Goal: Check status: Check status

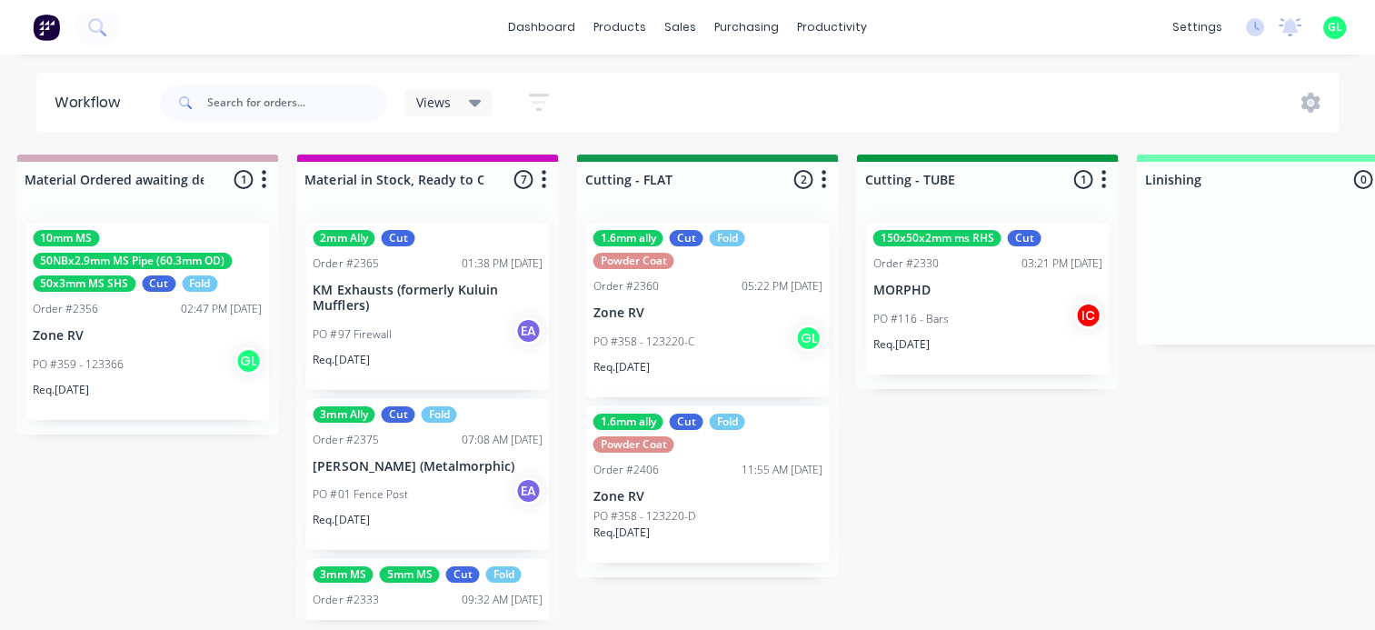
scroll to position [273, 0]
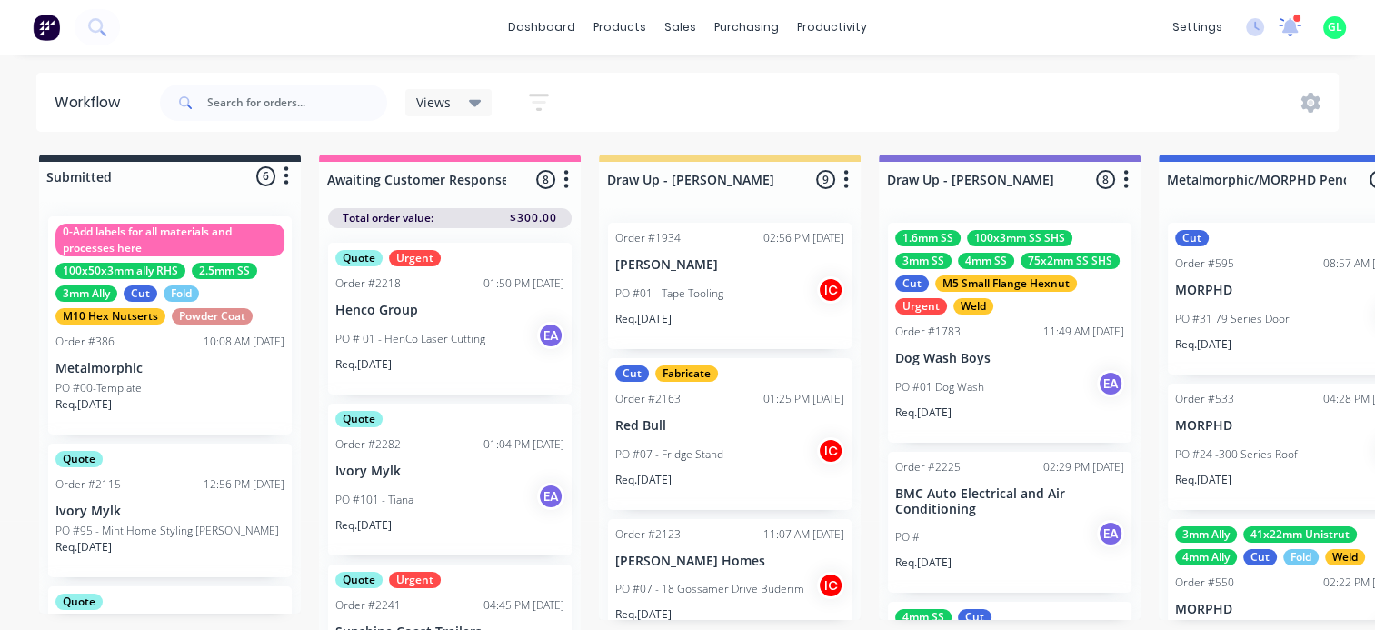
click at [1289, 23] on icon at bounding box center [1290, 25] width 17 height 16
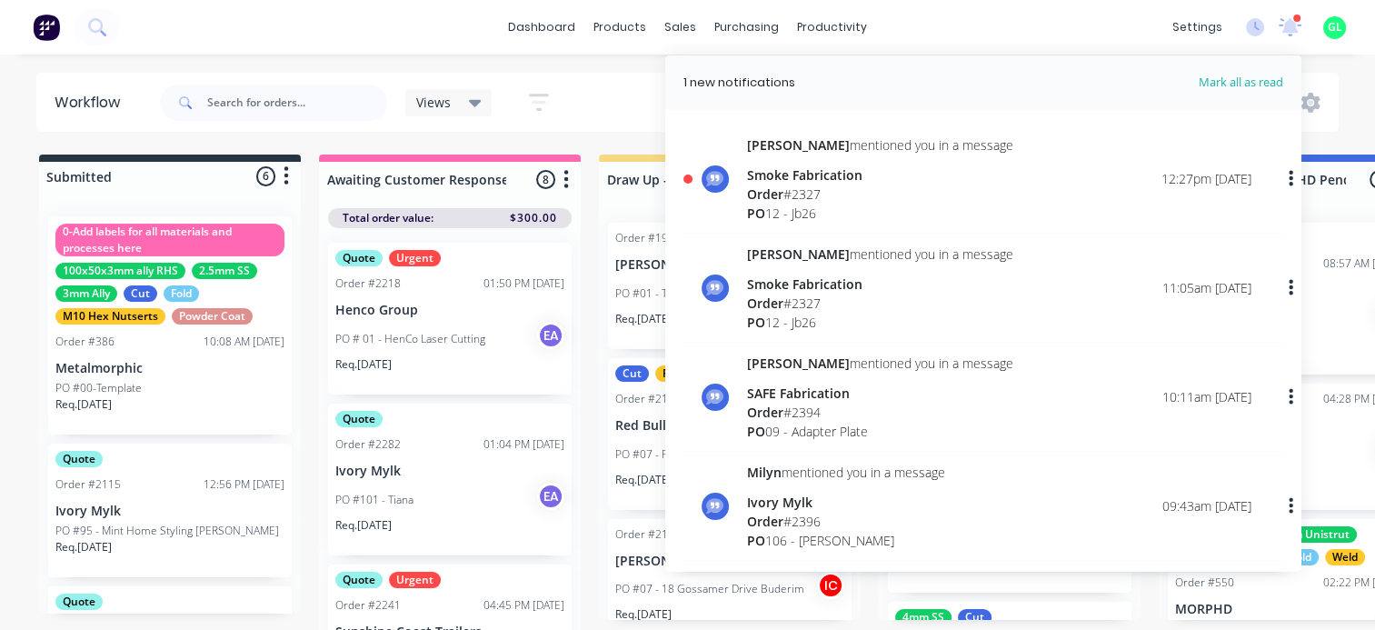
click at [845, 205] on div "PO 12 - Jb26" at bounding box center [880, 213] width 266 height 19
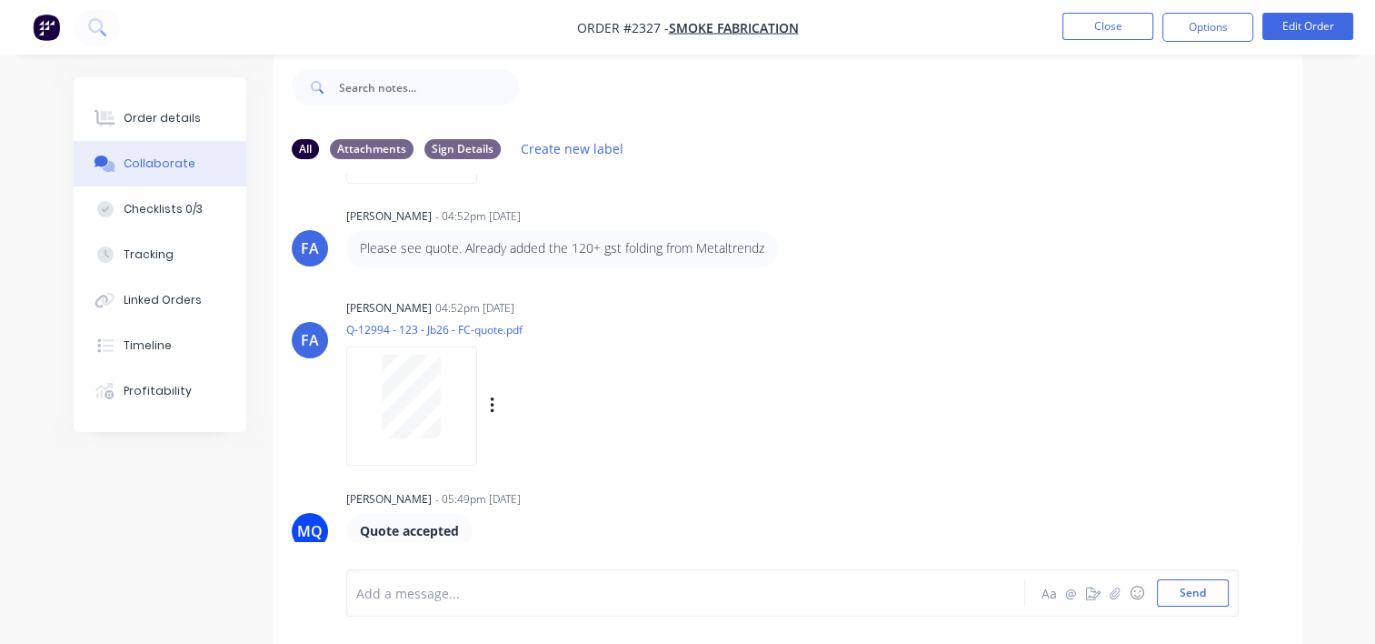
scroll to position [1453, 0]
click at [1111, 26] on button "Close" at bounding box center [1108, 26] width 91 height 27
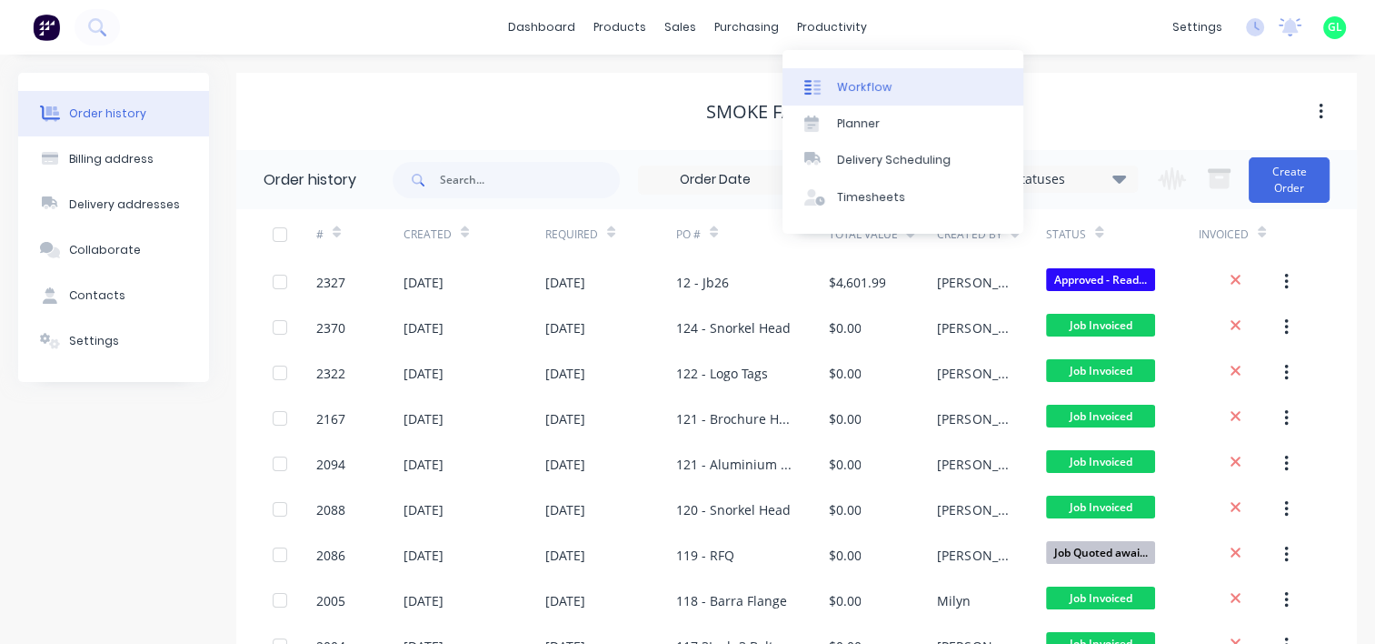
click at [867, 85] on div "Workflow" at bounding box center [864, 87] width 55 height 16
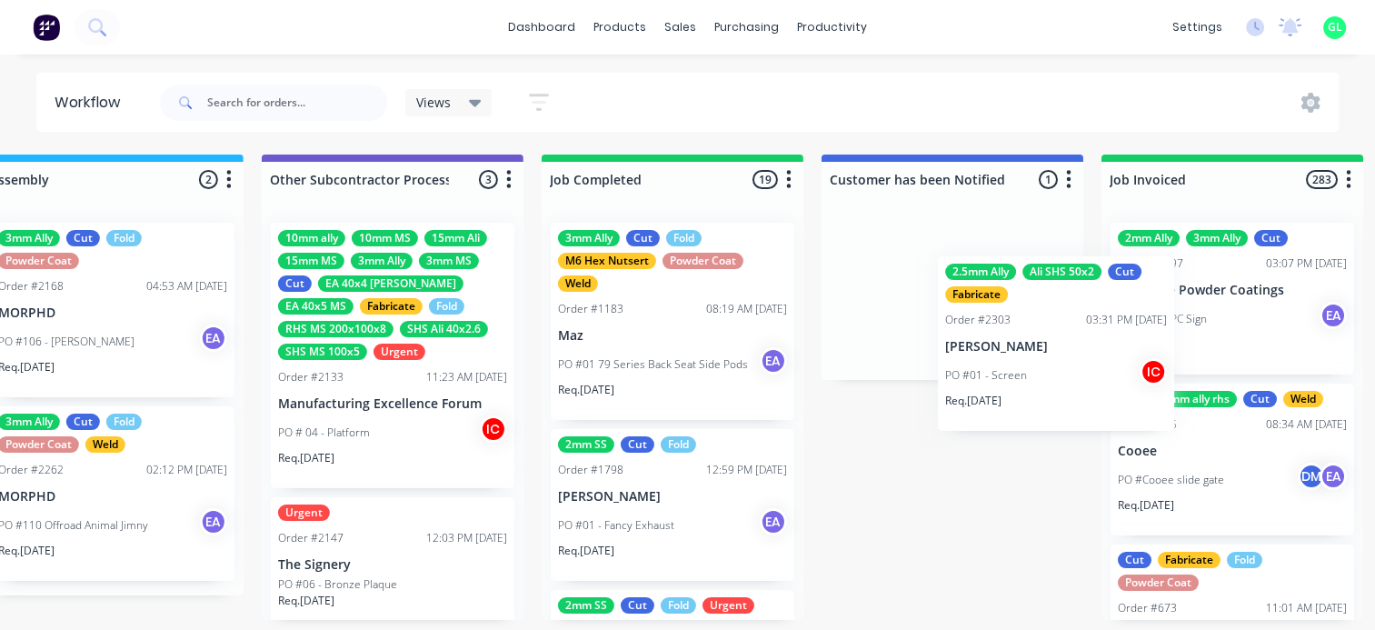
scroll to position [0, 5684]
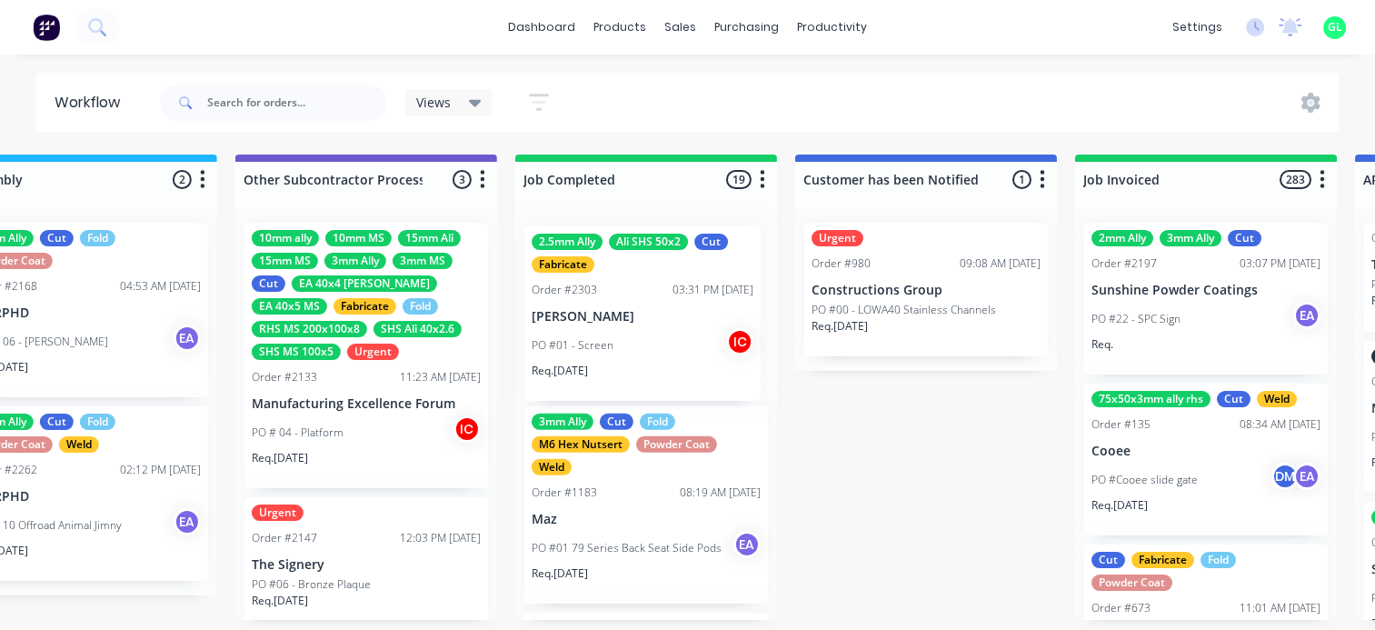
drag, startPoint x: 715, startPoint y: 413, endPoint x: 612, endPoint y: 323, distance: 136.6
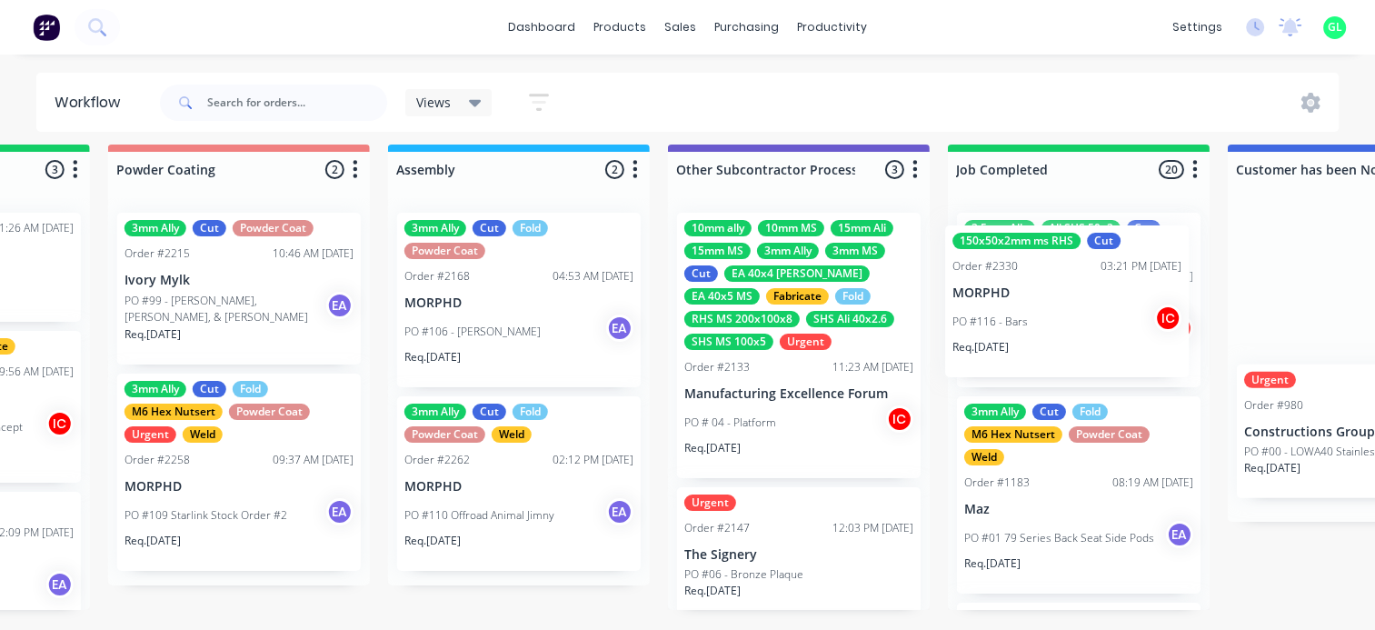
scroll to position [23, 5512]
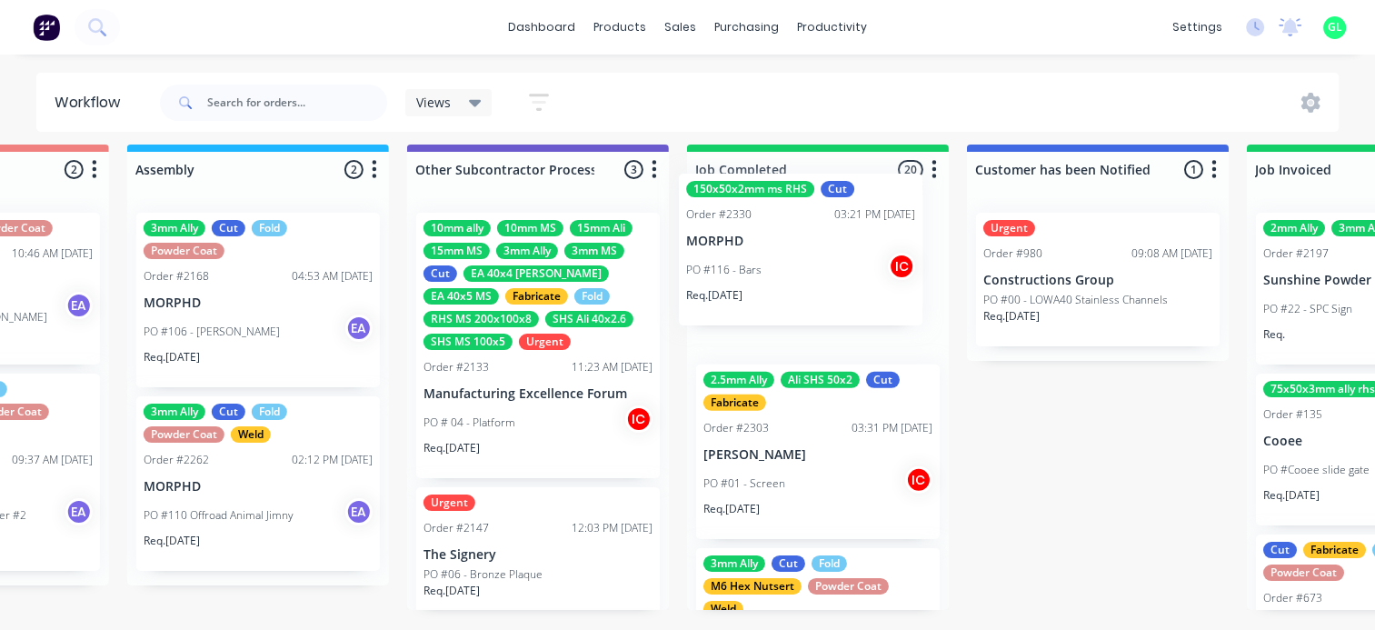
drag, startPoint x: 545, startPoint y: 289, endPoint x: 780, endPoint y: 269, distance: 236.3
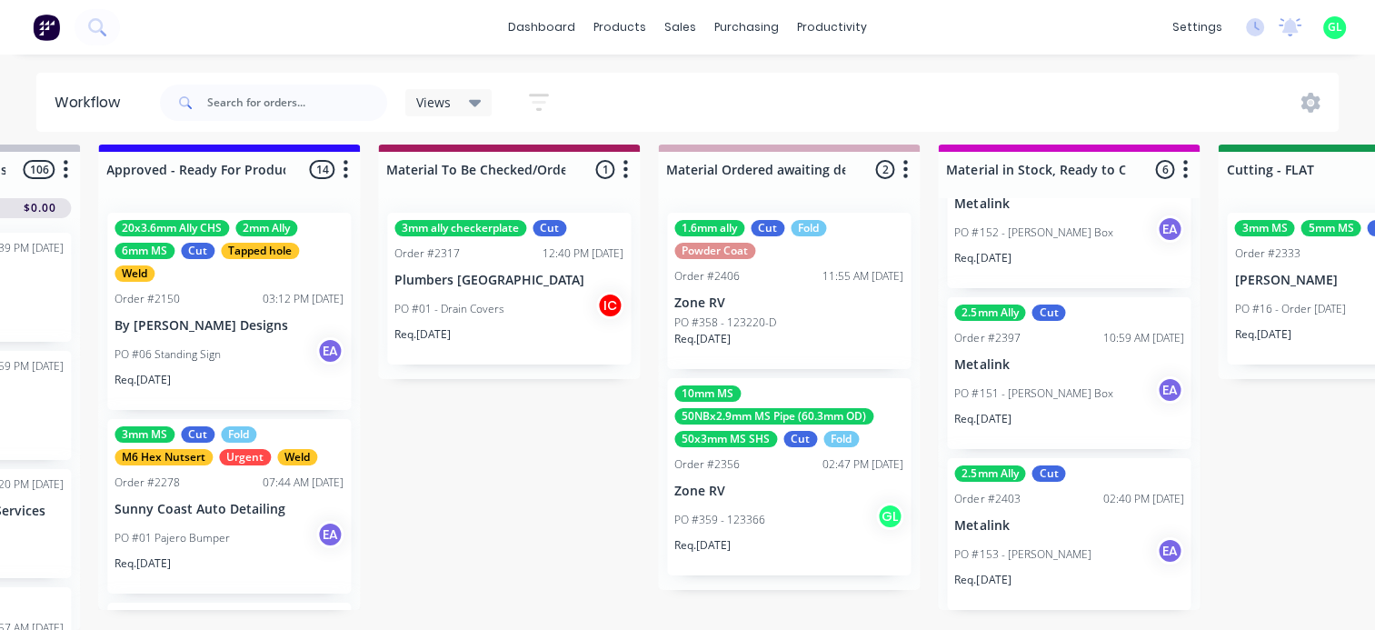
scroll to position [23, 2421]
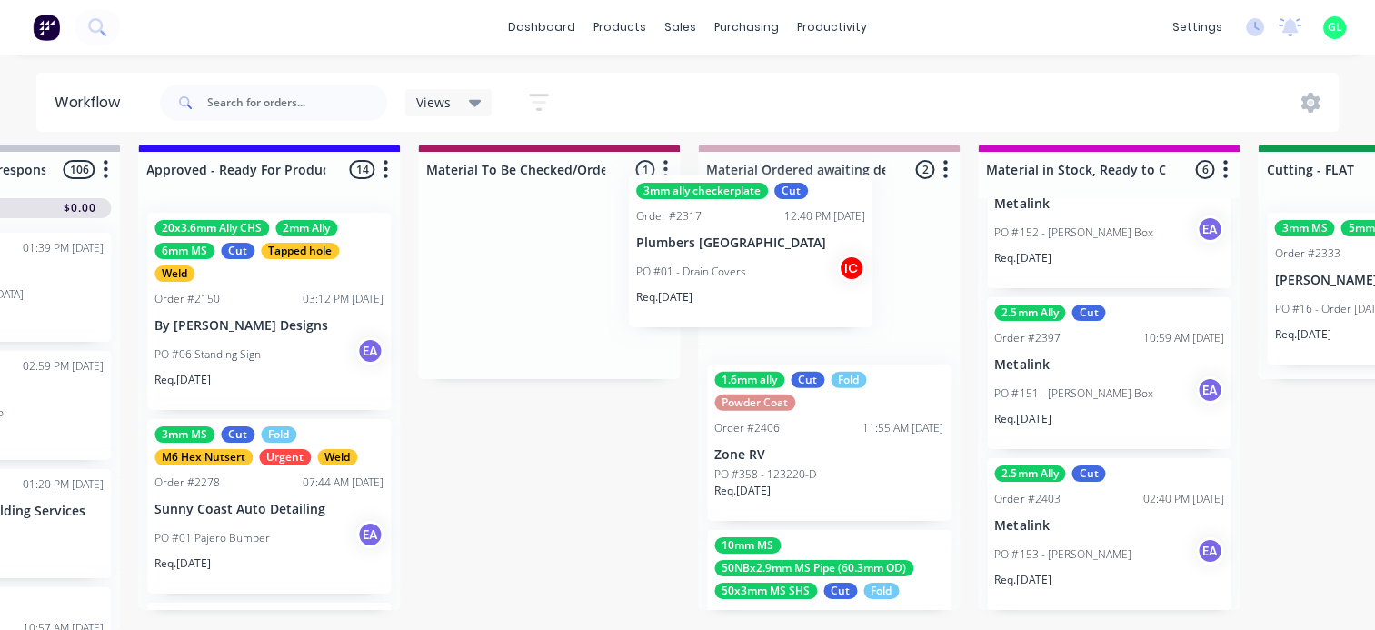
drag, startPoint x: 514, startPoint y: 294, endPoint x: 760, endPoint y: 269, distance: 247.6
click at [760, 269] on div "Submitted 6 Status colour #273444 hex #273444 Save Cancel Summaries Total order…" at bounding box center [1322, 387] width 7514 height 485
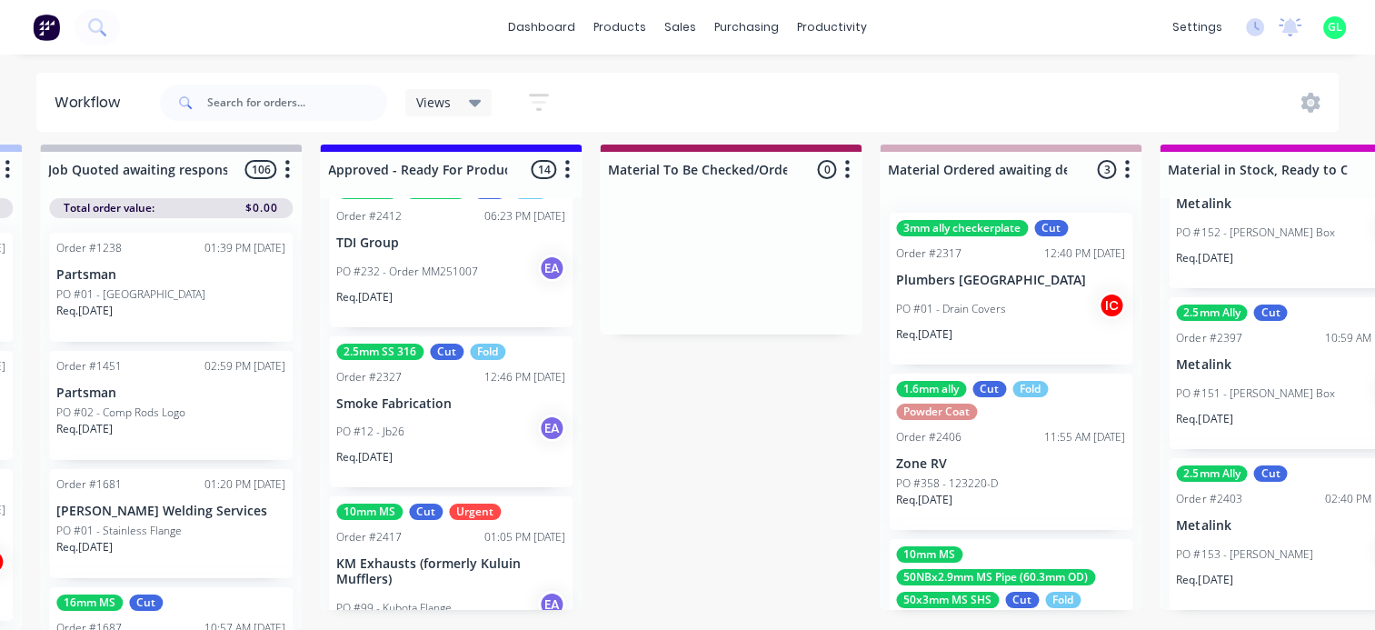
scroll to position [2018, 0]
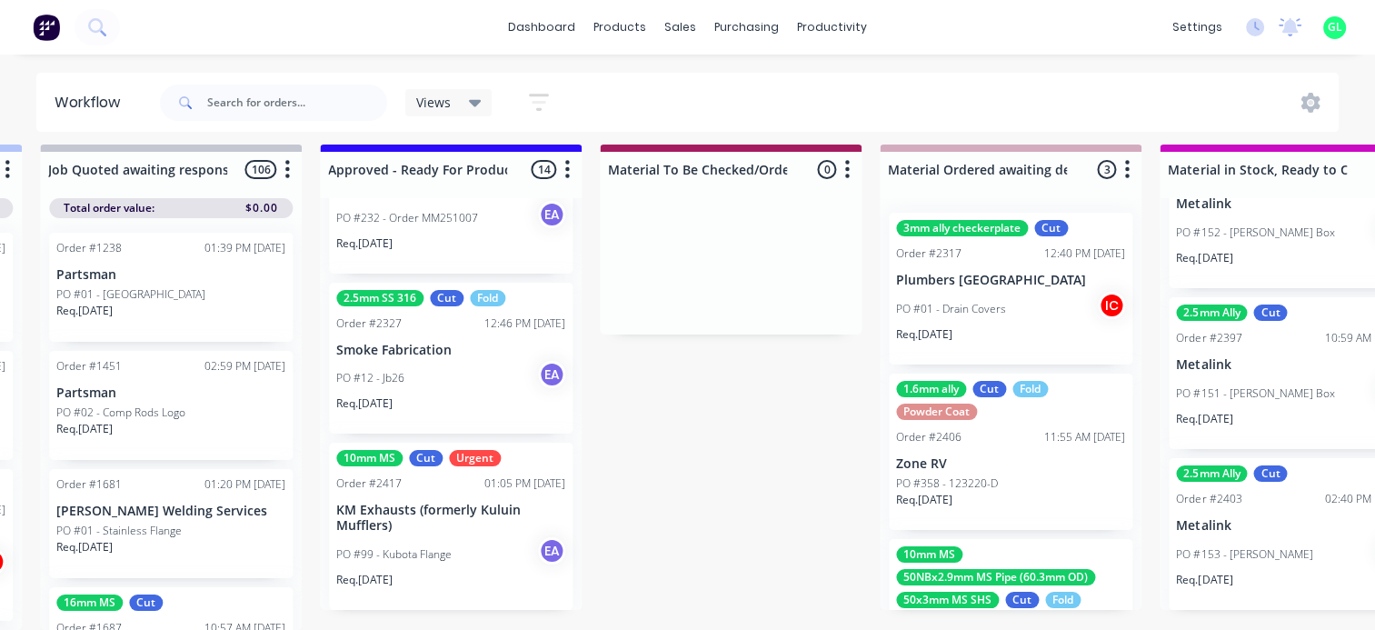
click at [414, 366] on div "PO #12 - Jb26 EA" at bounding box center [450, 378] width 229 height 35
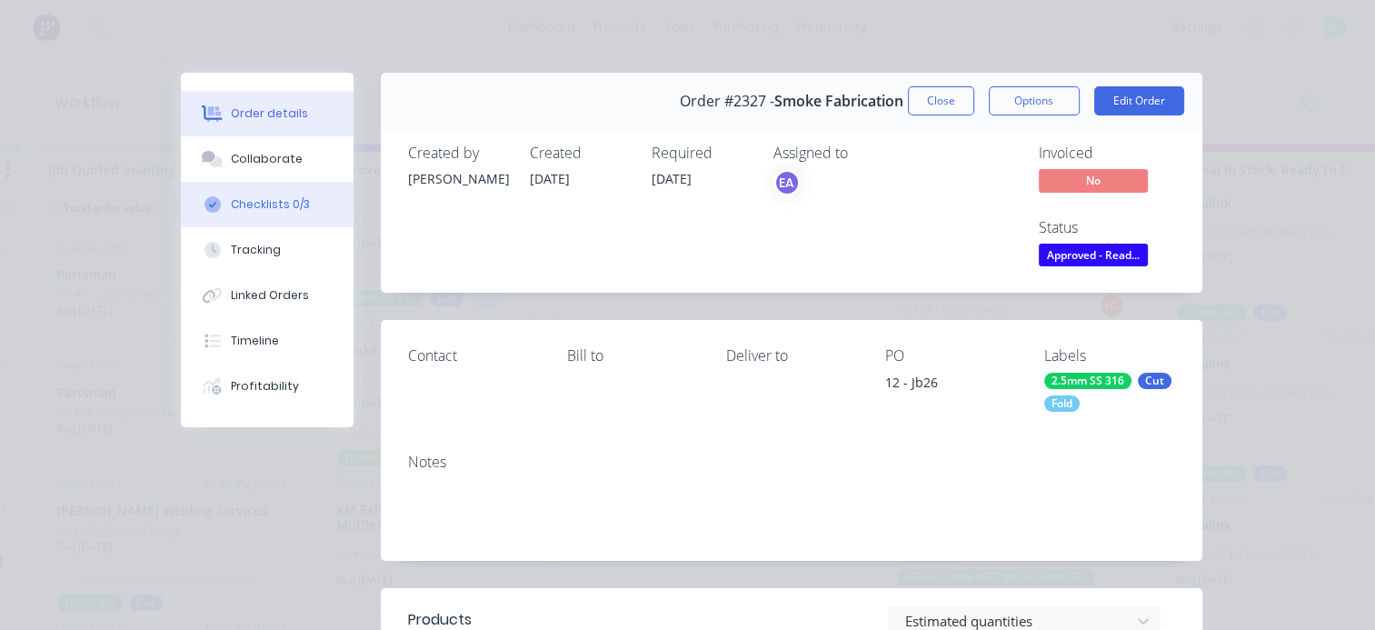
click at [258, 213] on button "Checklists 0/3" at bounding box center [267, 204] width 173 height 45
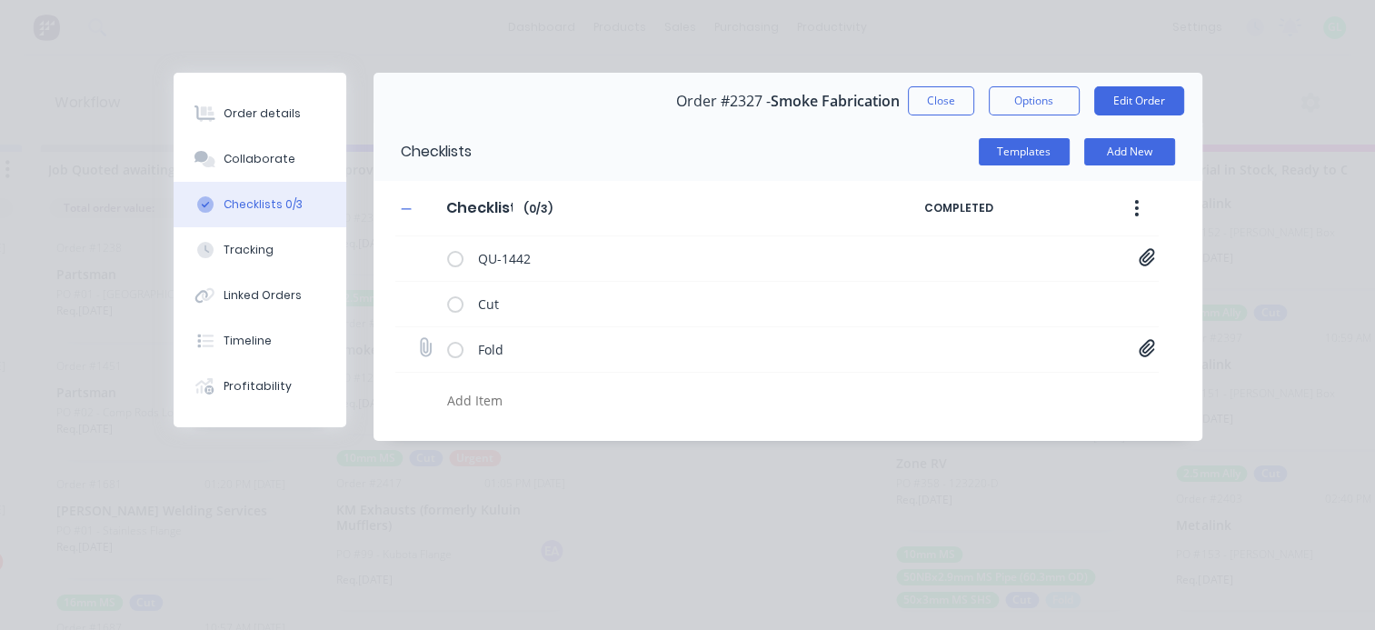
click at [1145, 353] on icon at bounding box center [1147, 348] width 16 height 18
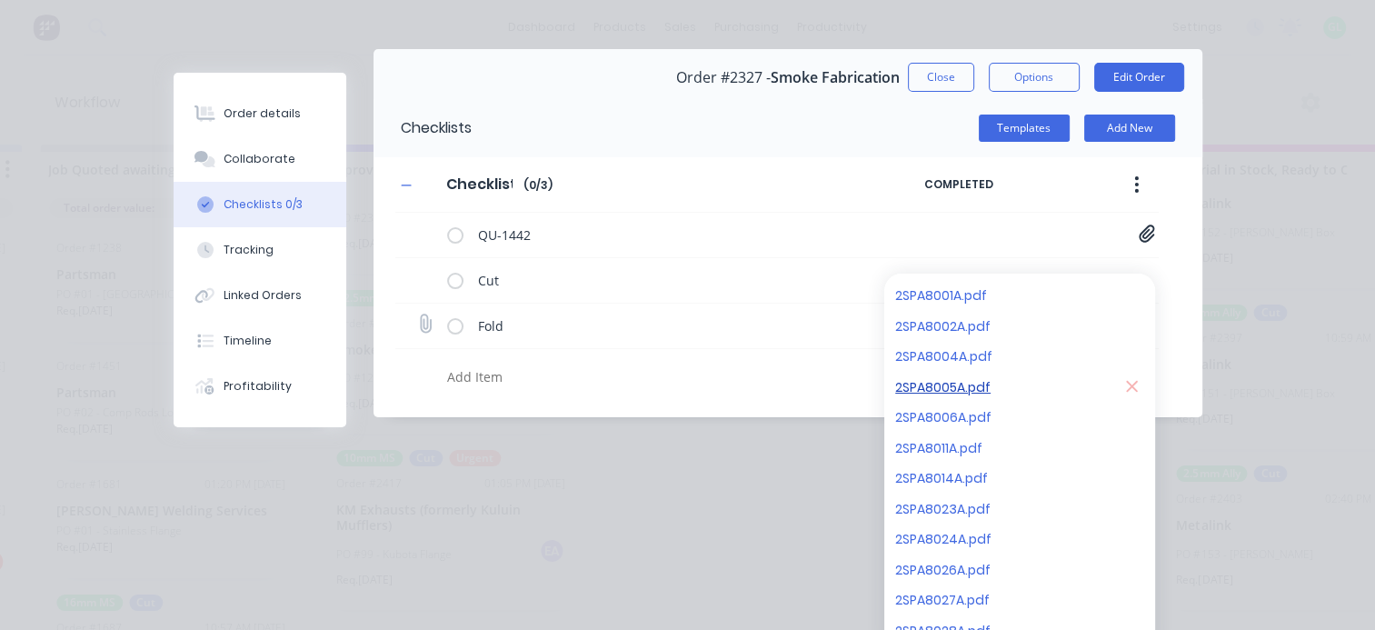
scroll to position [38, 0]
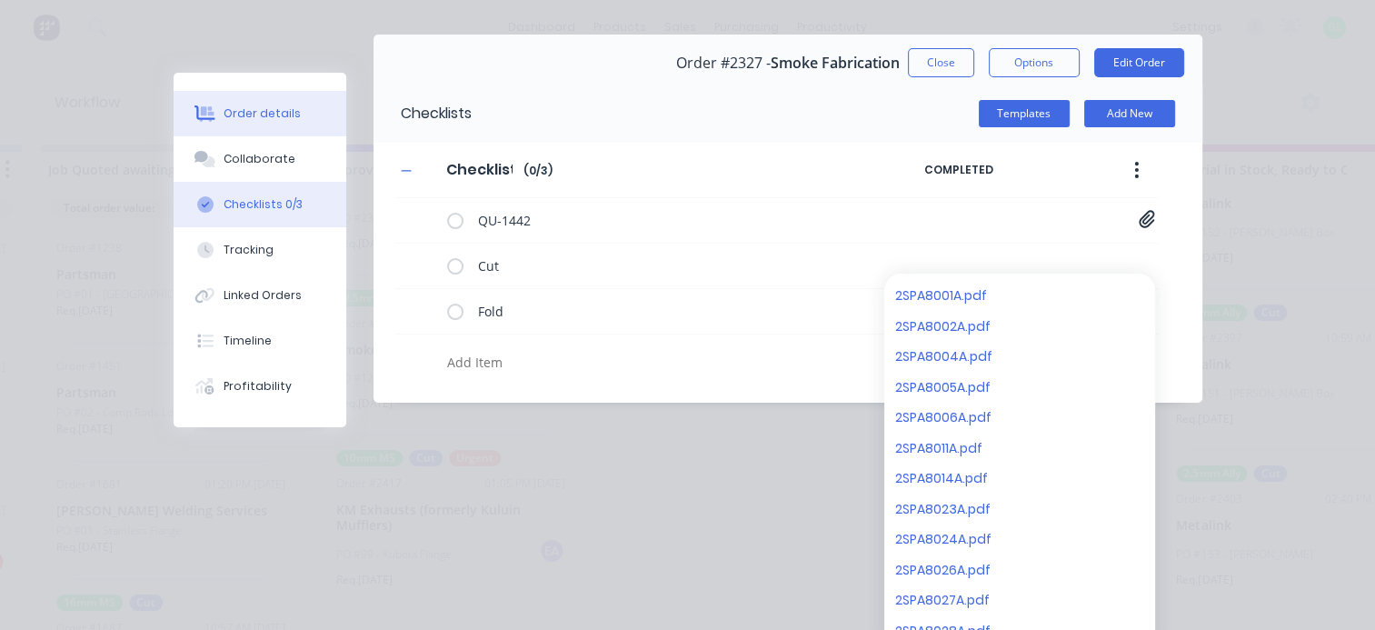
click at [248, 122] on button "Order details" at bounding box center [260, 113] width 173 height 45
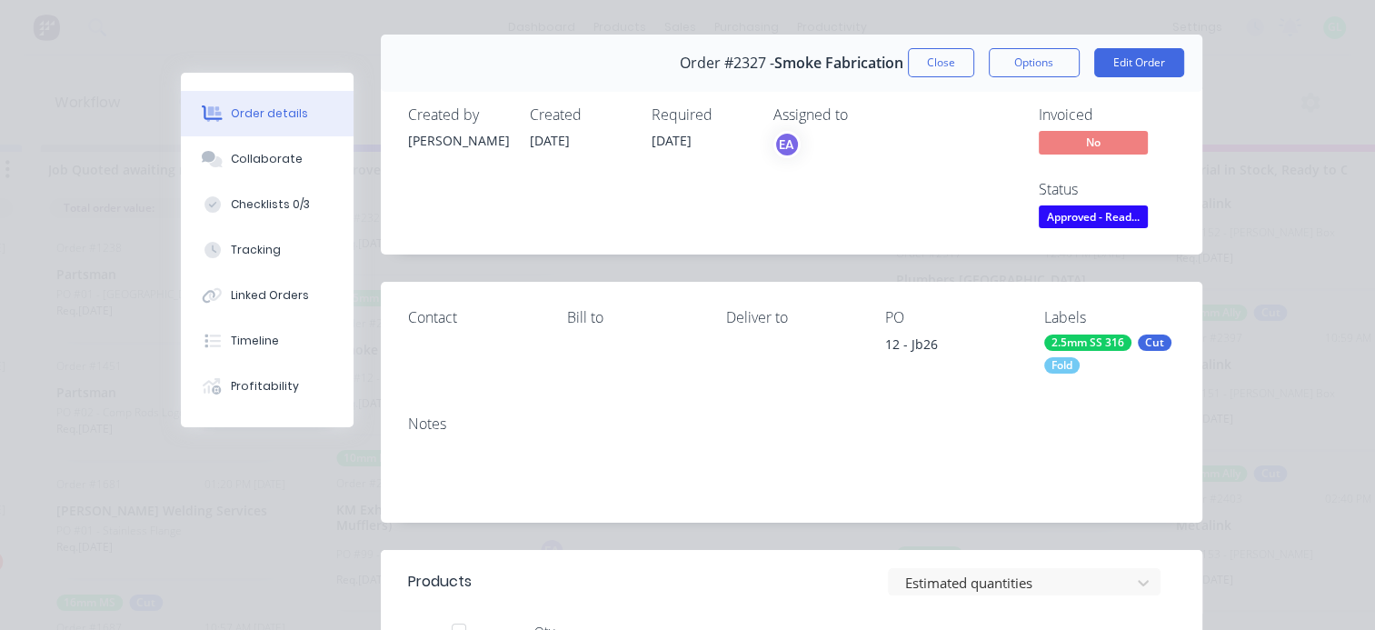
scroll to position [0, 0]
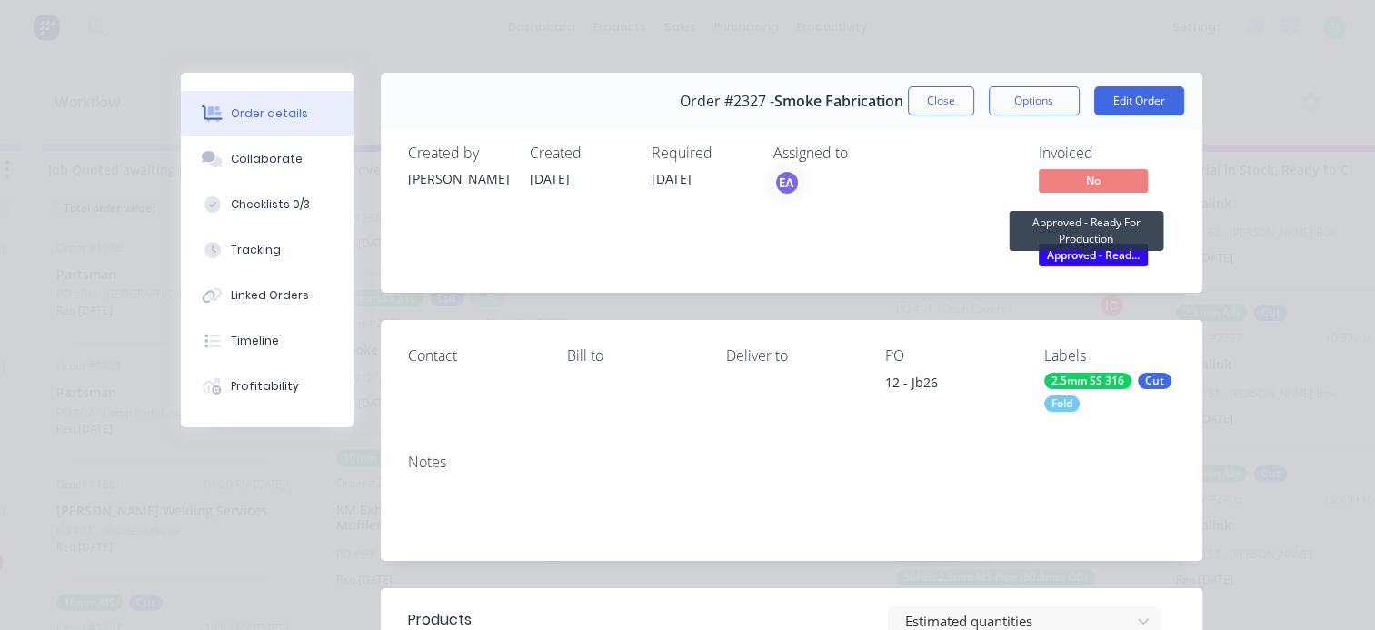
click at [1102, 254] on span "Approved - Read..." at bounding box center [1093, 255] width 109 height 23
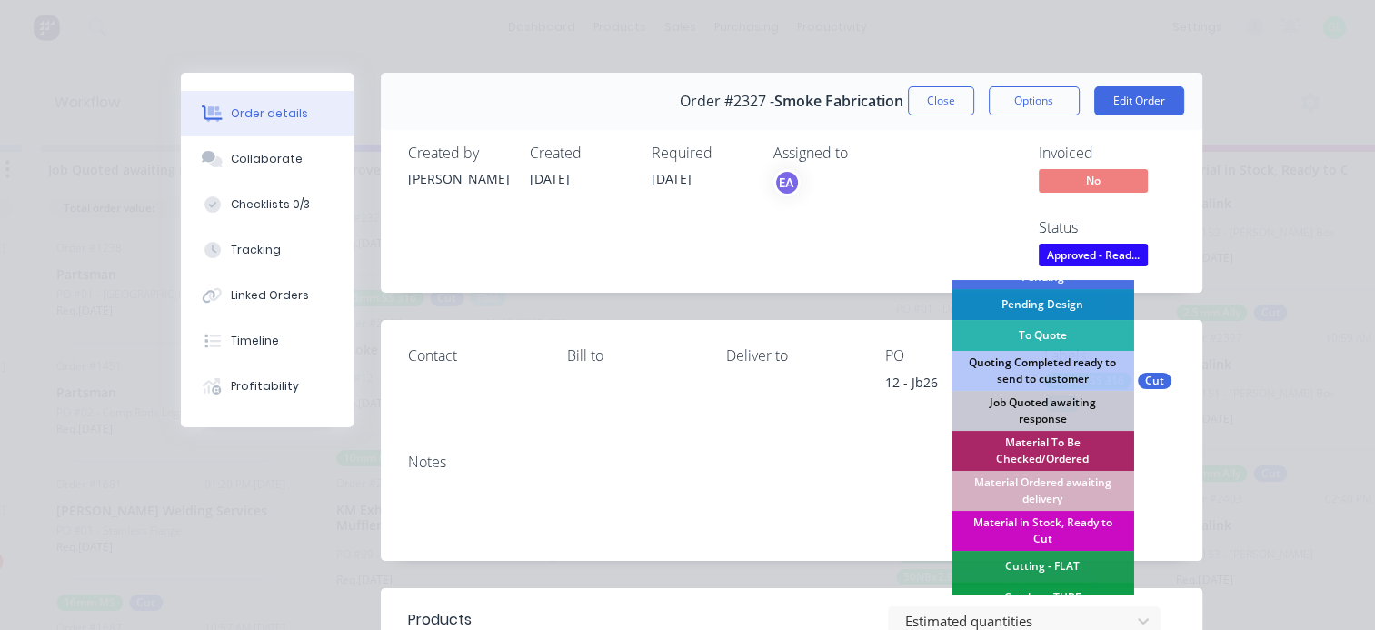
scroll to position [182, 0]
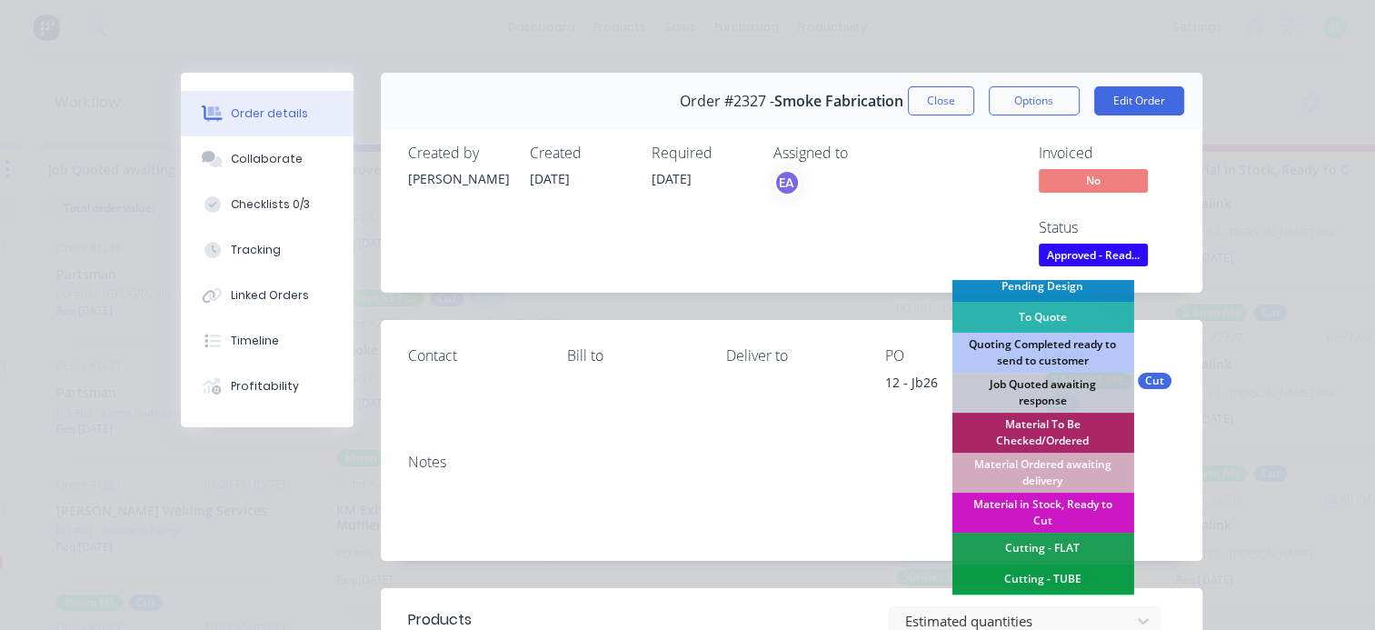
click at [1043, 462] on div "Material Ordered awaiting delivery" at bounding box center [1043, 473] width 182 height 40
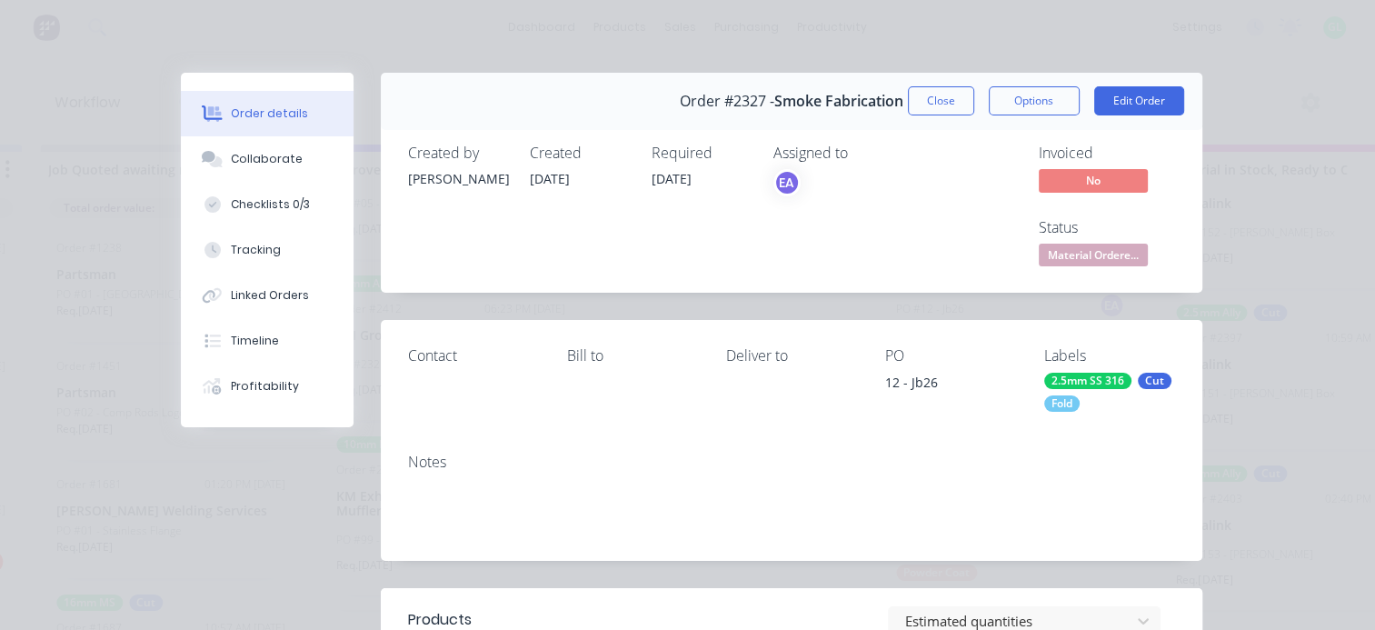
scroll to position [1858, 0]
click at [938, 98] on button "Close" at bounding box center [941, 100] width 66 height 29
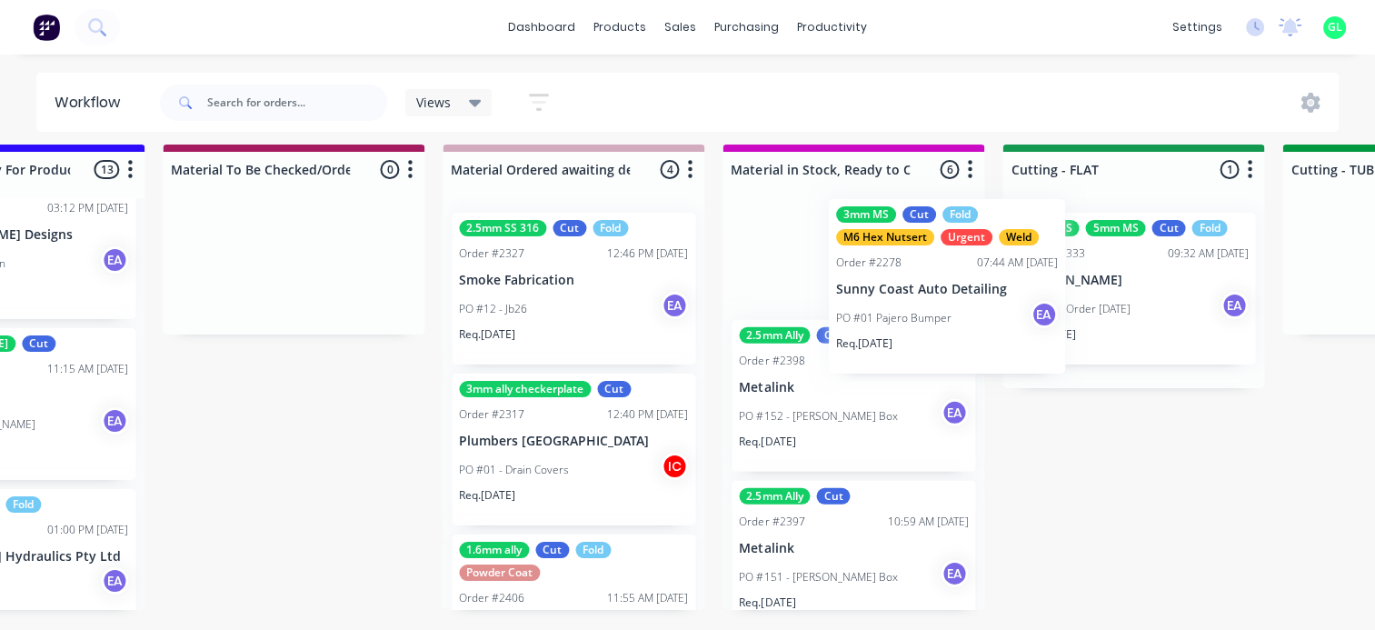
scroll to position [23, 2679]
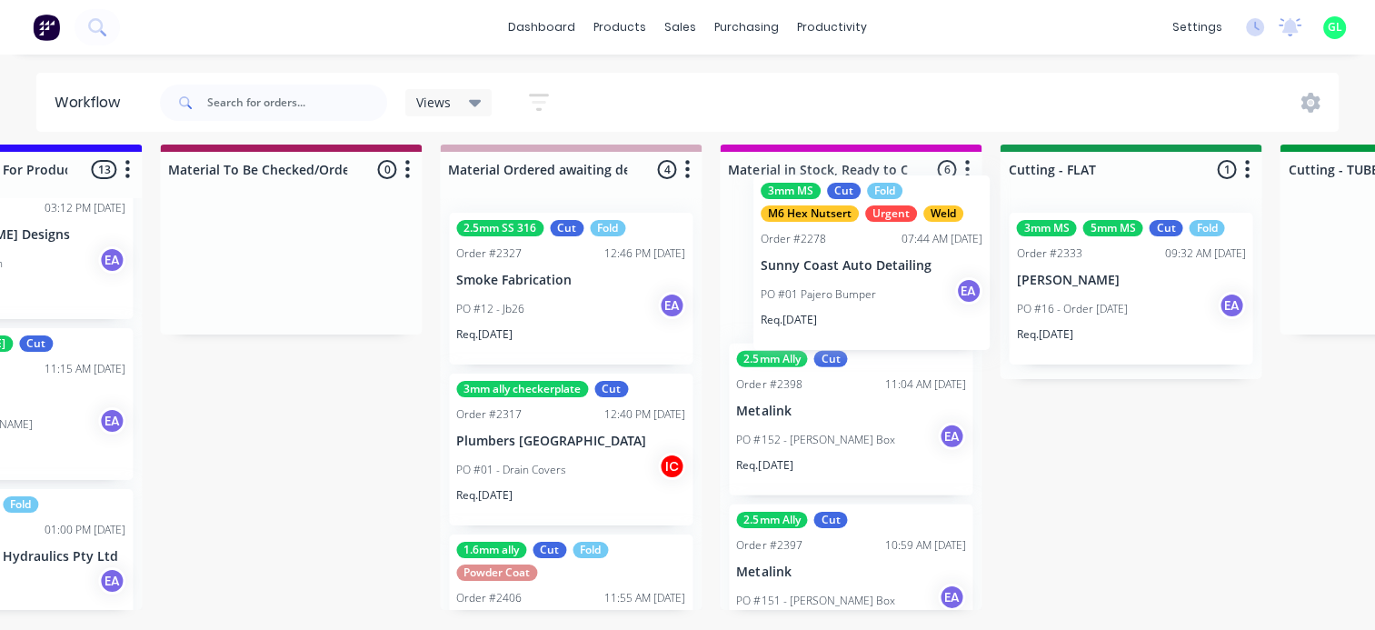
drag, startPoint x: 425, startPoint y: 429, endPoint x: 825, endPoint y: 285, distance: 425.0
click at [825, 285] on div "Submitted 6 Status colour #273444 hex #273444 Save Cancel Summaries Total order…" at bounding box center [1064, 387] width 7514 height 485
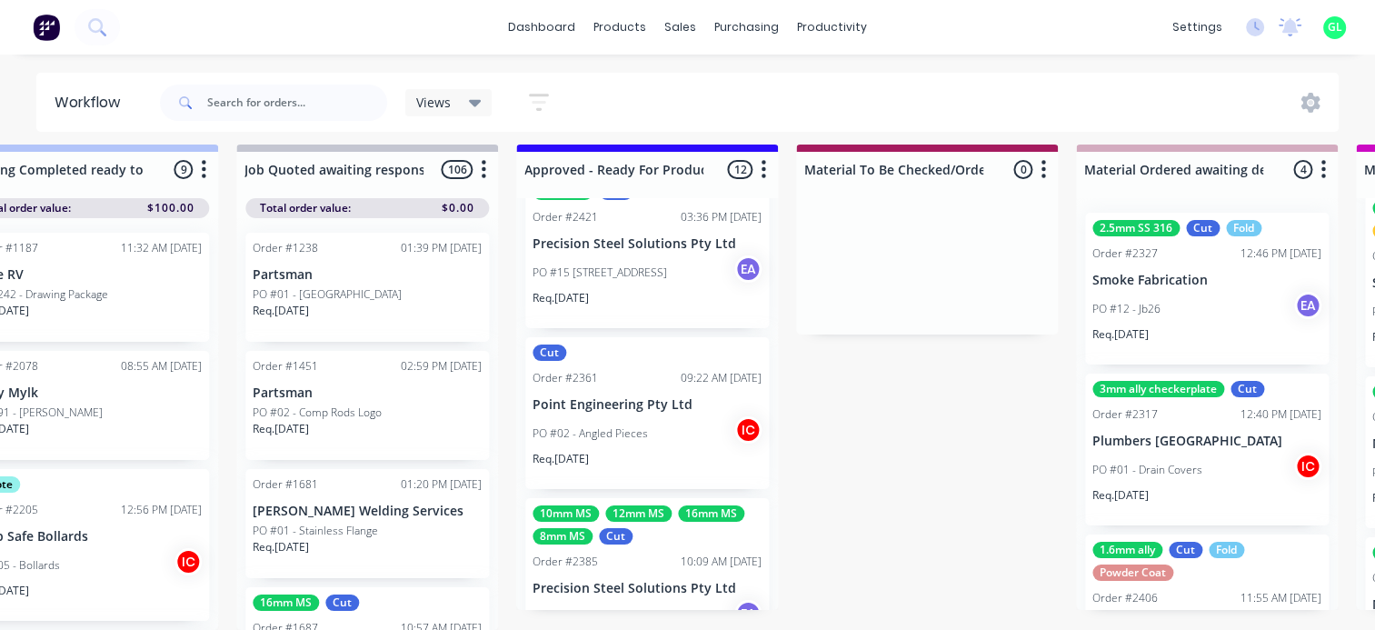
scroll to position [818, 0]
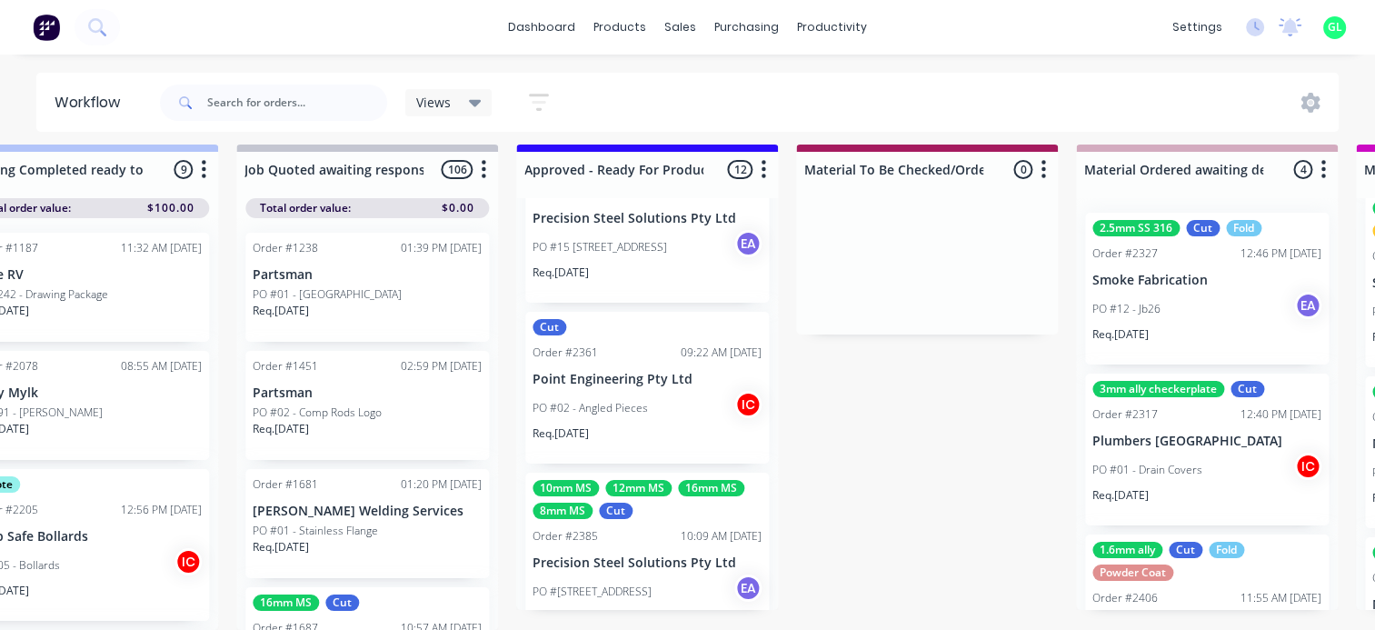
click at [662, 397] on div "PO #02 - Angled Pieces IC" at bounding box center [647, 408] width 229 height 35
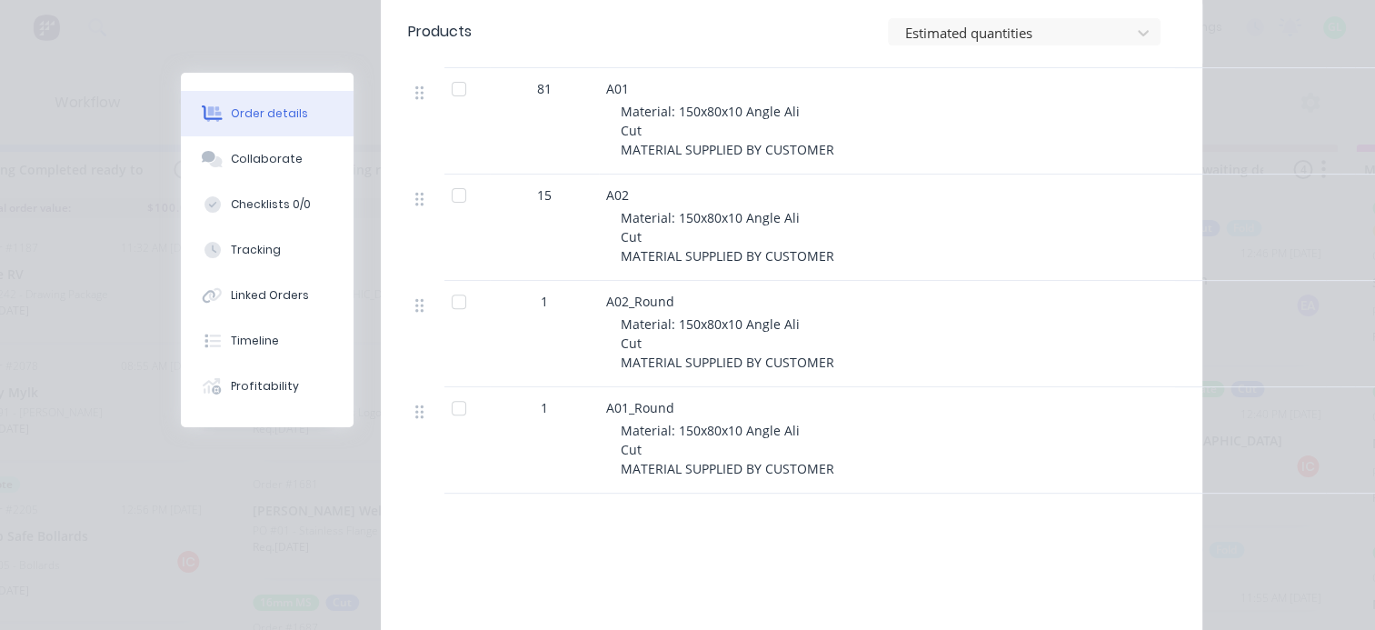
scroll to position [636, 0]
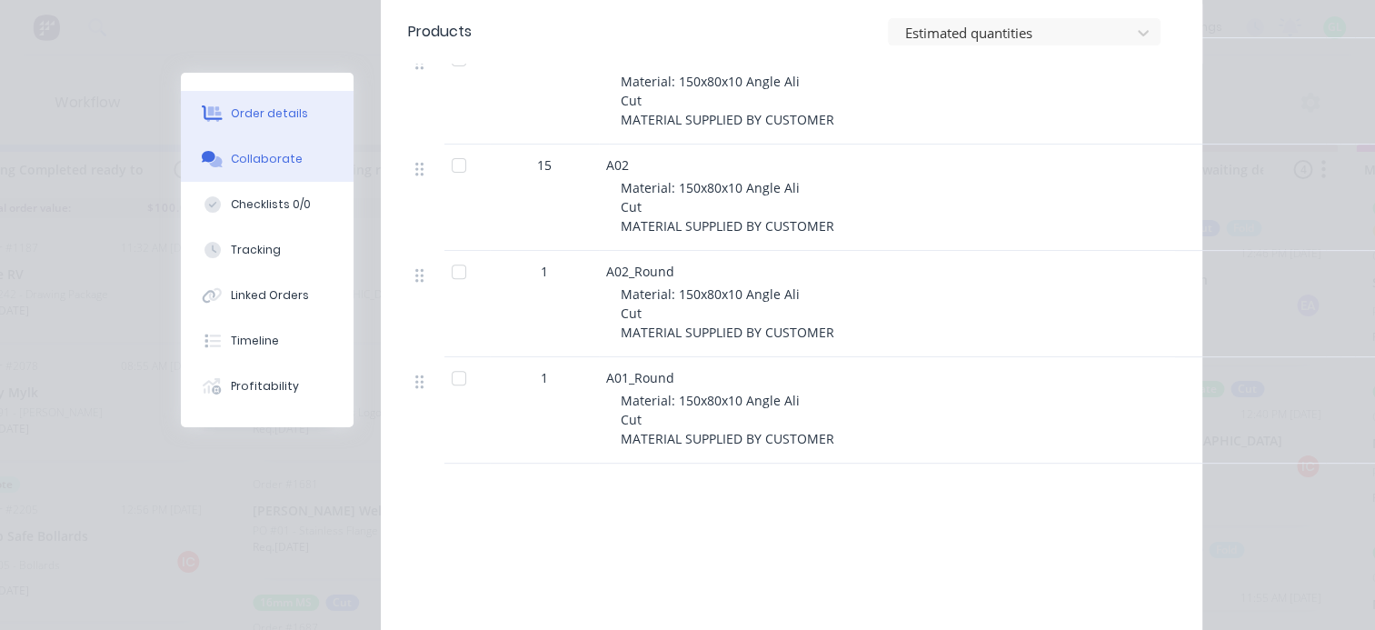
click at [265, 159] on div "Collaborate" at bounding box center [267, 159] width 72 height 16
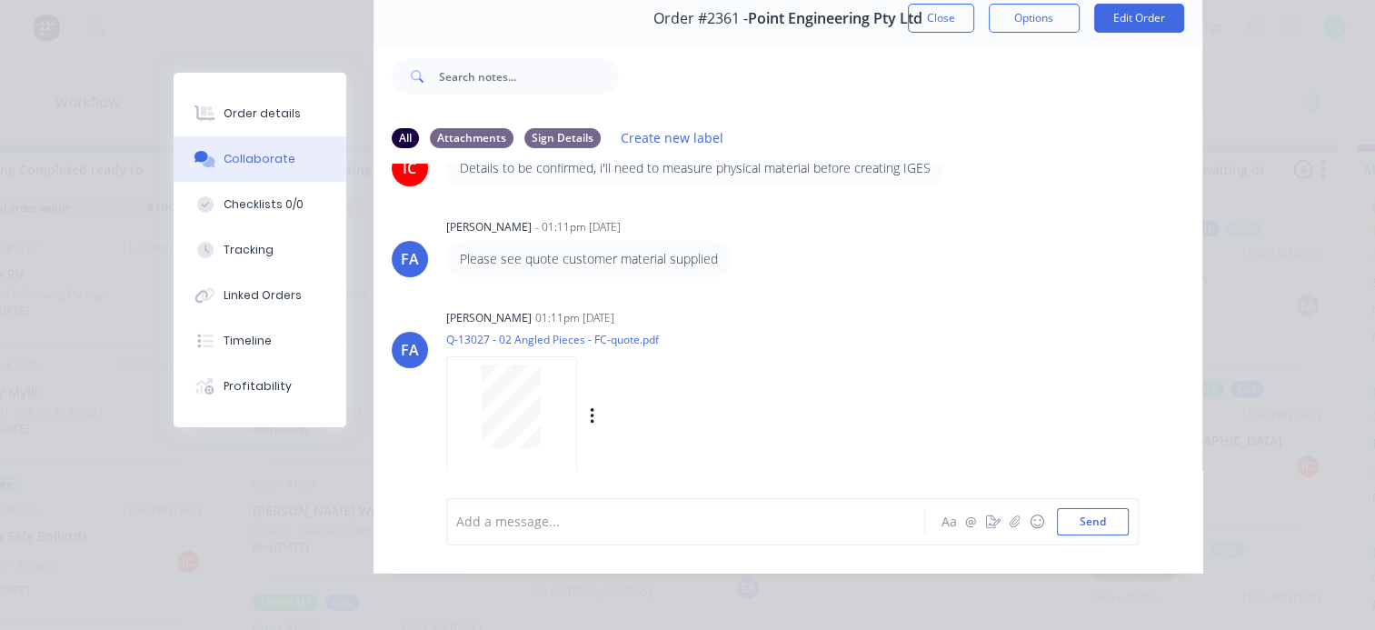
scroll to position [95, 0]
click at [263, 119] on div "Order details" at bounding box center [262, 113] width 77 height 16
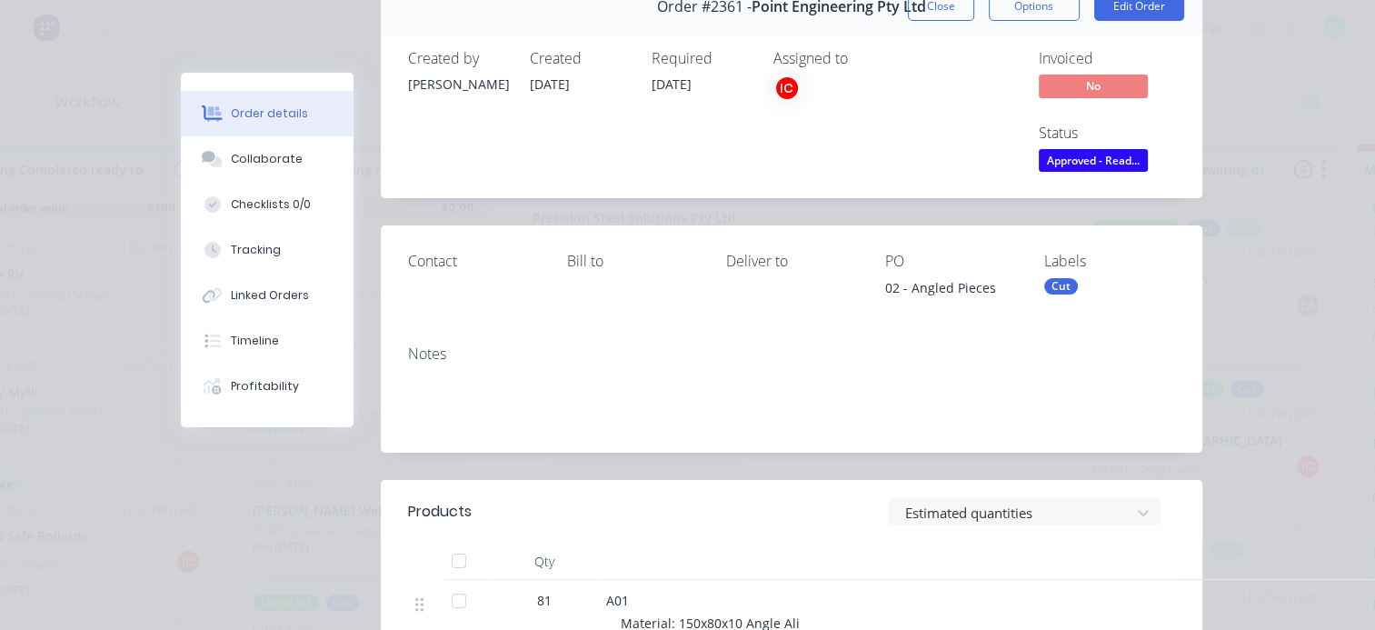
click at [1065, 160] on span "Approved - Read..." at bounding box center [1093, 160] width 109 height 23
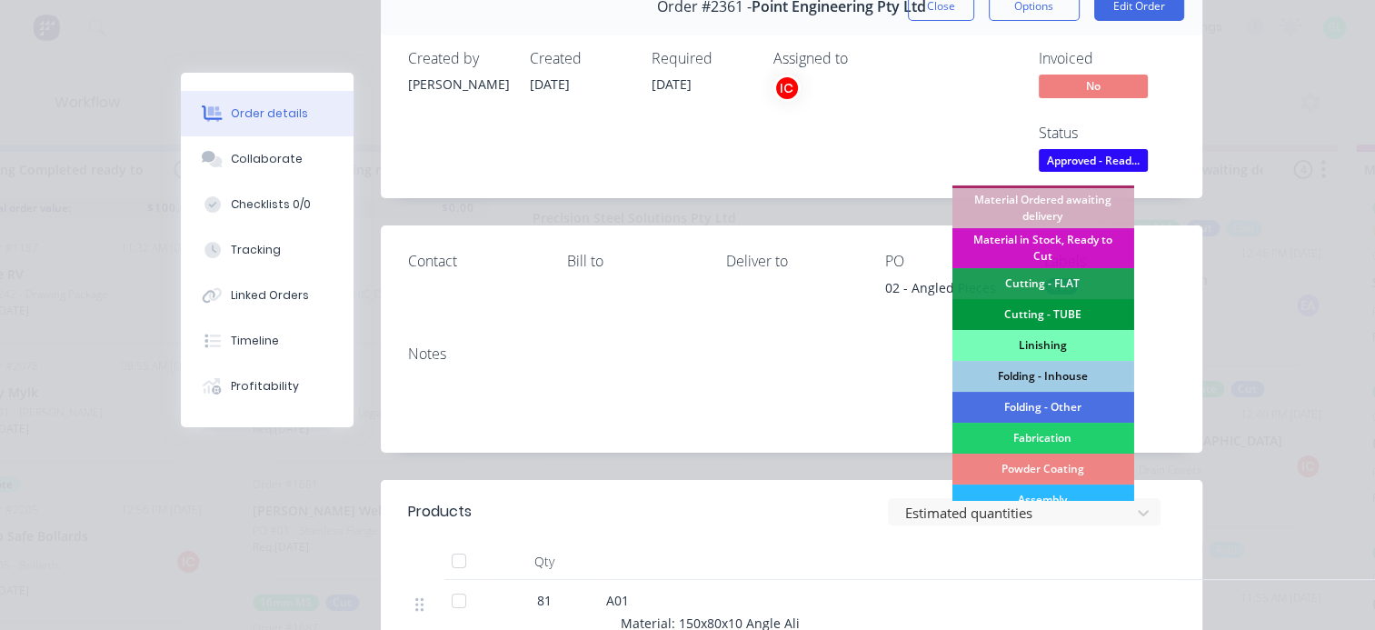
scroll to position [455, 0]
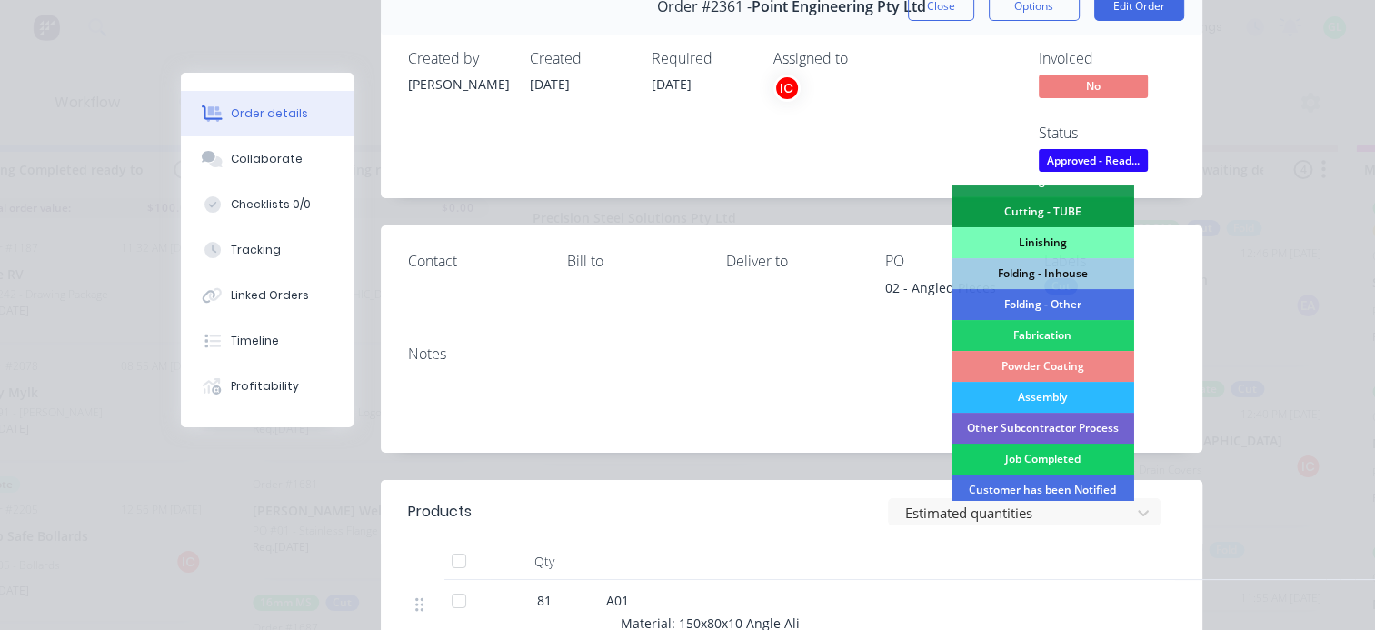
click at [1064, 456] on div "Job Completed" at bounding box center [1043, 459] width 182 height 31
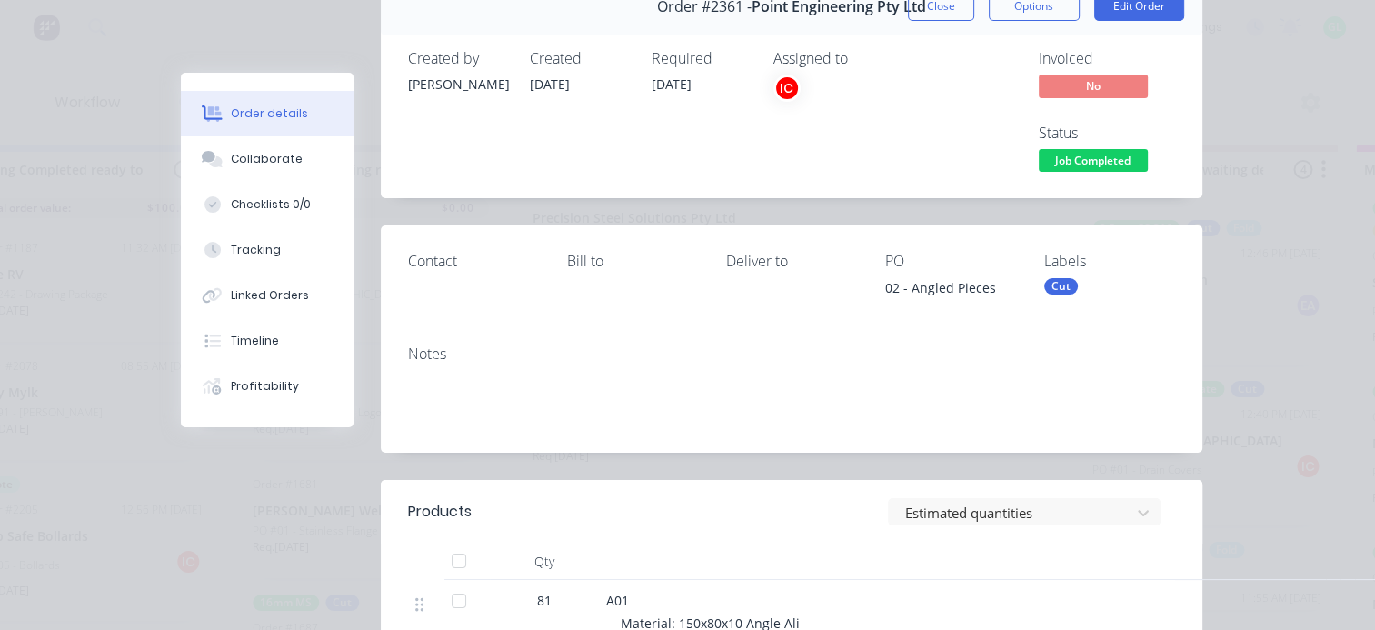
scroll to position [0, 0]
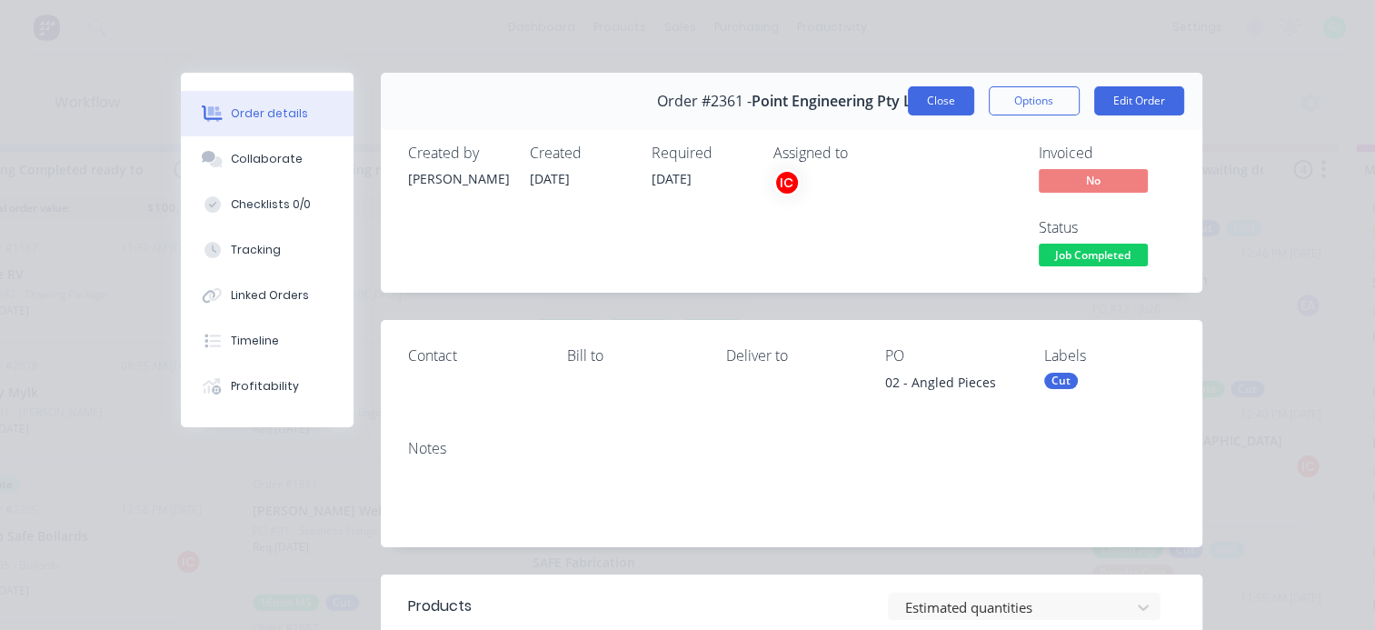
click at [925, 104] on button "Close" at bounding box center [941, 100] width 66 height 29
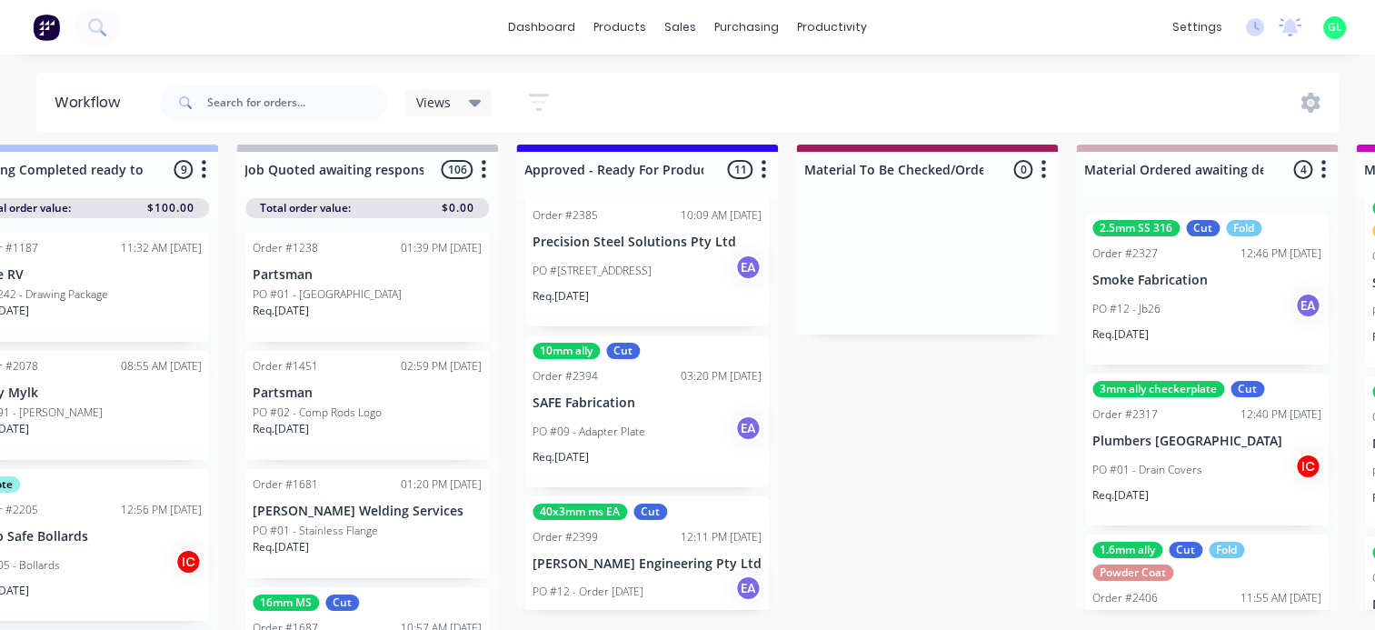
scroll to position [1000, 0]
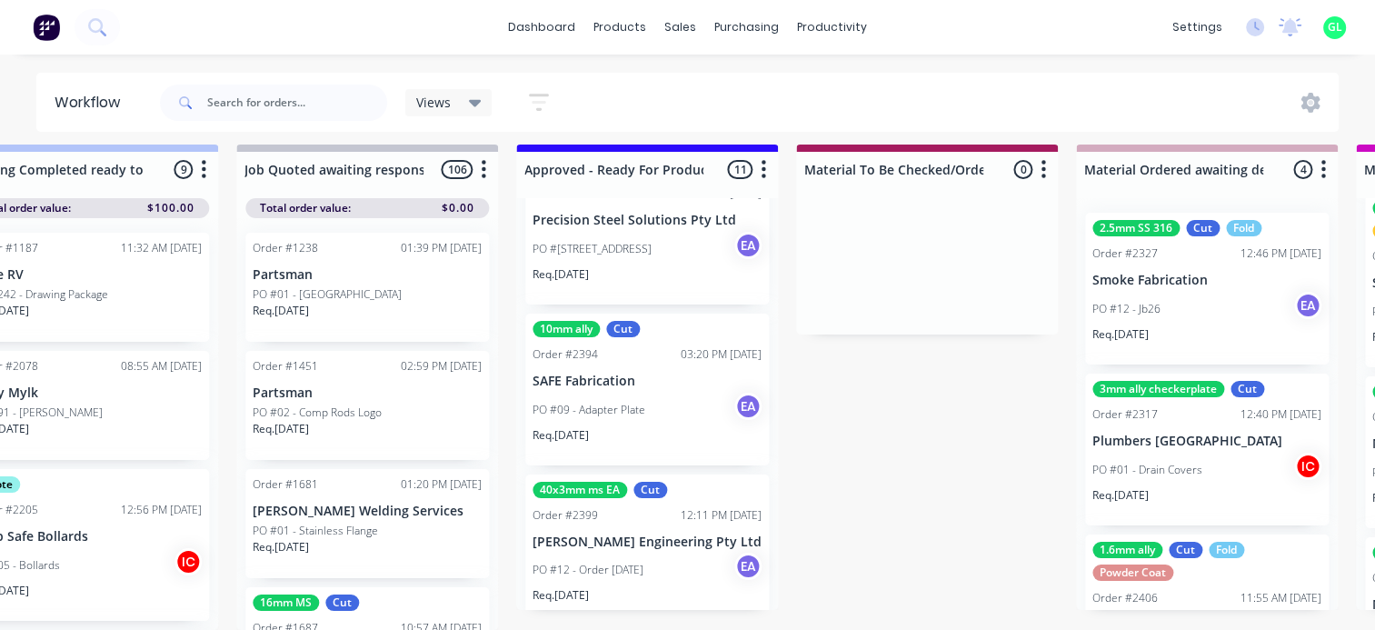
click at [604, 412] on div "PO #09 - Adapter Plate EA" at bounding box center [647, 410] width 229 height 35
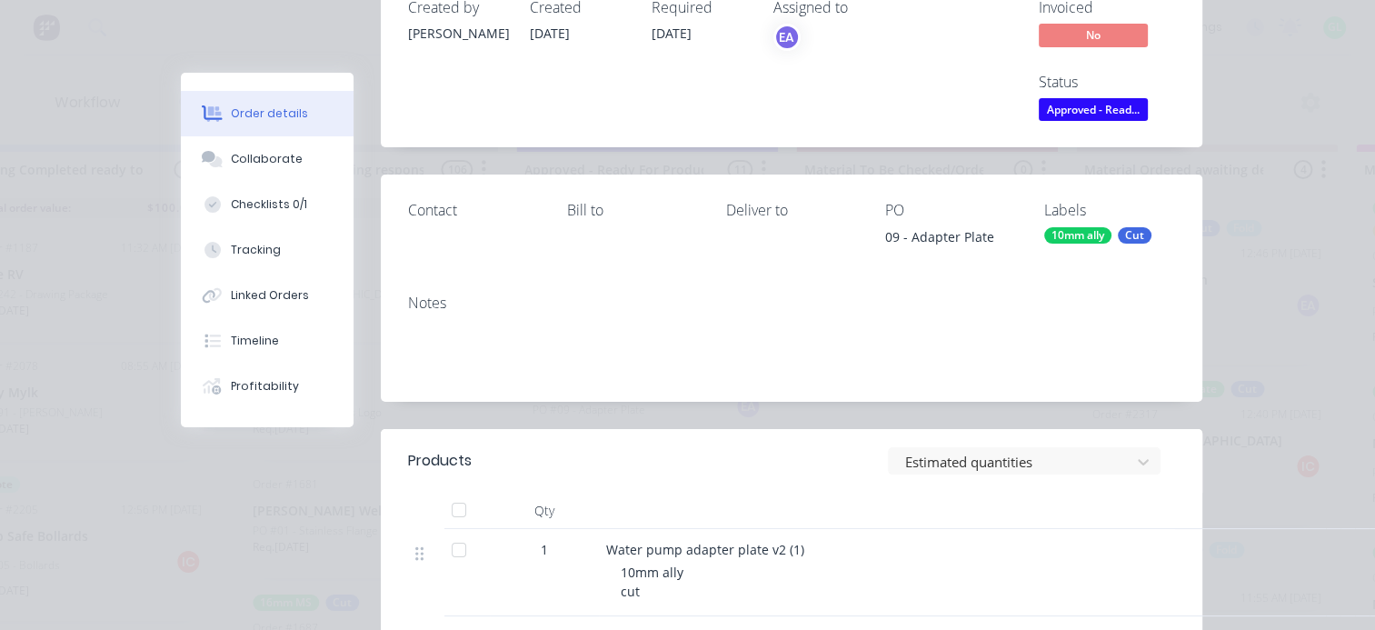
scroll to position [0, 0]
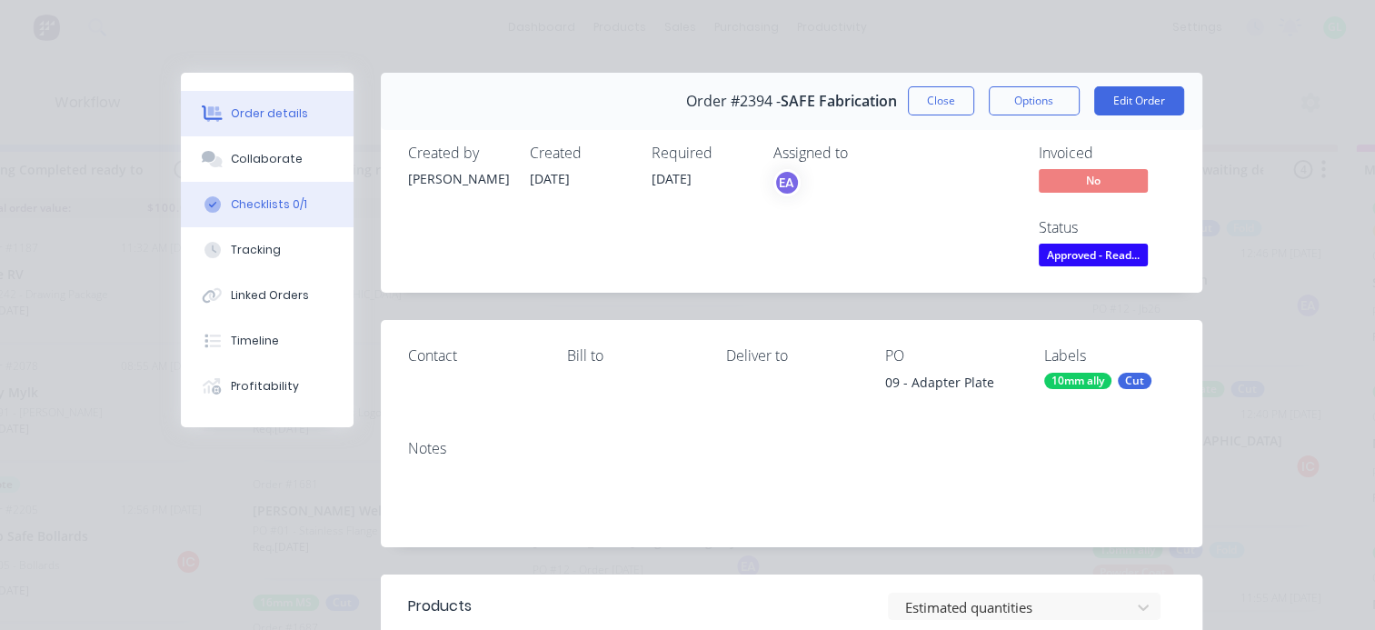
click at [255, 203] on div "Checklists 0/1" at bounding box center [269, 204] width 76 height 16
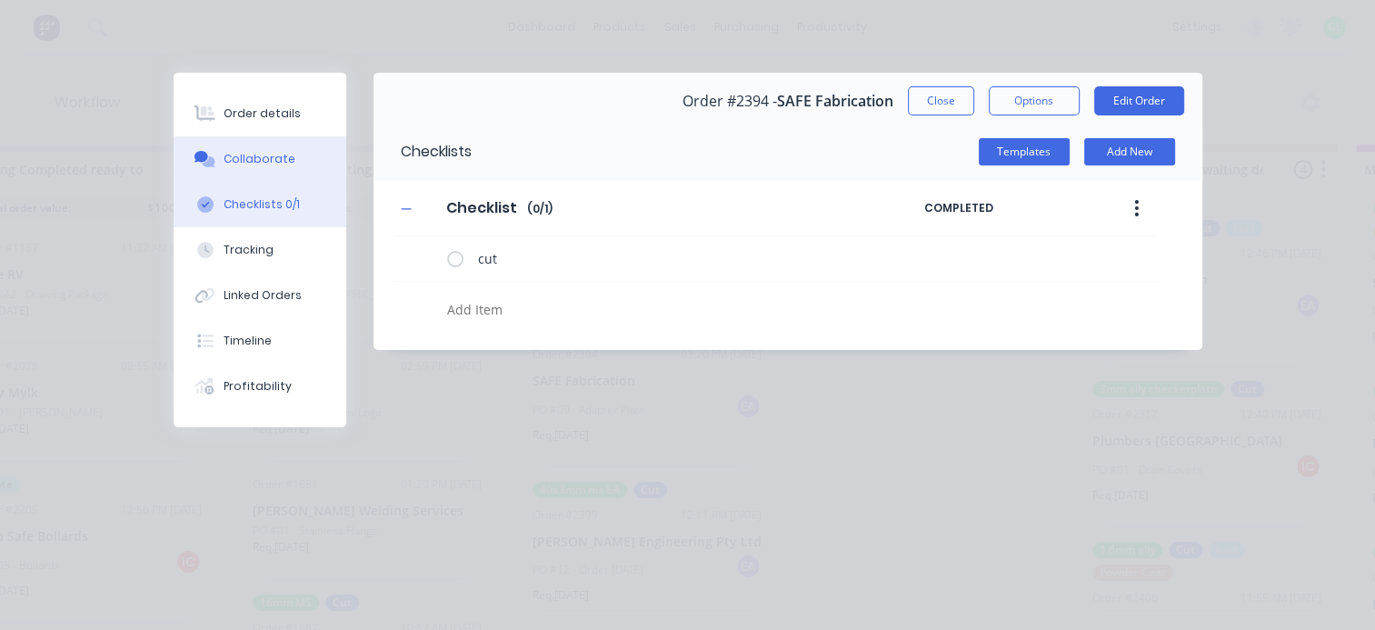
click at [260, 156] on div "Collaborate" at bounding box center [260, 159] width 72 height 16
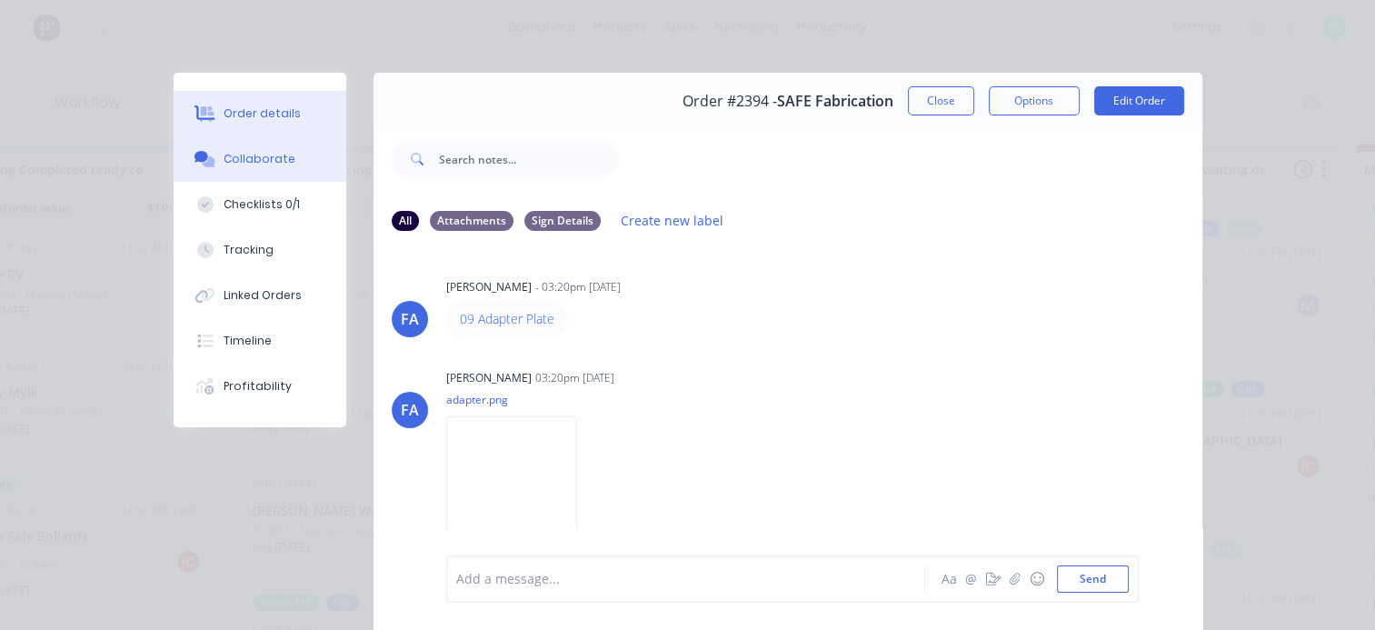
click at [205, 118] on icon at bounding box center [205, 112] width 21 height 15
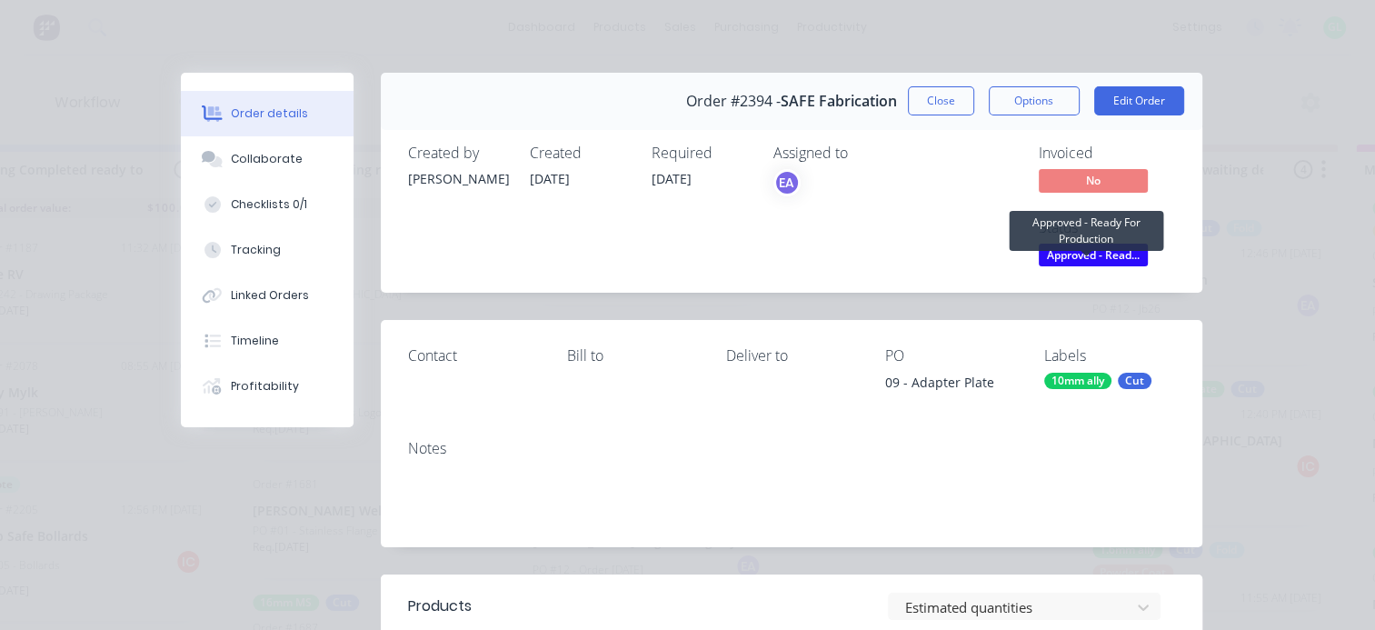
click at [1094, 255] on span "Approved - Read..." at bounding box center [1093, 255] width 109 height 23
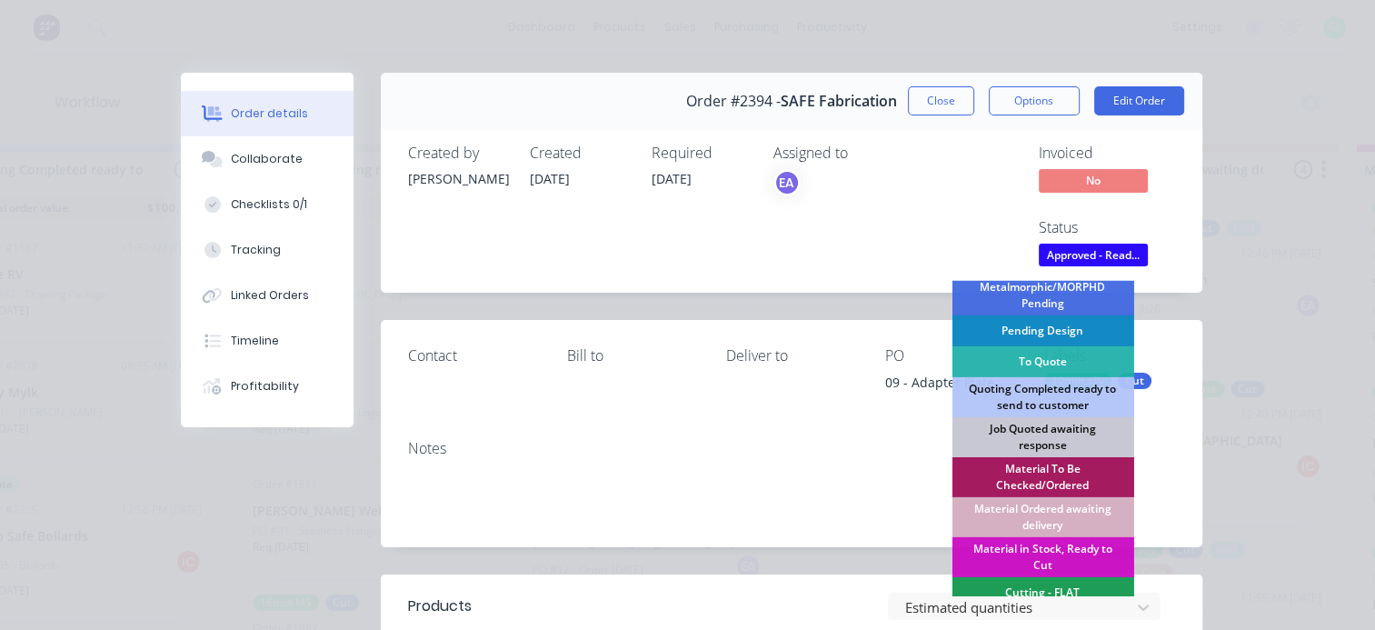
scroll to position [182, 0]
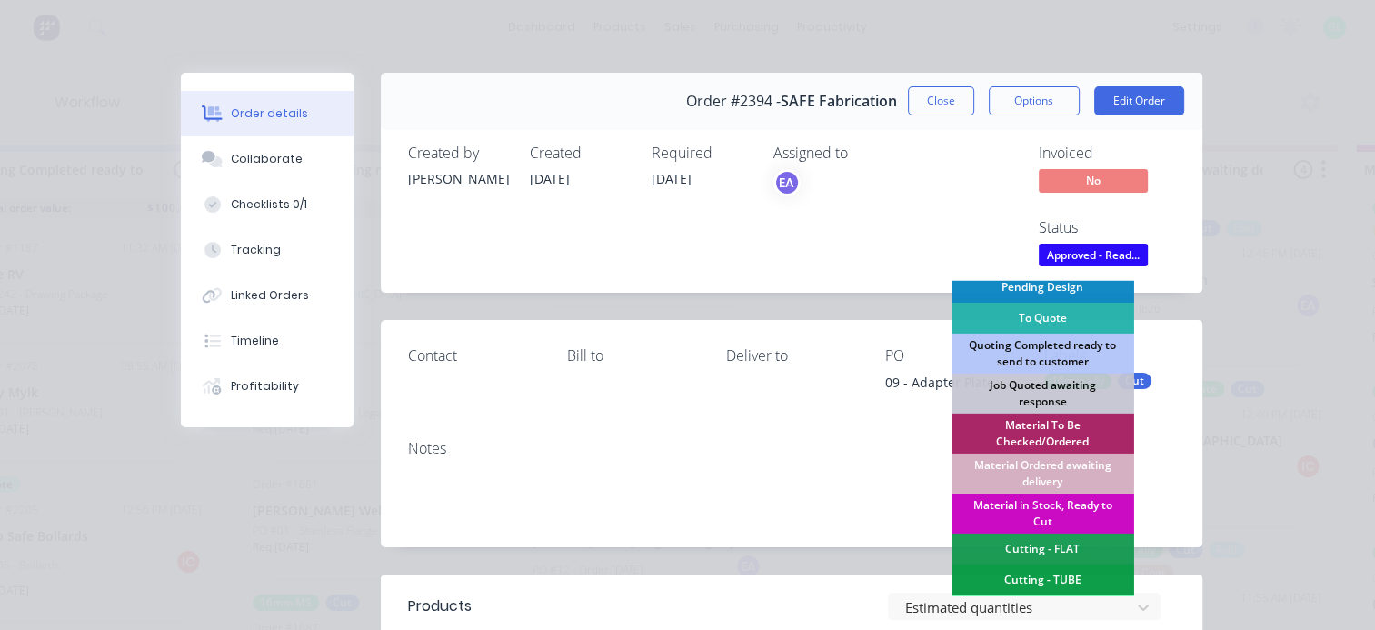
click at [1058, 507] on div "Material in Stock, Ready to Cut" at bounding box center [1043, 514] width 182 height 40
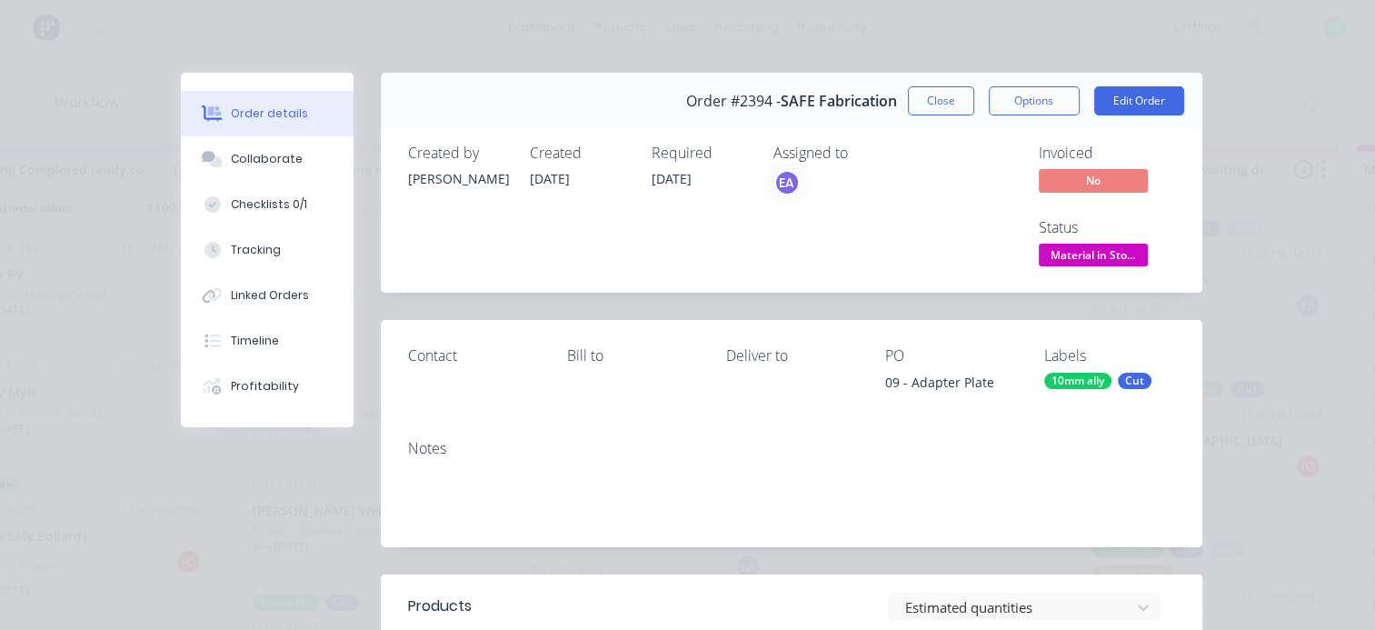
click at [936, 96] on button "Close" at bounding box center [941, 100] width 66 height 29
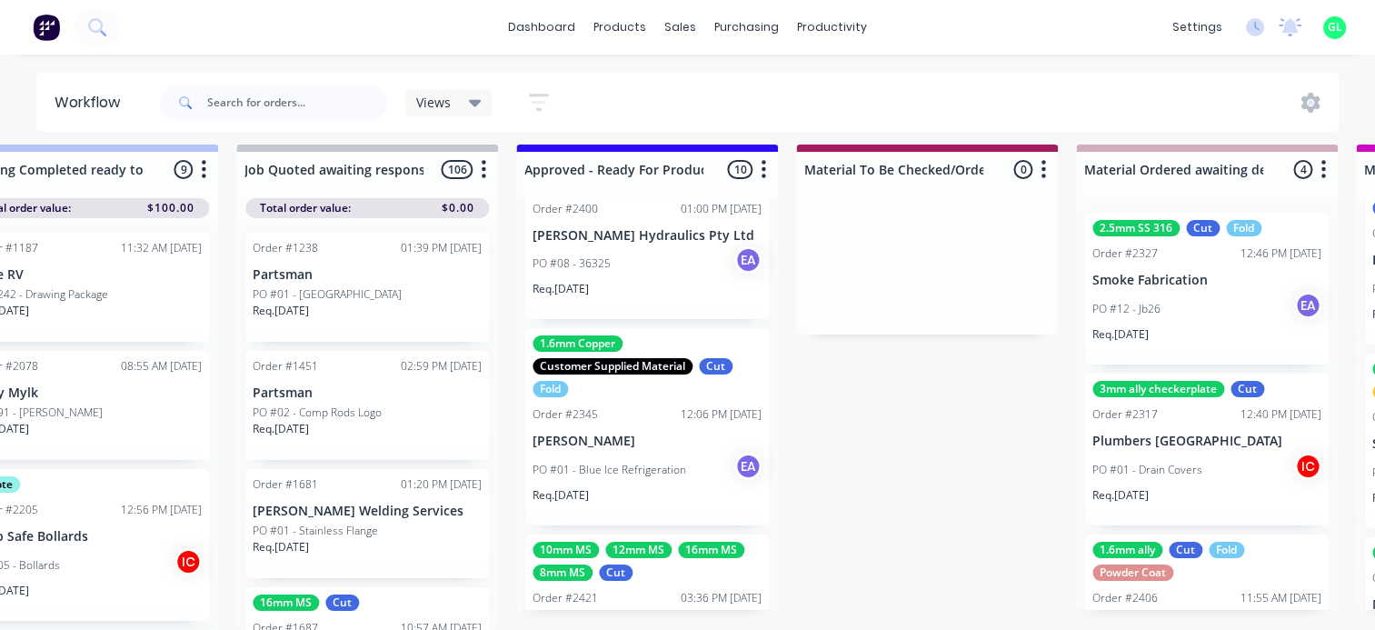
scroll to position [0, 0]
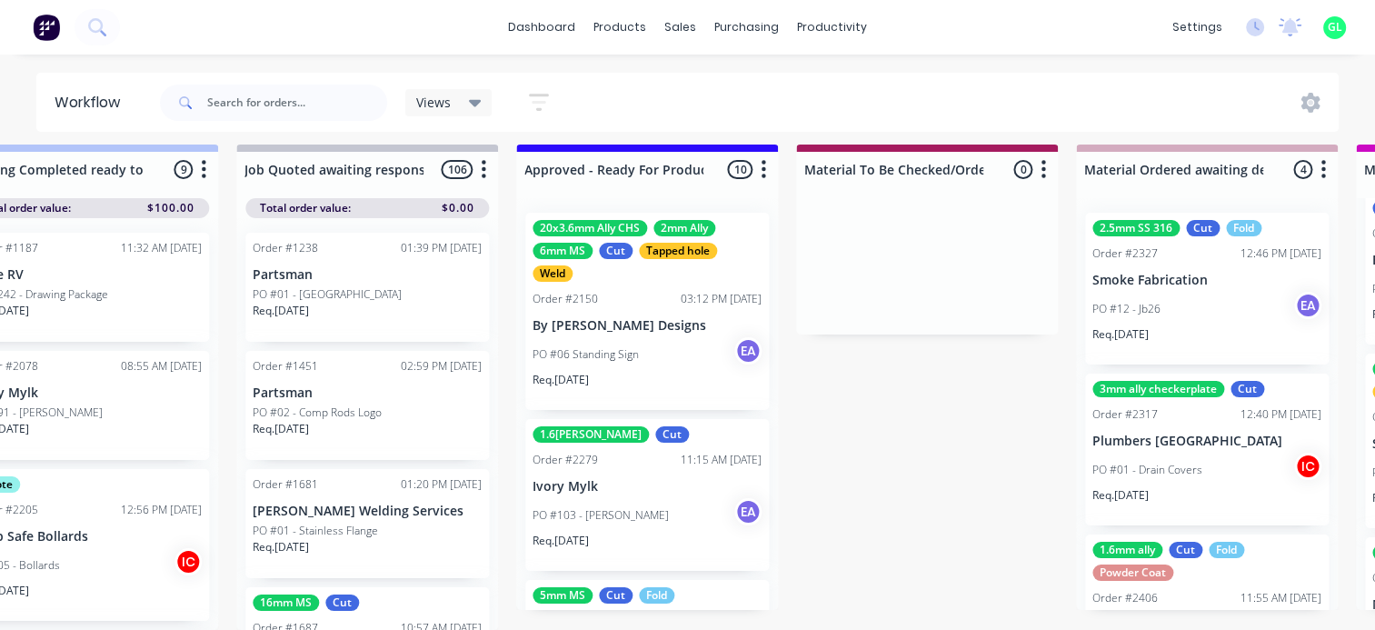
click at [628, 372] on div "Req. [DATE]" at bounding box center [647, 387] width 229 height 31
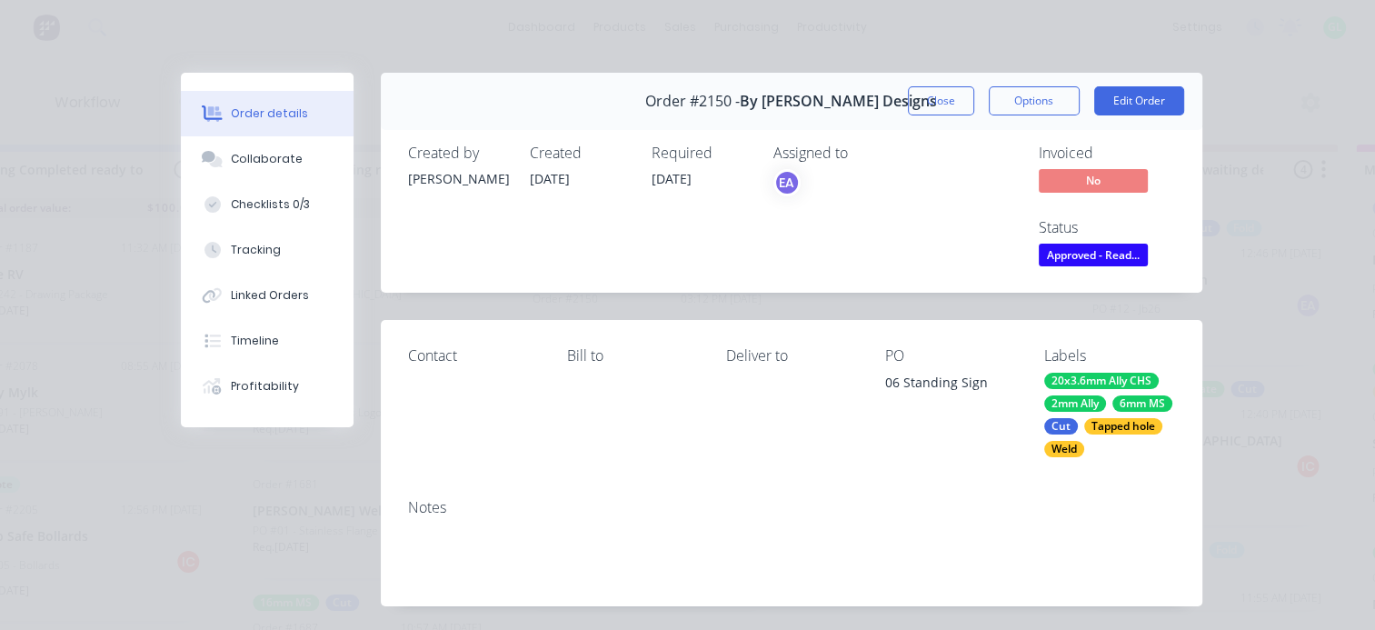
click at [1091, 249] on span "Approved - Read..." at bounding box center [1093, 255] width 109 height 23
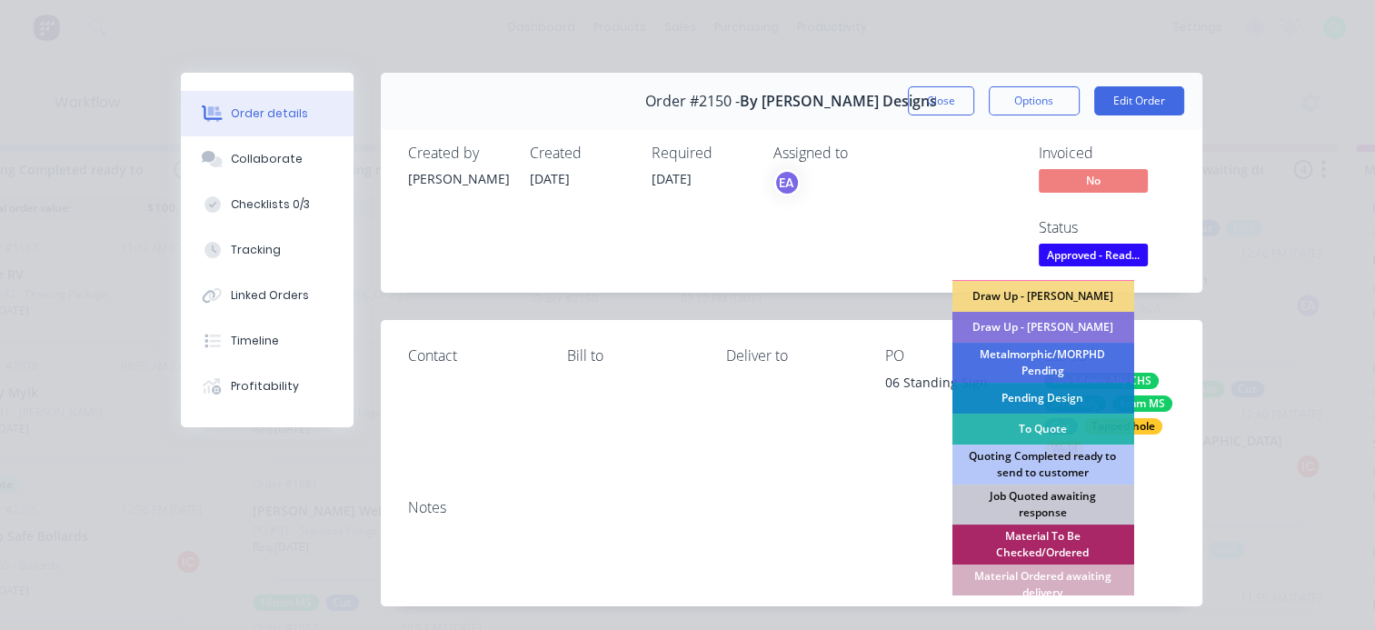
scroll to position [182, 0]
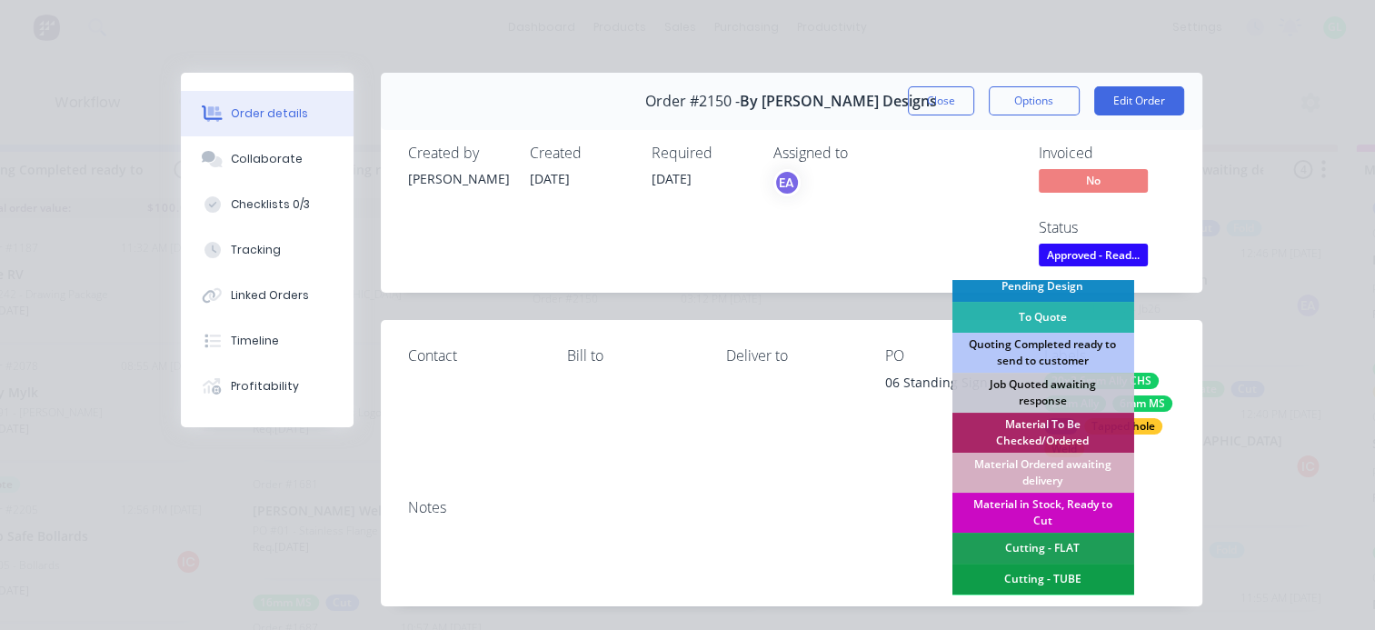
click at [1046, 508] on div "Material in Stock, Ready to Cut" at bounding box center [1043, 513] width 182 height 40
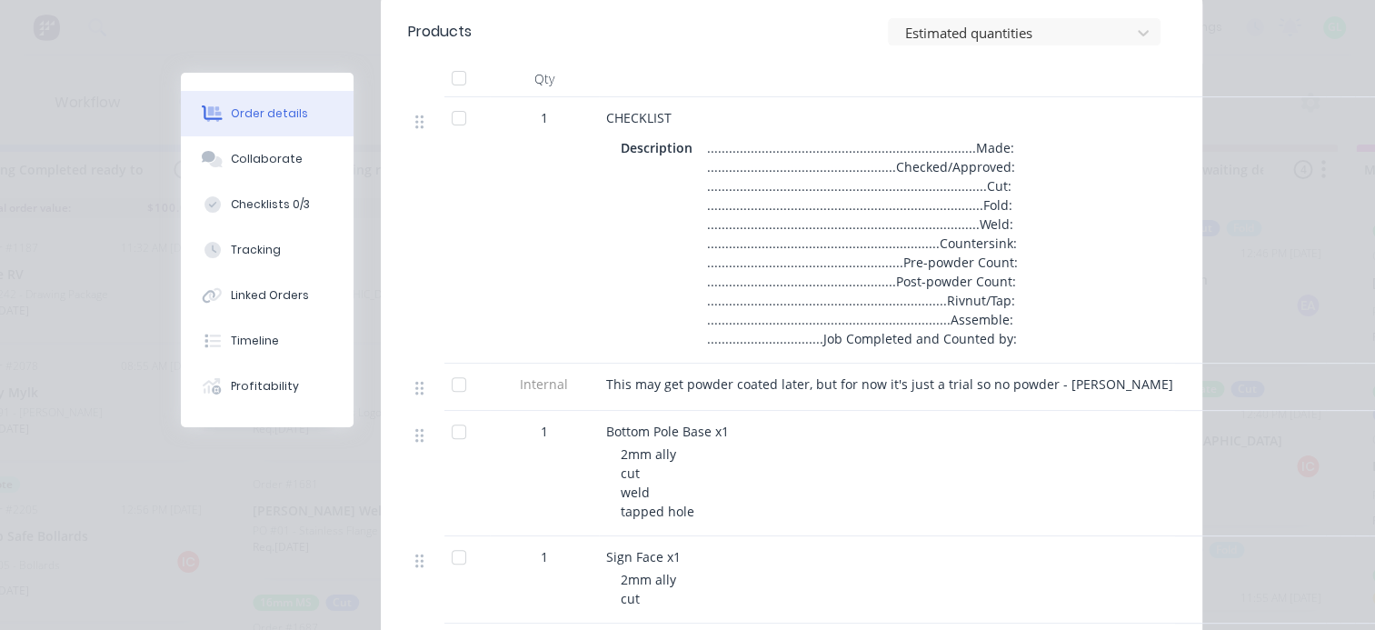
scroll to position [0, 0]
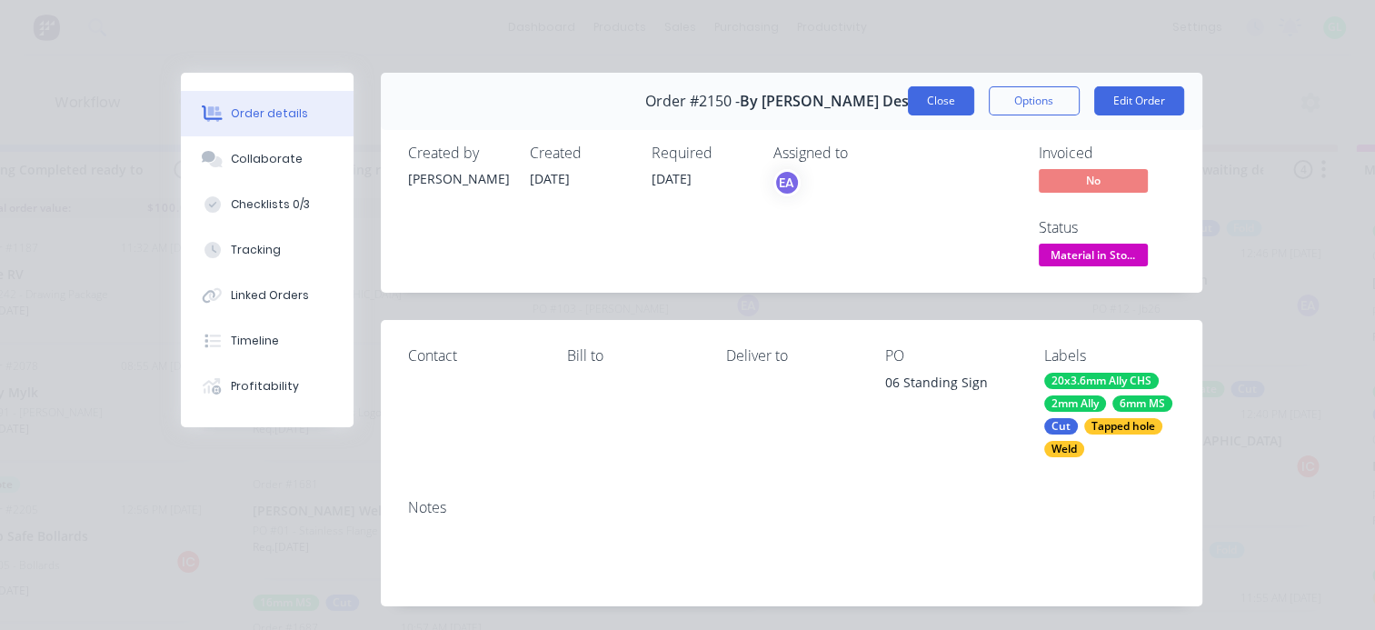
click at [923, 95] on button "Close" at bounding box center [941, 100] width 66 height 29
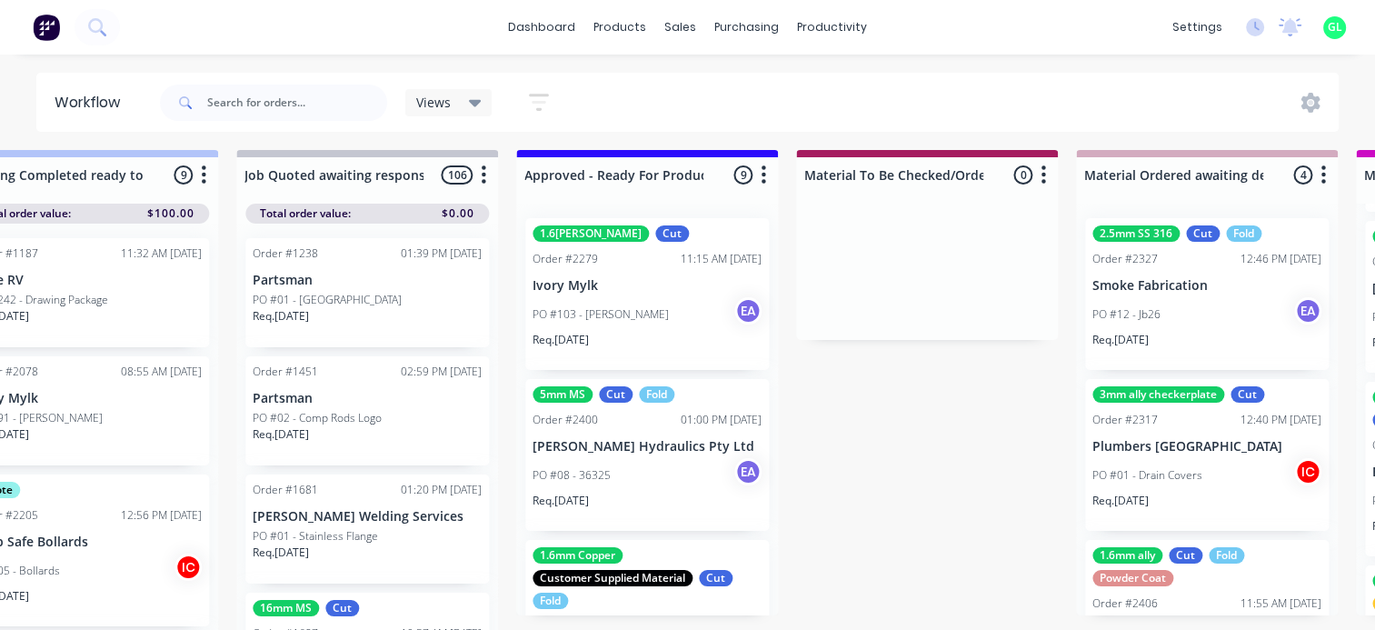
scroll to position [0, 2043]
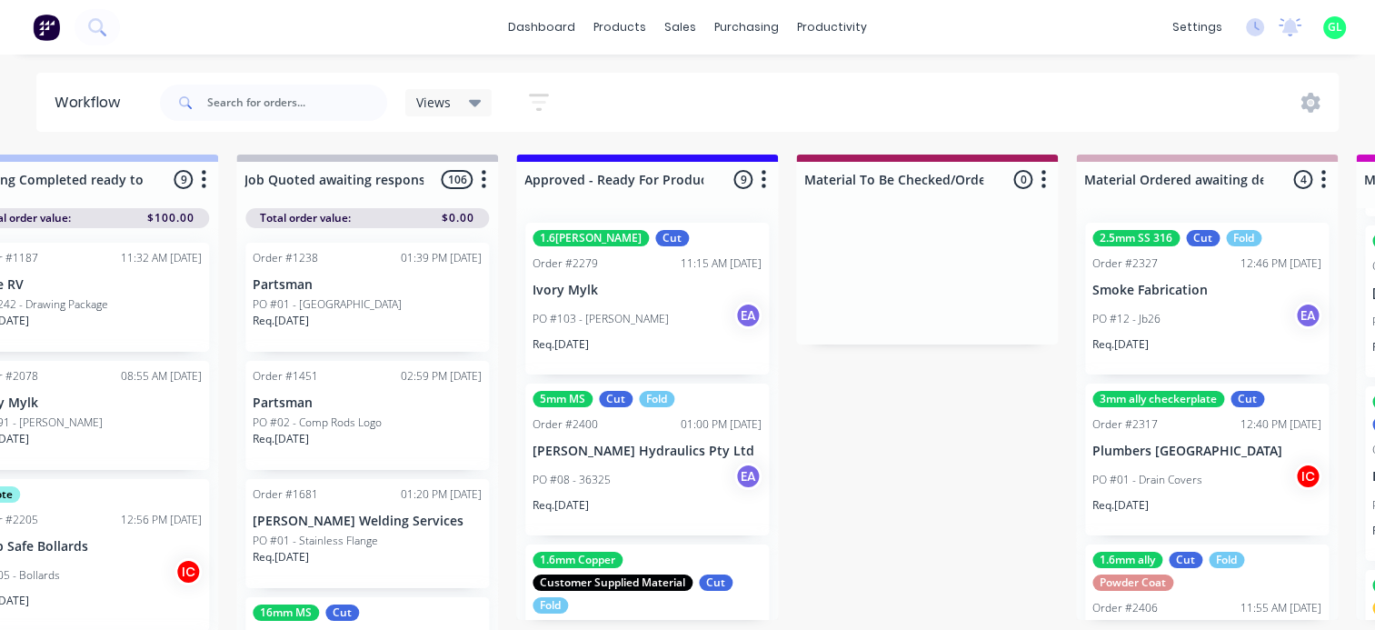
click at [661, 305] on div "PO #103 - [PERSON_NAME] EA" at bounding box center [647, 319] width 229 height 35
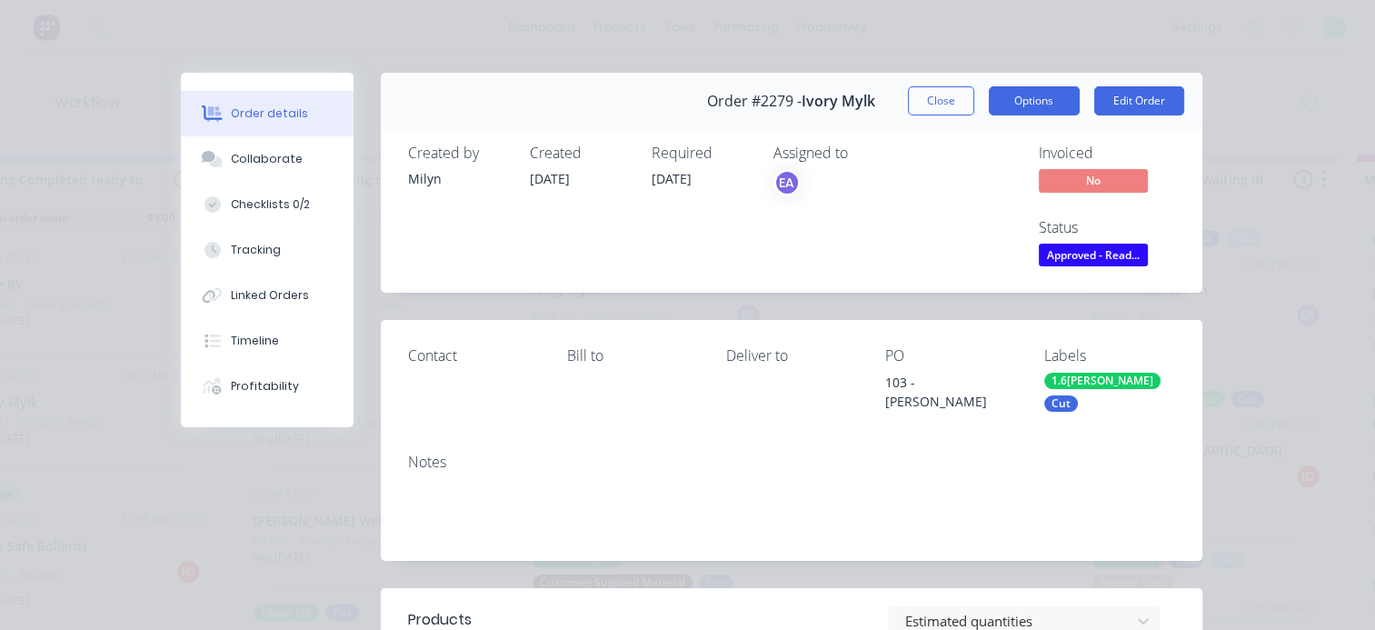
click at [1045, 98] on button "Options" at bounding box center [1034, 100] width 91 height 29
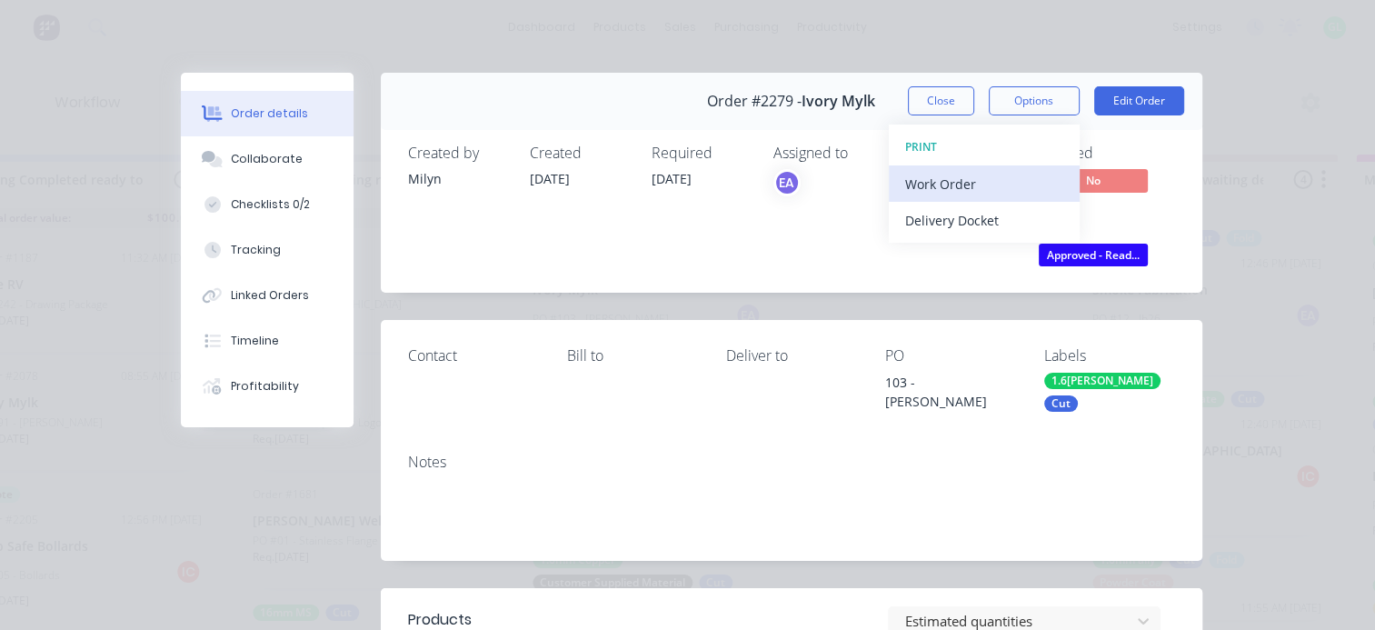
click at [960, 173] on div "Work Order" at bounding box center [984, 184] width 158 height 26
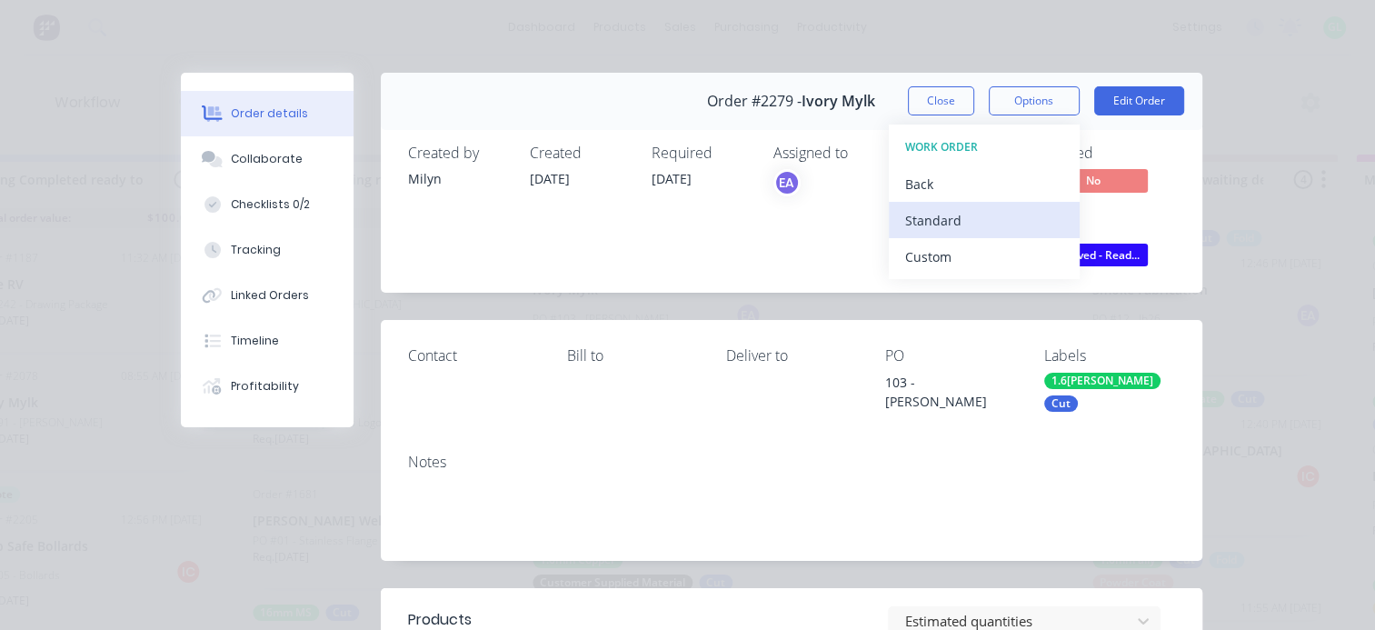
click at [942, 214] on div "Standard" at bounding box center [984, 220] width 158 height 26
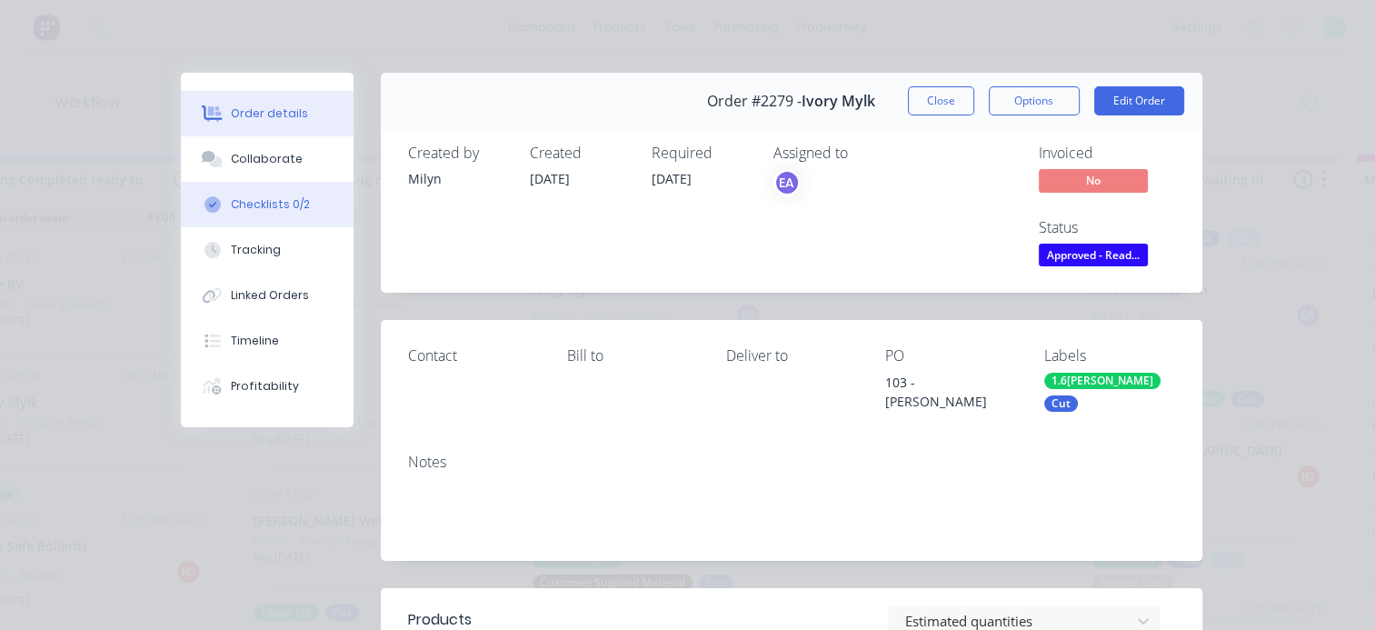
click at [265, 205] on div "Checklists 0/2" at bounding box center [270, 204] width 79 height 16
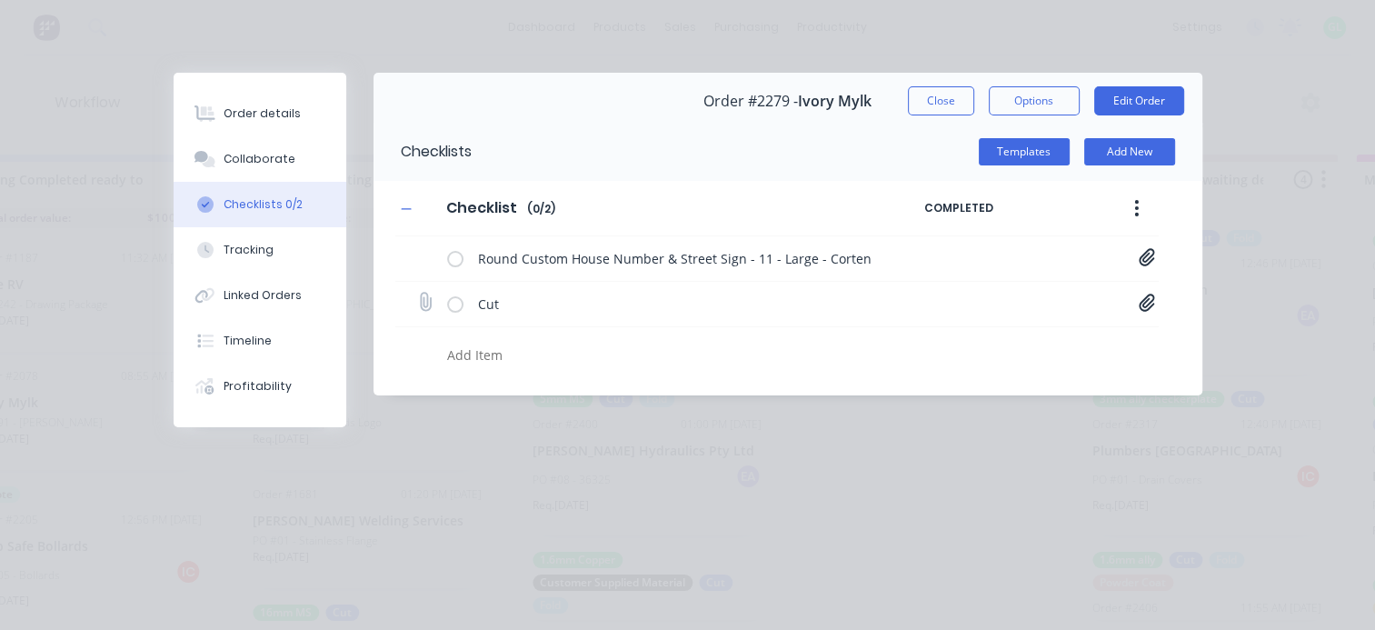
click at [1145, 303] on icon at bounding box center [1146, 302] width 15 height 17
click at [980, 345] on link "IM 1105 [PERSON_NAME][A].PDF" at bounding box center [1001, 342] width 212 height 19
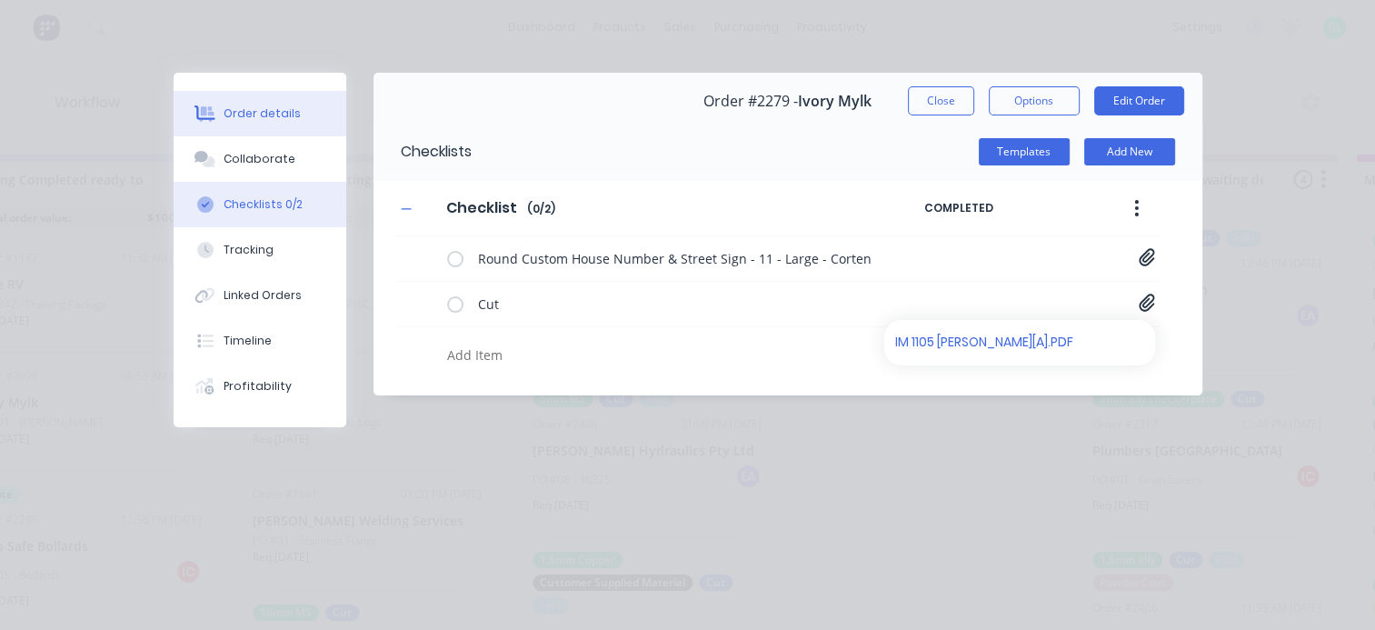
click at [252, 109] on div "Order details" at bounding box center [262, 113] width 77 height 16
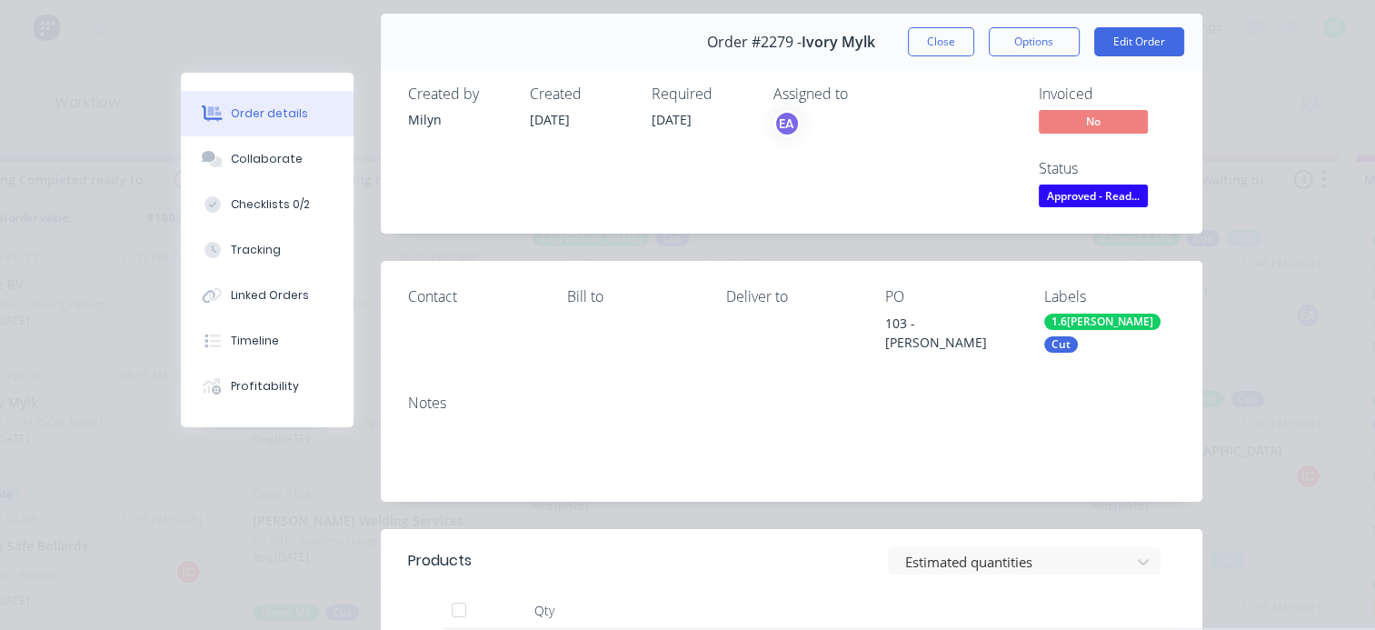
scroll to position [0, 0]
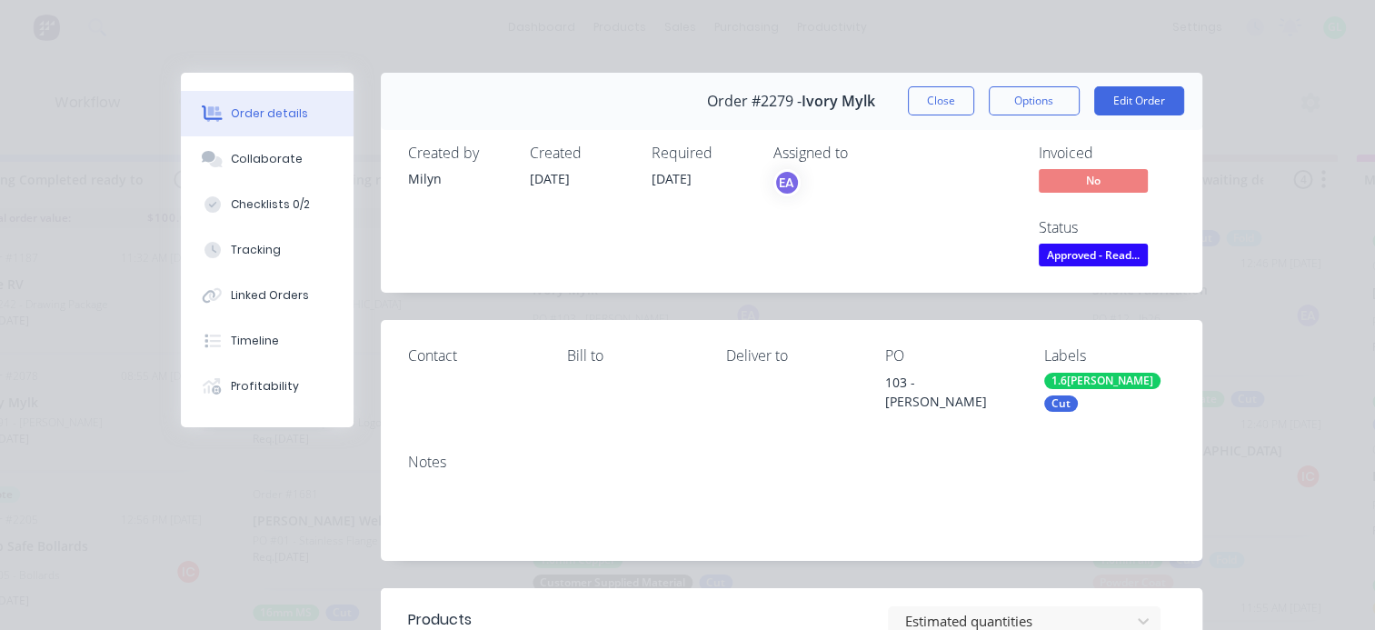
click at [1087, 254] on span "Approved - Read..." at bounding box center [1093, 255] width 109 height 23
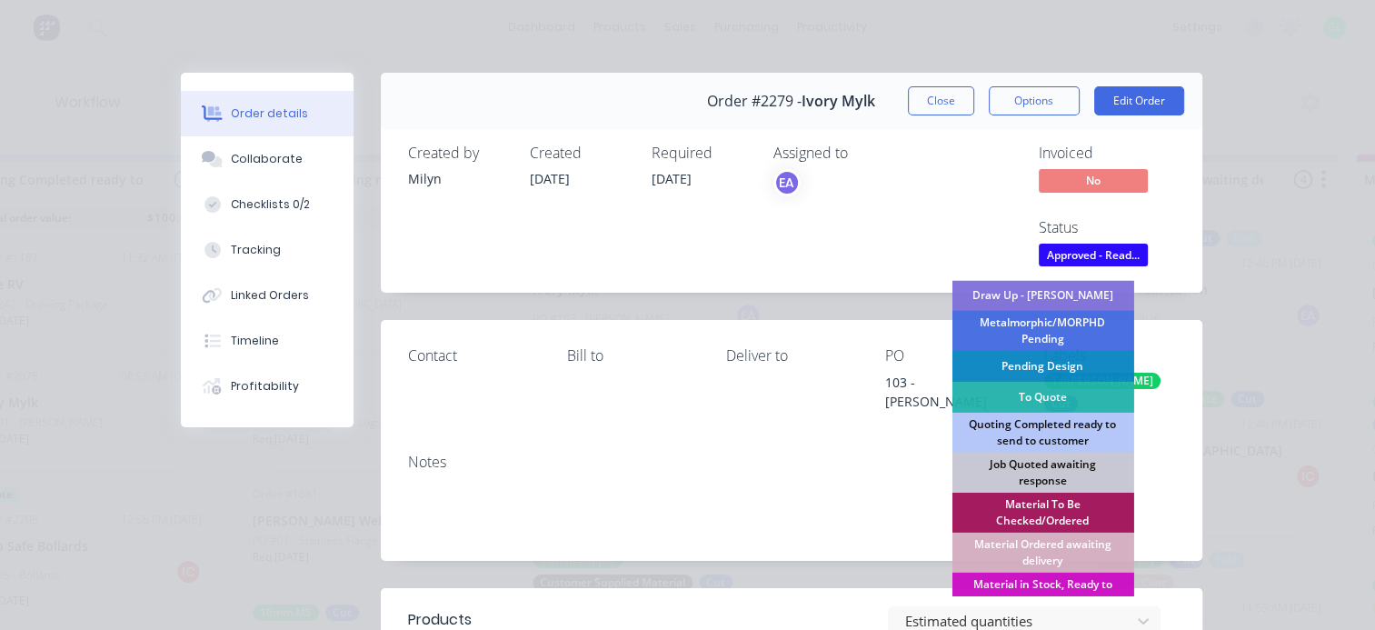
scroll to position [182, 0]
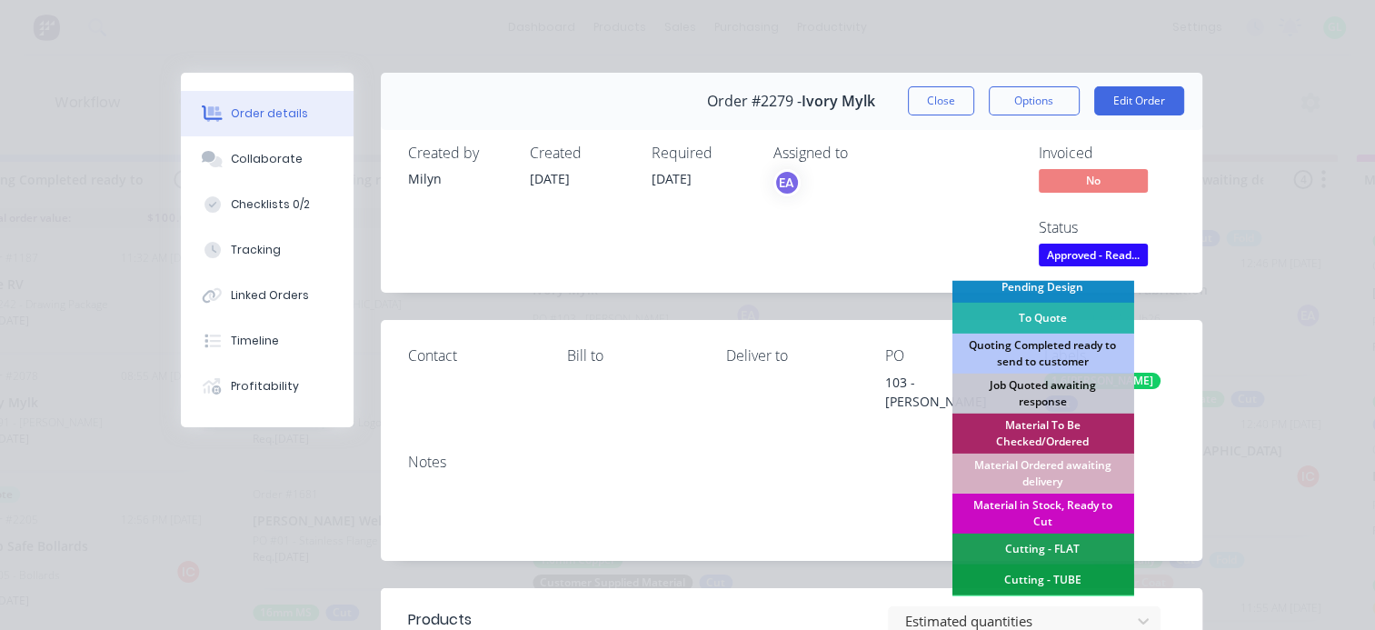
click at [1041, 506] on div "Material in Stock, Ready to Cut" at bounding box center [1043, 514] width 182 height 40
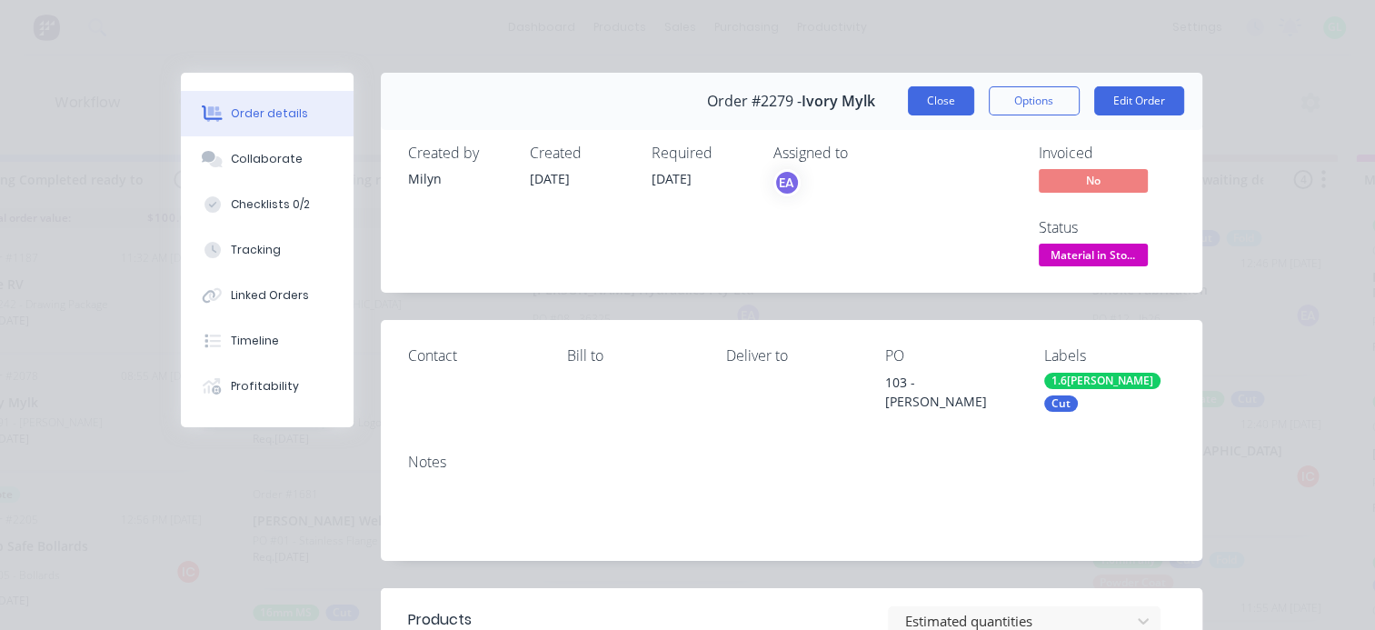
click at [920, 98] on button "Close" at bounding box center [941, 100] width 66 height 29
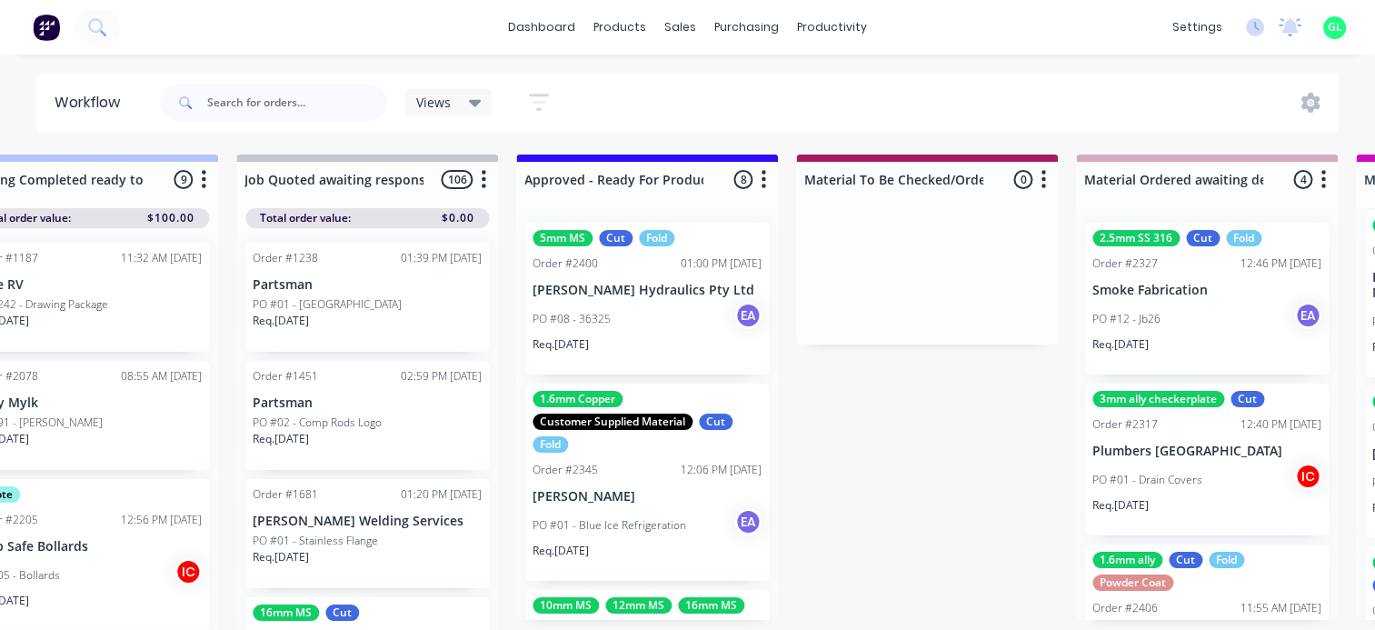
click at [644, 314] on div "PO #08 - 36325 EA" at bounding box center [647, 319] width 229 height 35
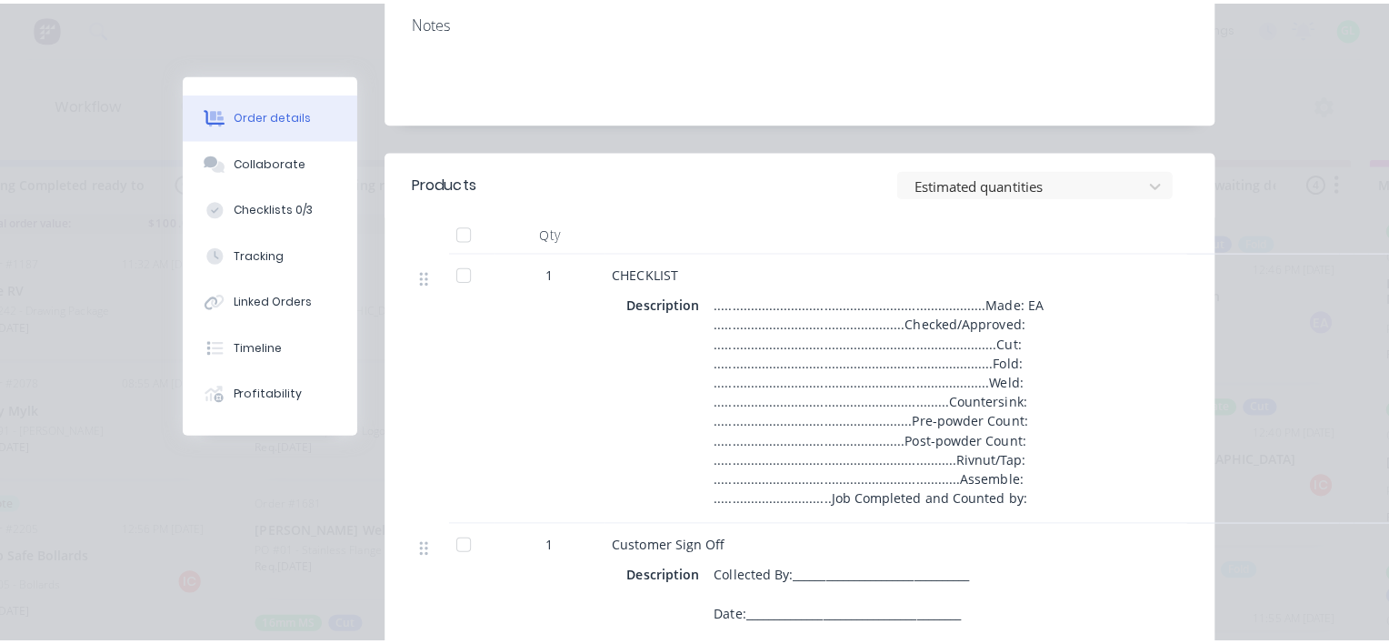
scroll to position [0, 0]
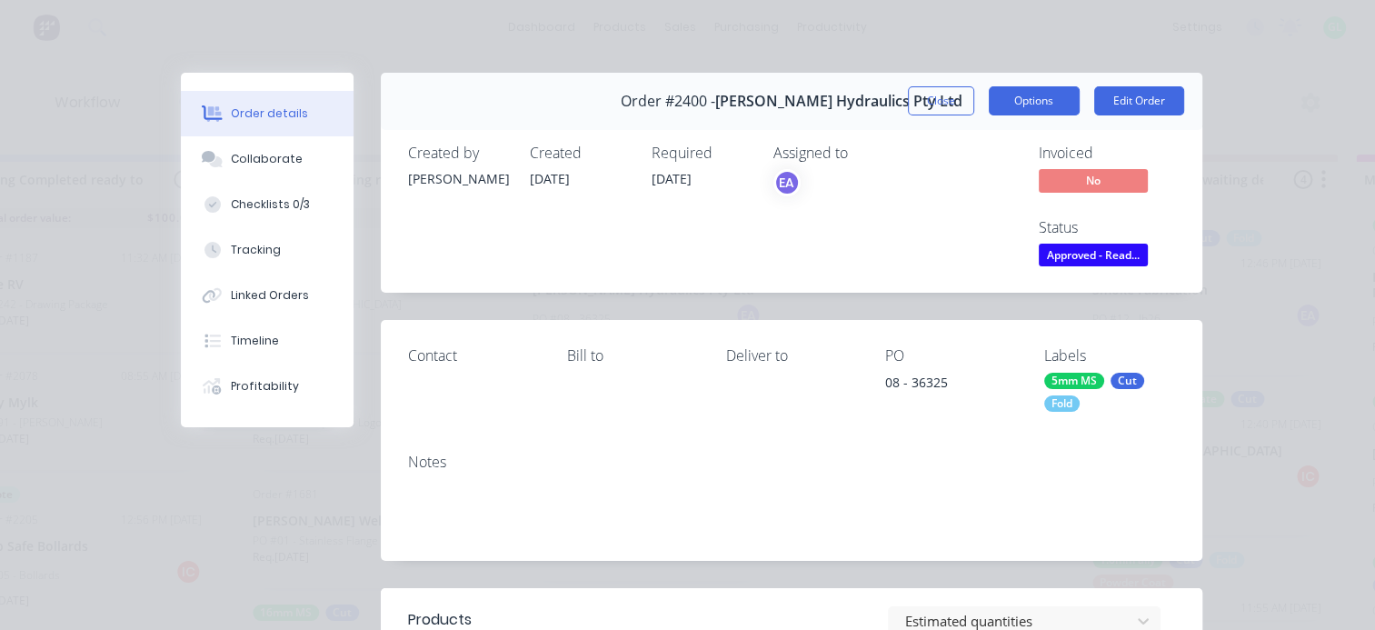
click at [1045, 95] on button "Options" at bounding box center [1034, 100] width 91 height 29
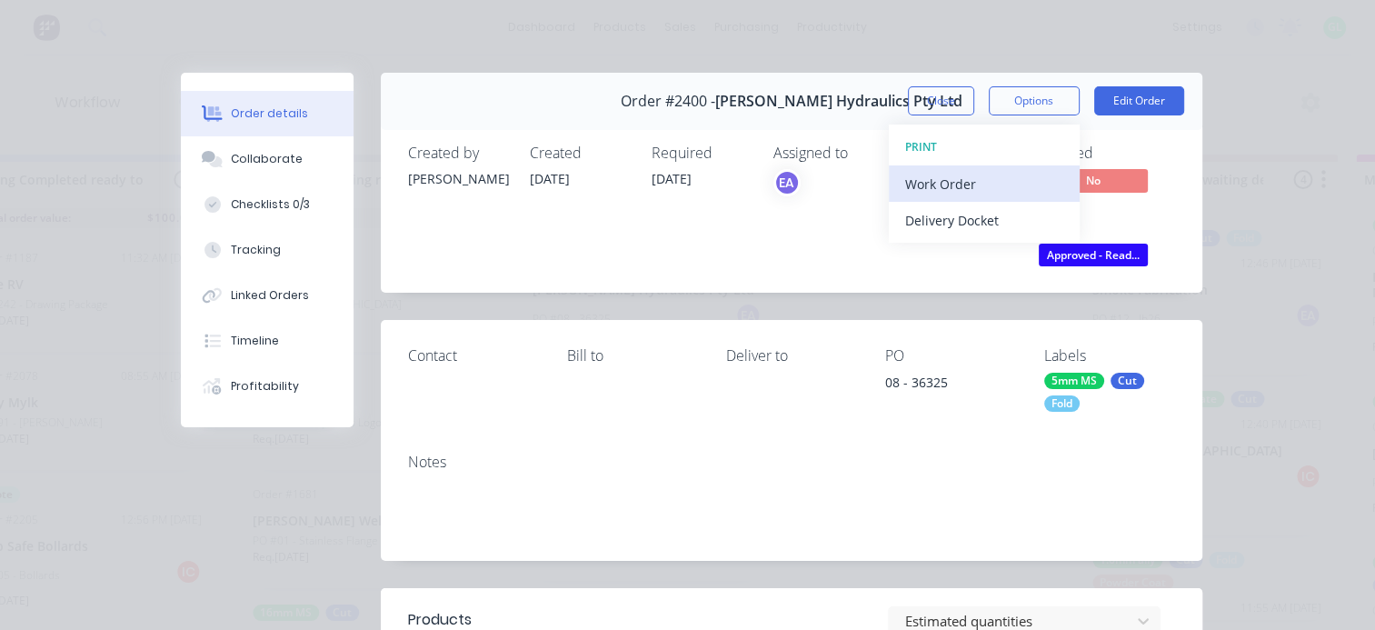
click at [925, 182] on div "Work Order" at bounding box center [984, 184] width 158 height 26
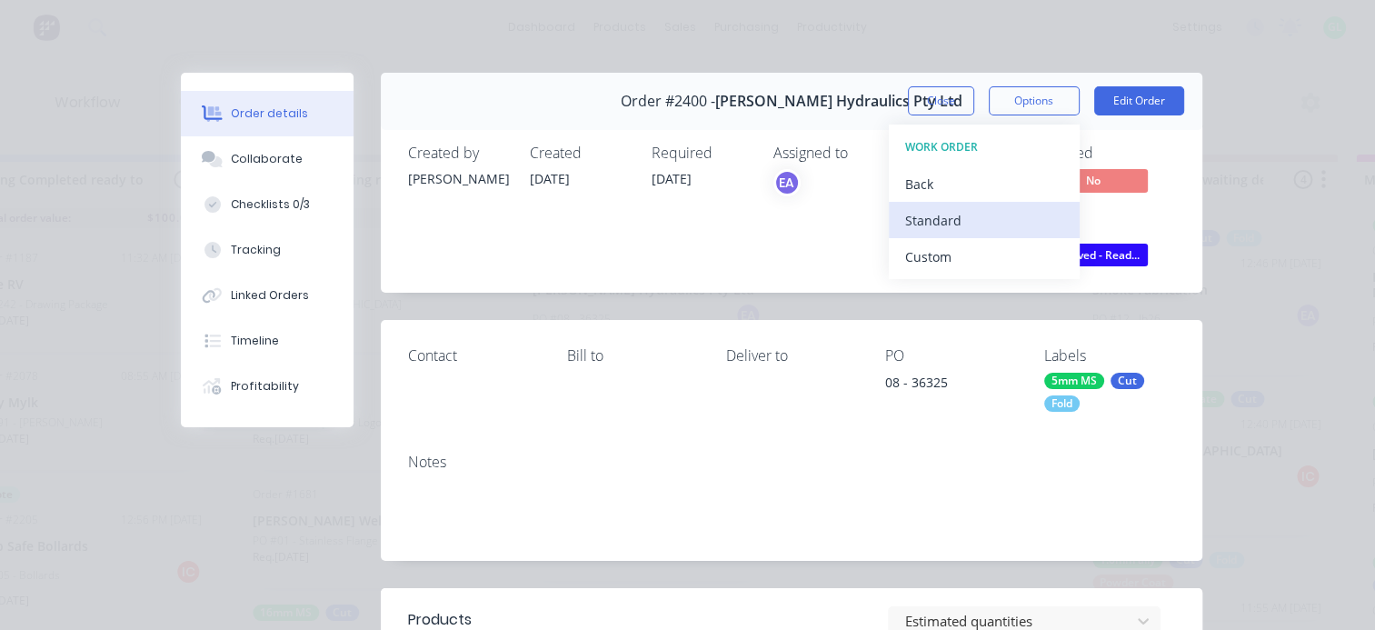
click at [910, 228] on div "Standard" at bounding box center [984, 220] width 158 height 26
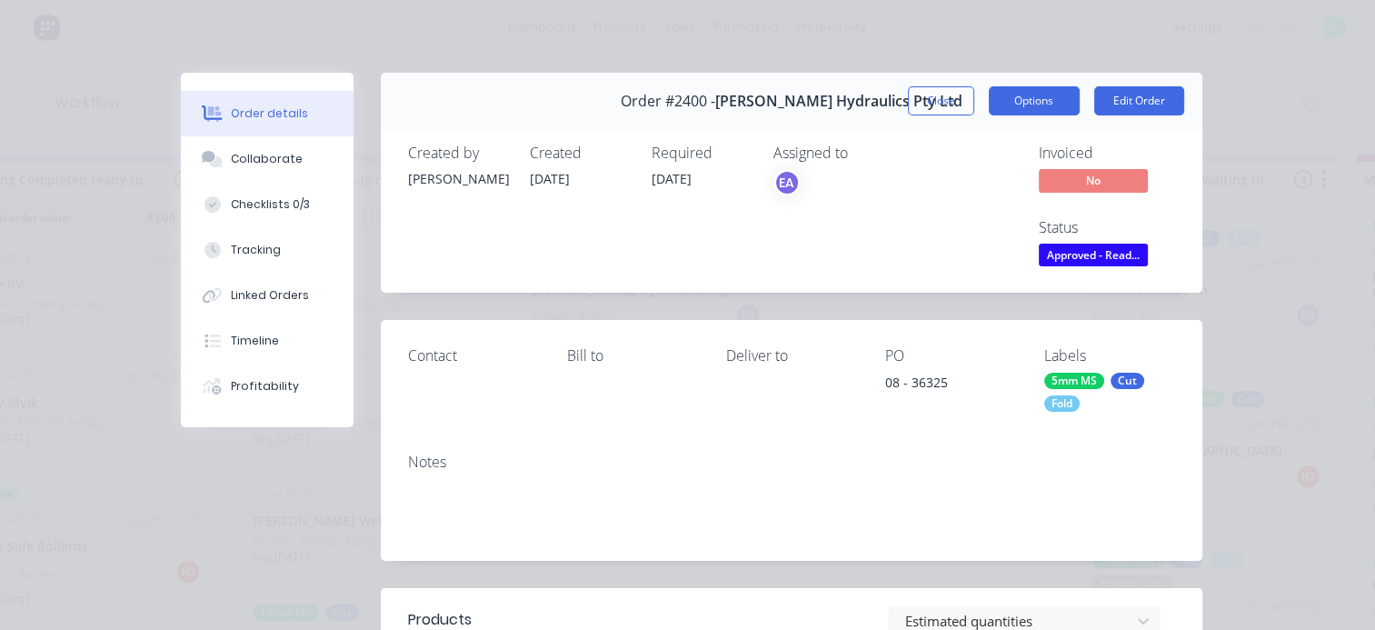
click at [1039, 95] on button "Options" at bounding box center [1034, 100] width 91 height 29
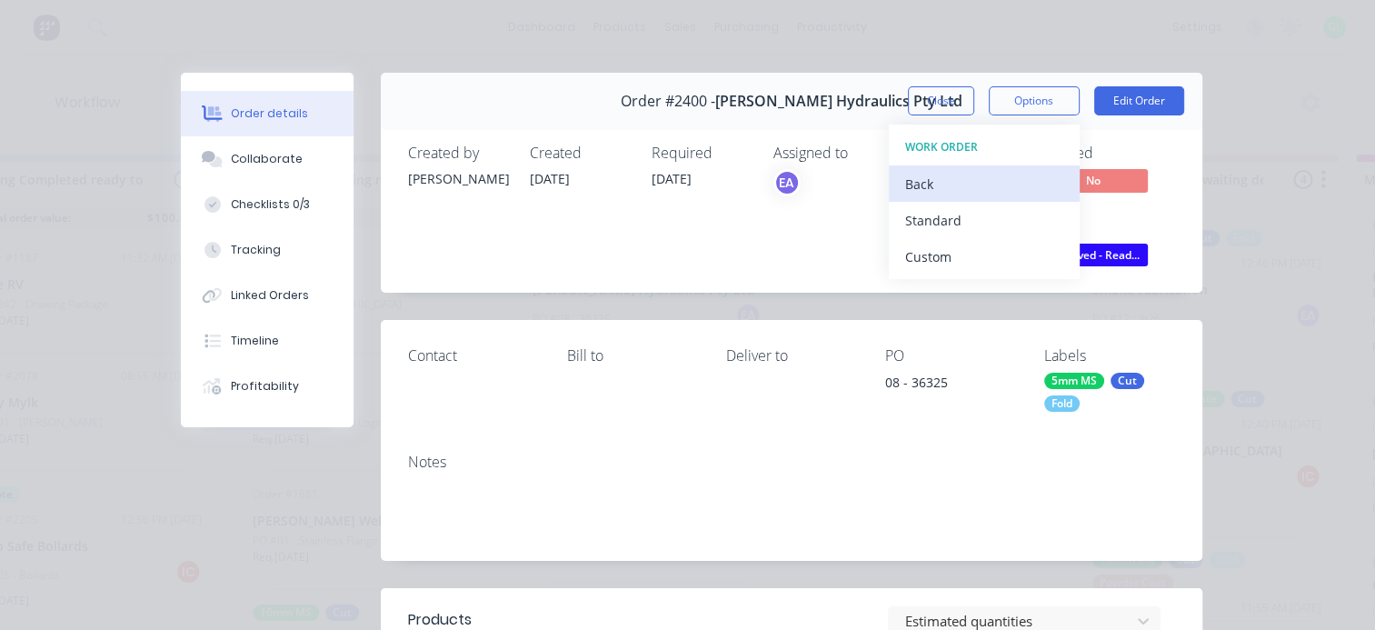
click at [964, 178] on div "Back" at bounding box center [984, 184] width 158 height 26
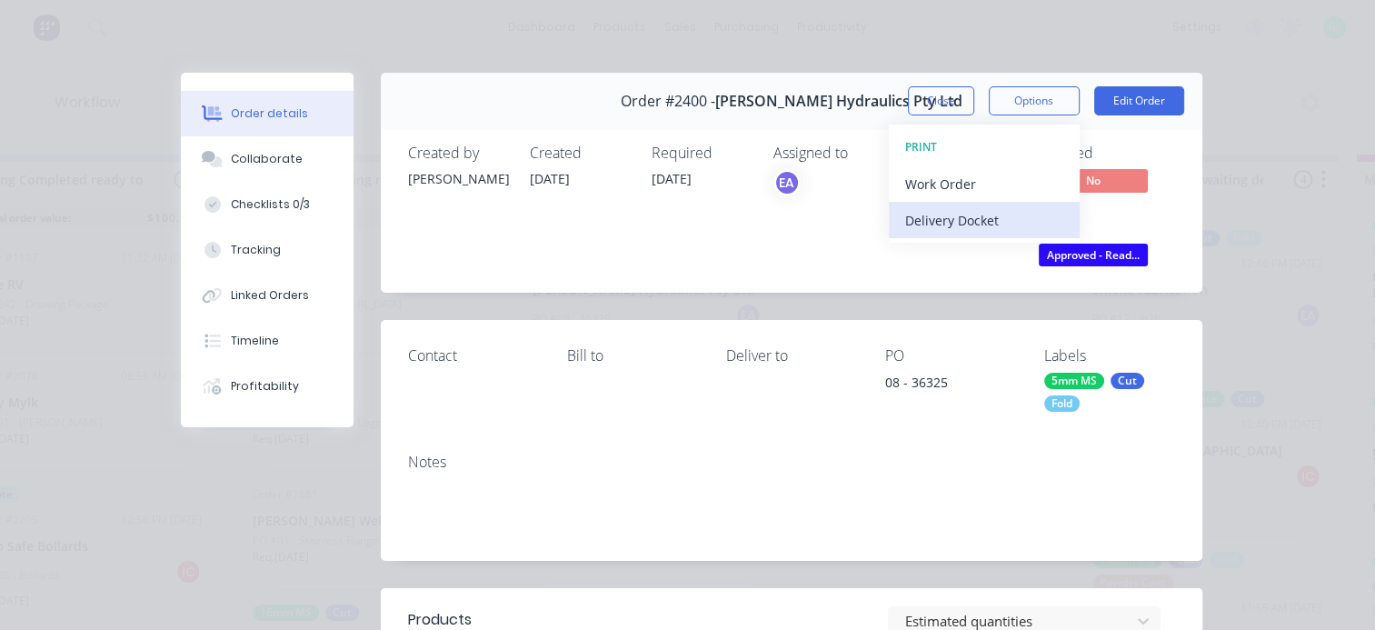
click at [953, 218] on div "Delivery Docket" at bounding box center [984, 220] width 158 height 26
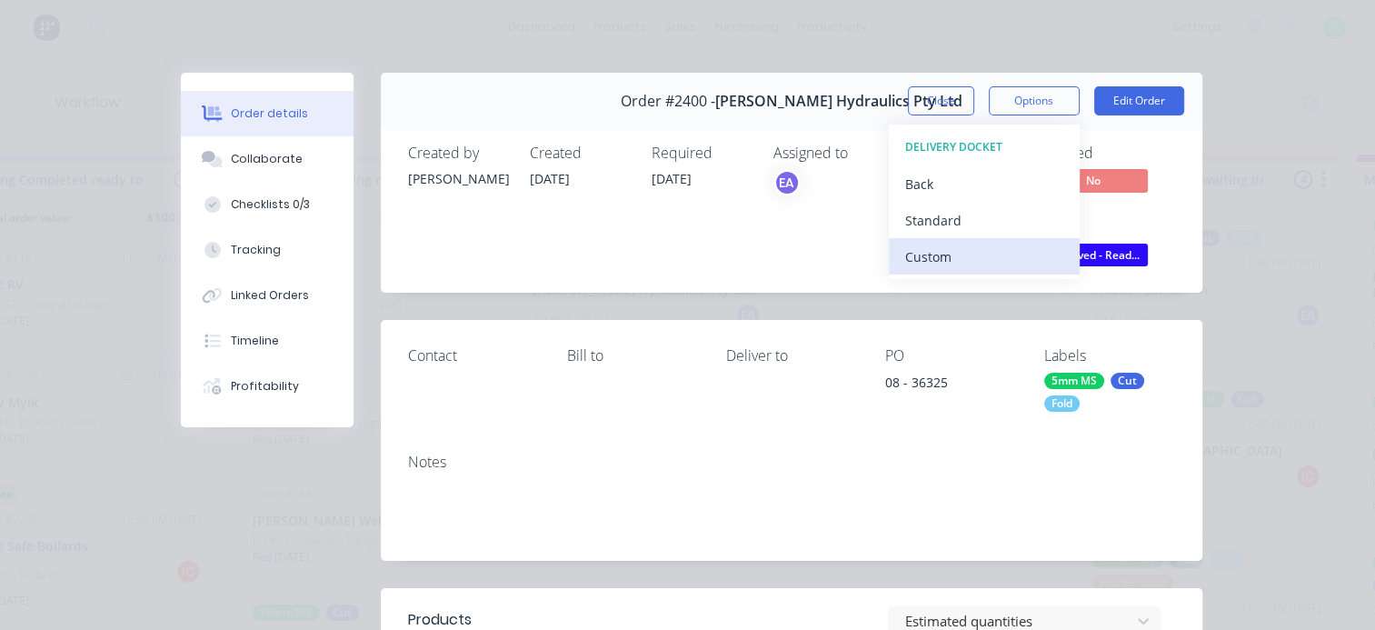
click at [932, 257] on div "Custom" at bounding box center [984, 257] width 158 height 26
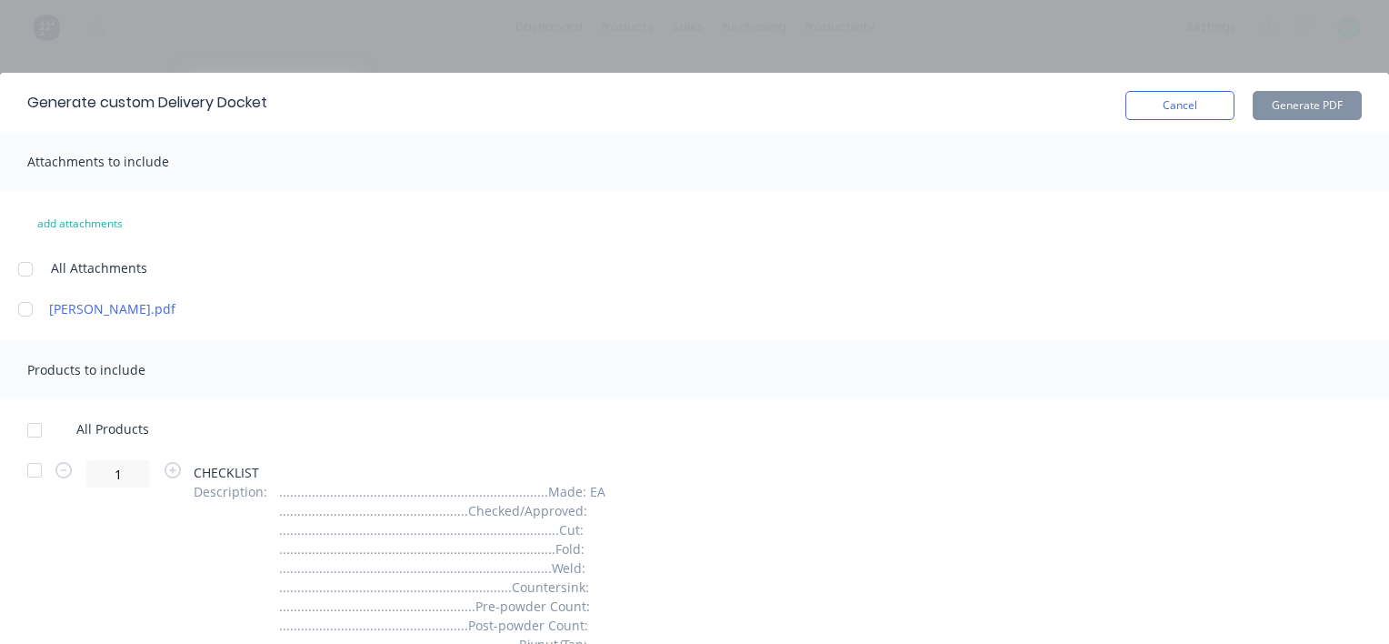
click at [29, 431] on div at bounding box center [34, 430] width 36 height 36
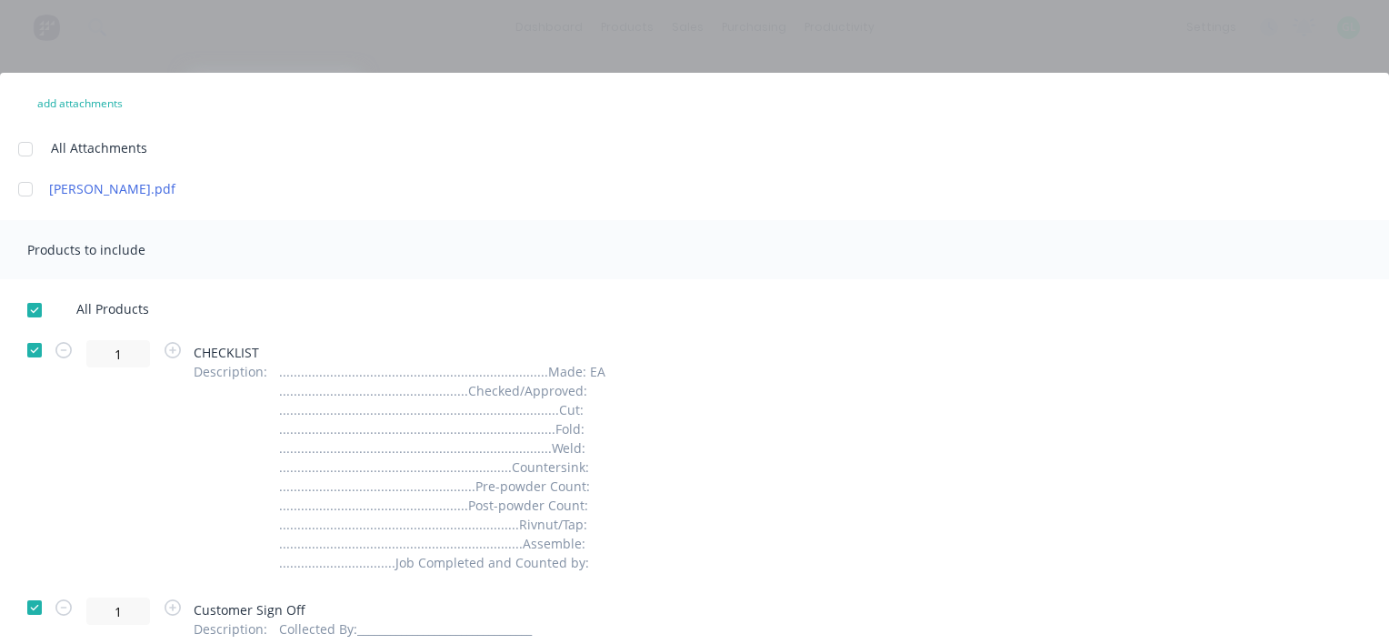
scroll to position [182, 0]
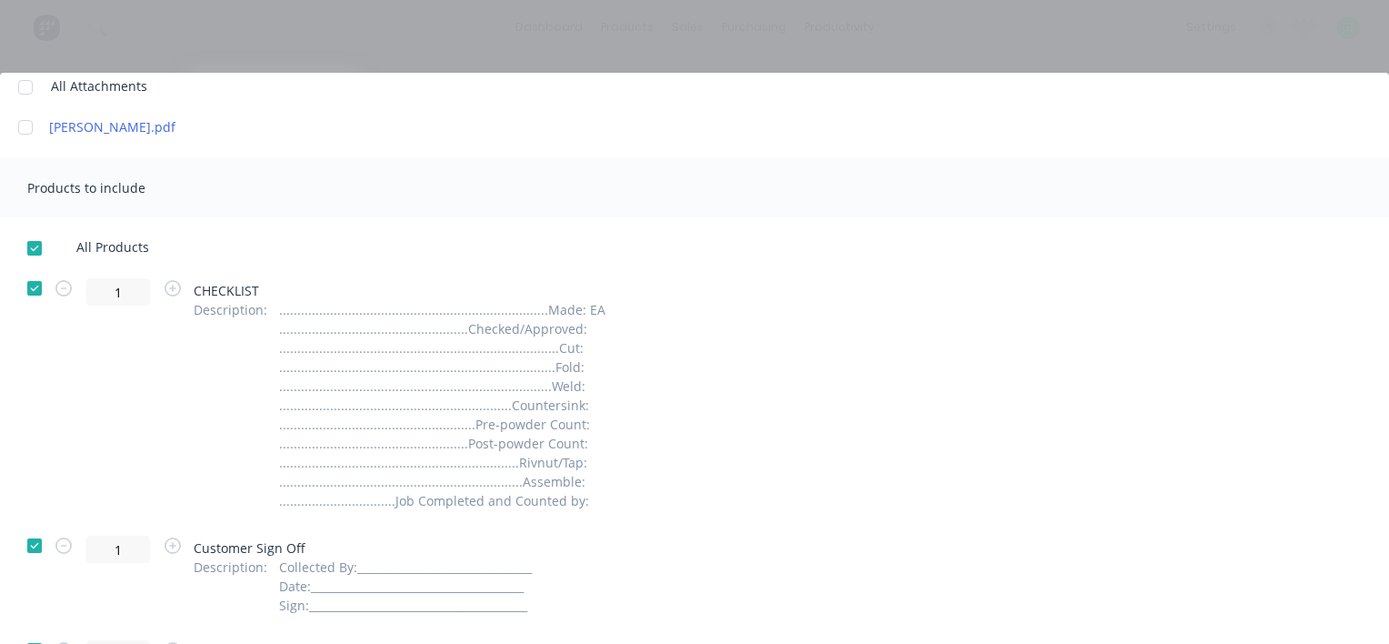
click at [33, 285] on div at bounding box center [34, 288] width 36 height 36
click at [34, 544] on div at bounding box center [34, 545] width 36 height 36
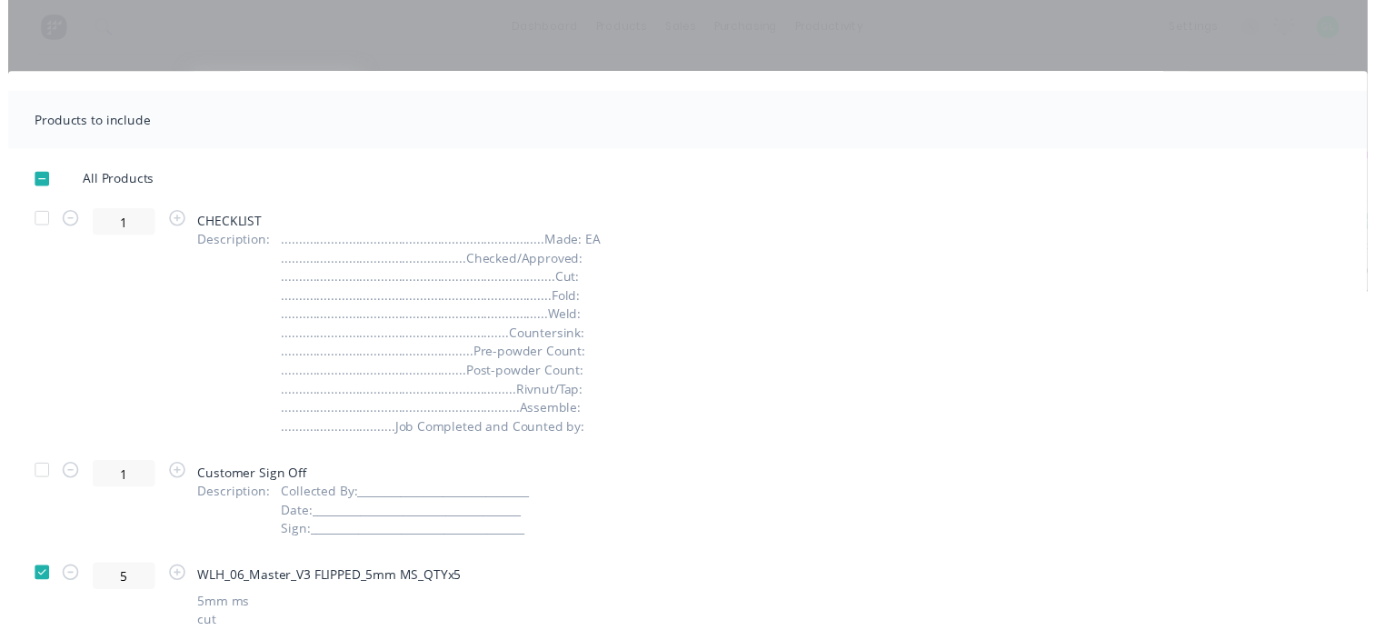
scroll to position [0, 0]
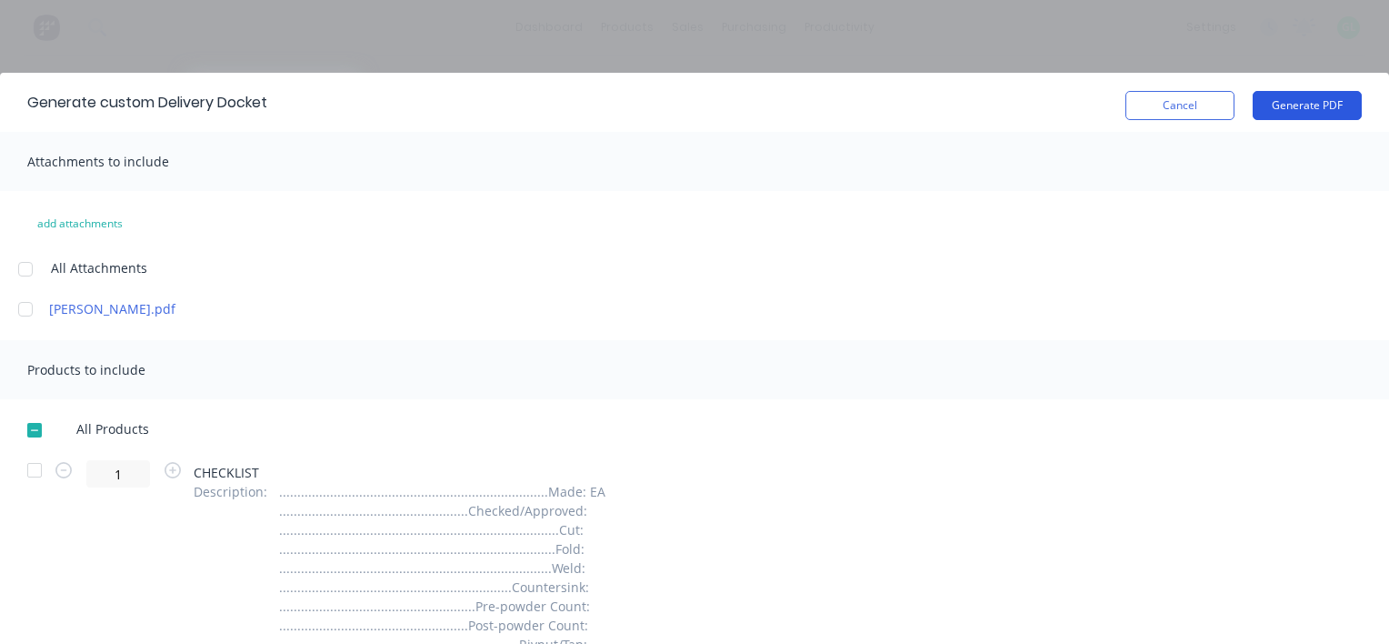
click at [1292, 114] on button "Generate PDF" at bounding box center [1307, 105] width 109 height 29
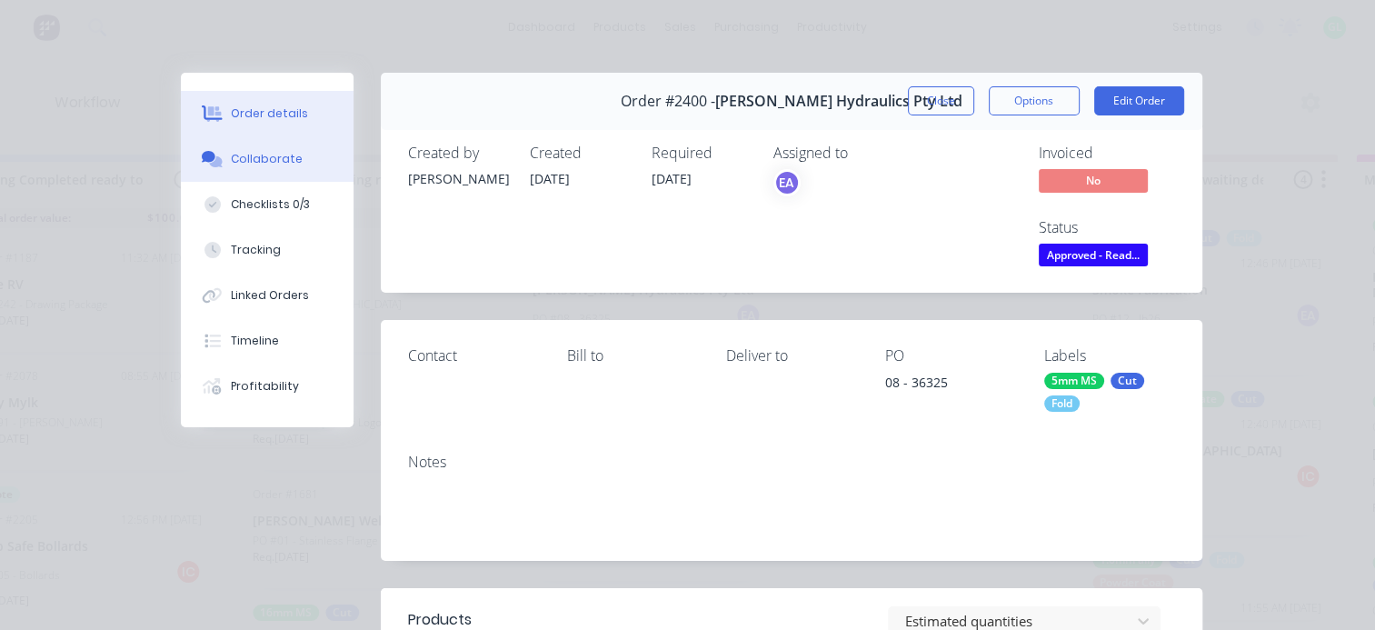
click at [265, 168] on button "Collaborate" at bounding box center [267, 158] width 173 height 45
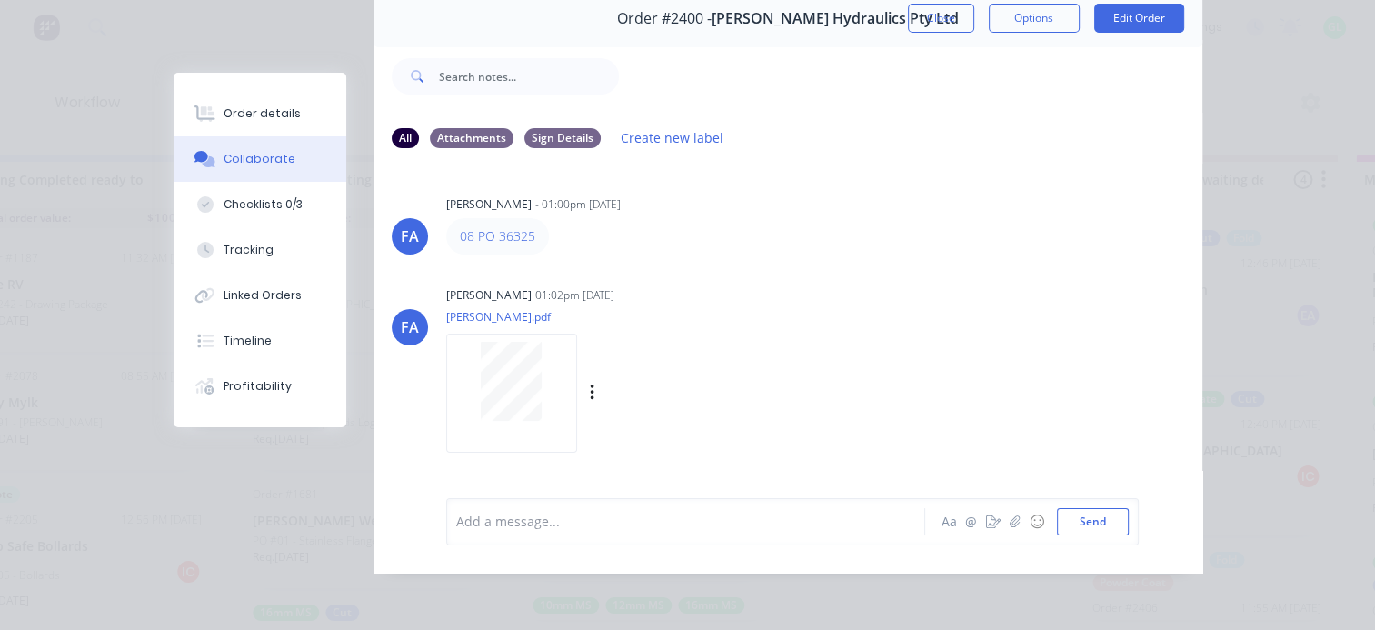
scroll to position [95, 0]
click at [535, 389] on div at bounding box center [512, 381] width 115 height 79
click at [269, 112] on div "Order details" at bounding box center [262, 113] width 77 height 16
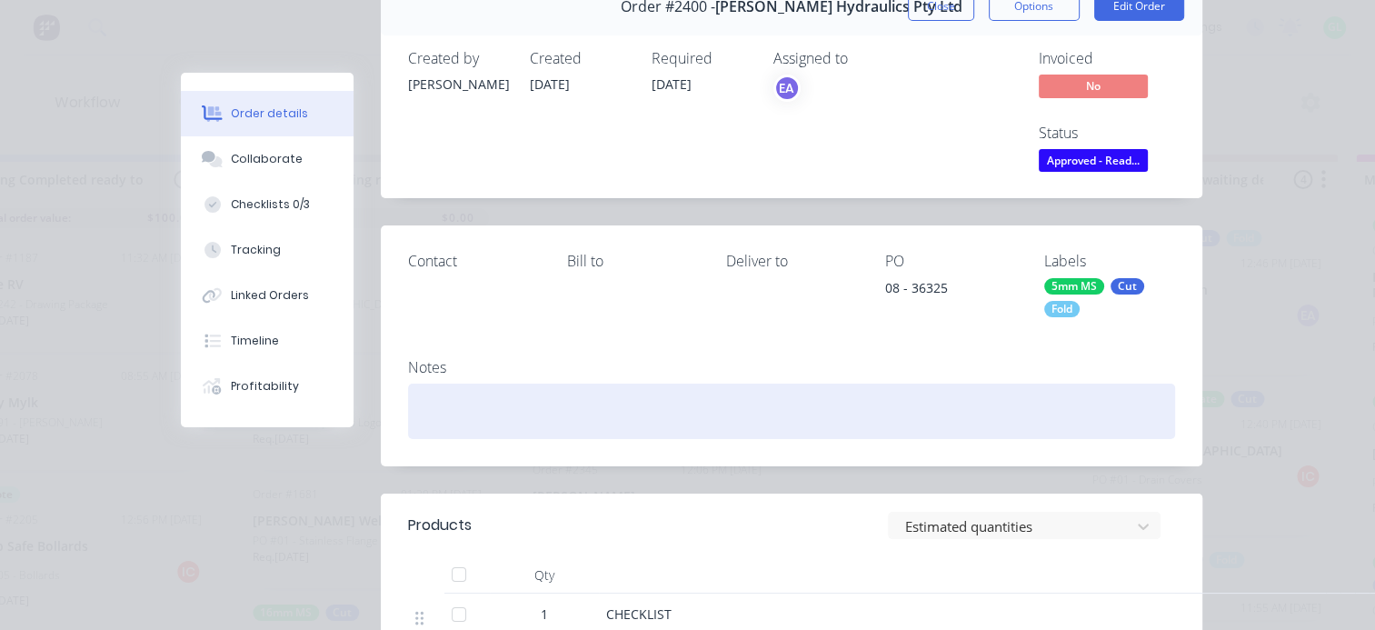
scroll to position [367, 0]
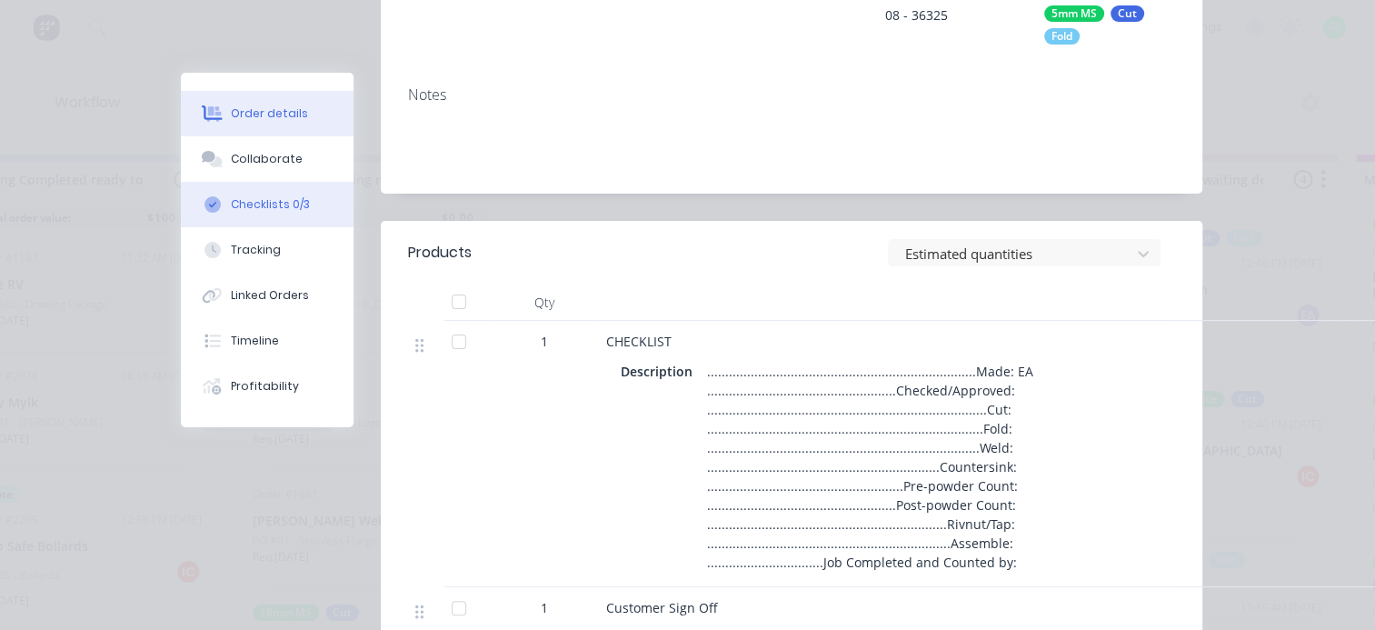
click at [252, 207] on div "Checklists 0/3" at bounding box center [270, 204] width 79 height 16
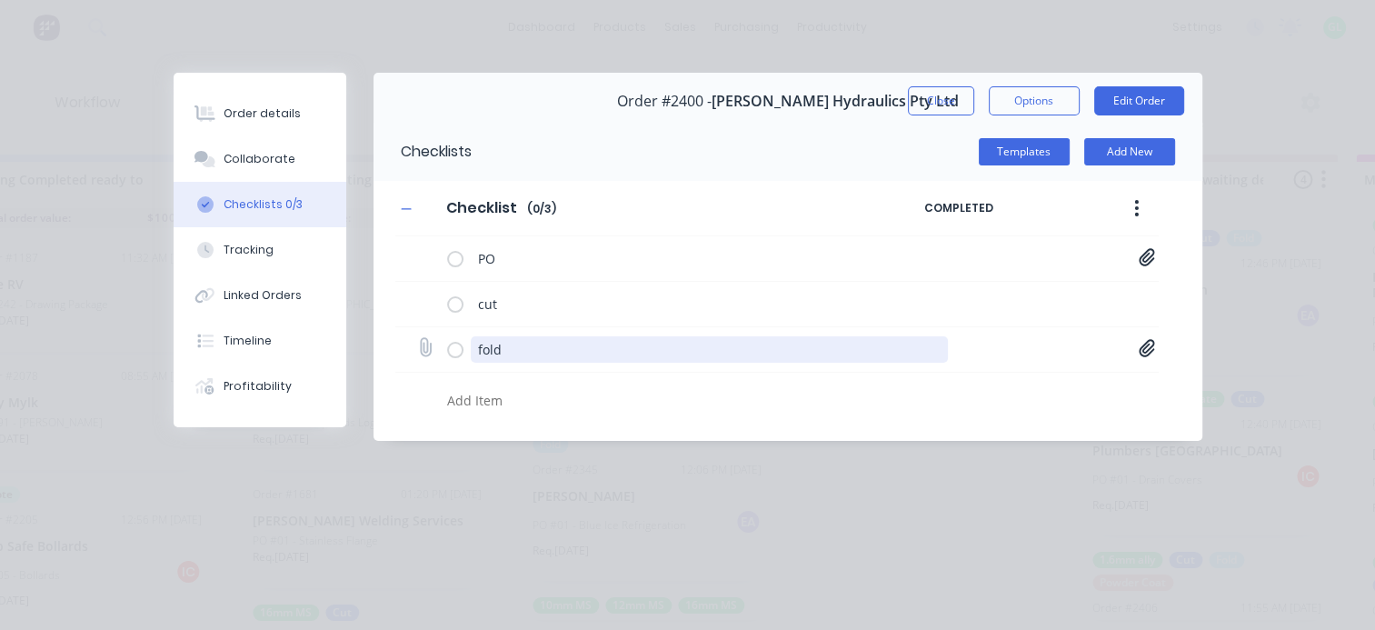
scroll to position [0, 0]
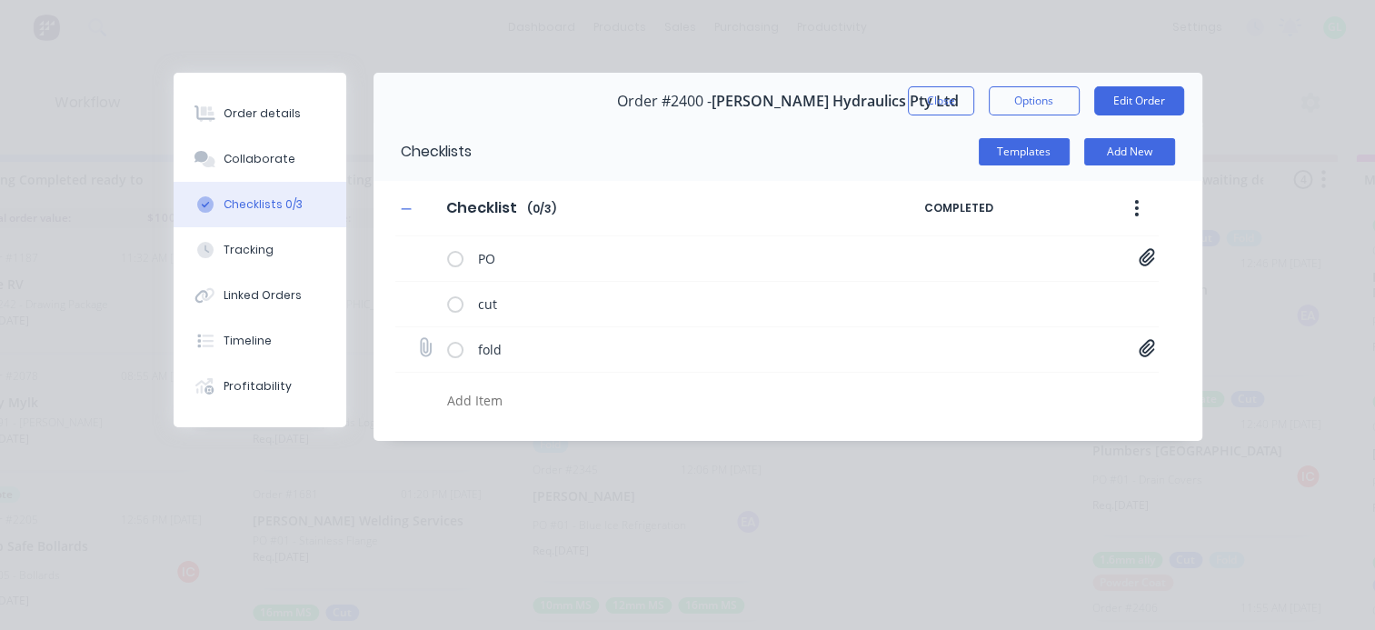
click at [1142, 346] on icon at bounding box center [1146, 347] width 15 height 17
click at [975, 386] on link "wlh_06_master_v3 DWG[A].PDF" at bounding box center [1001, 387] width 212 height 19
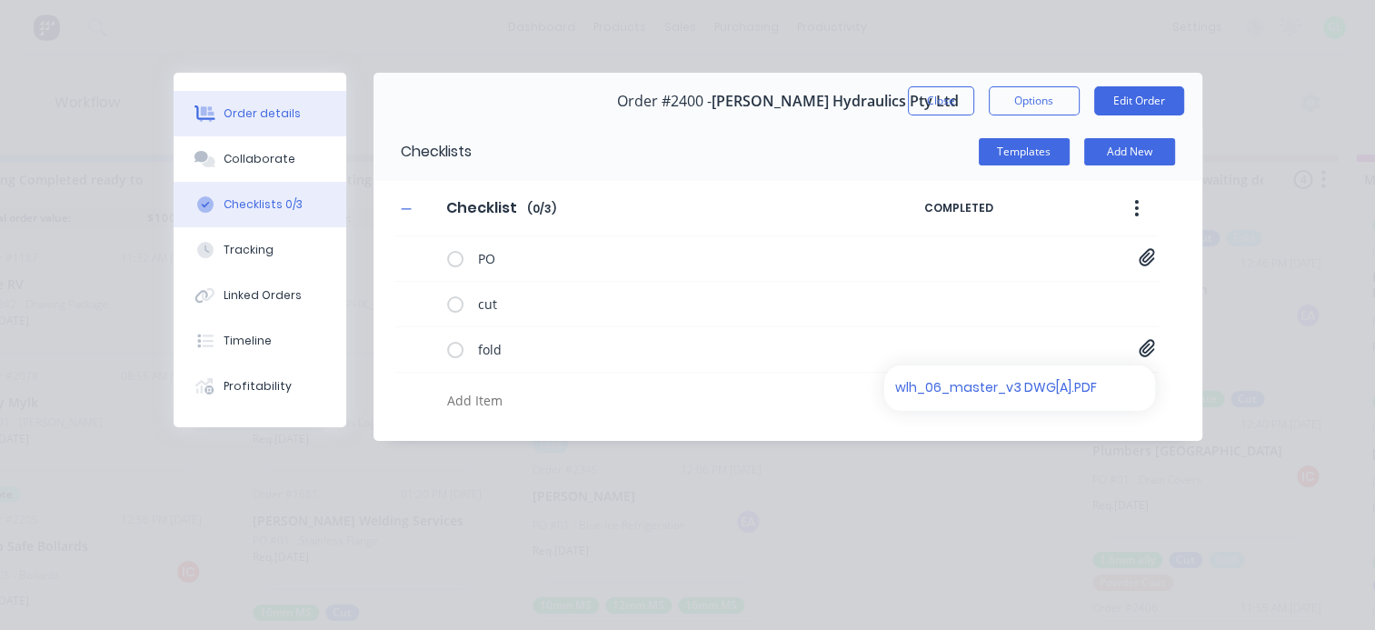
click at [269, 110] on div "Order details" at bounding box center [262, 113] width 77 height 16
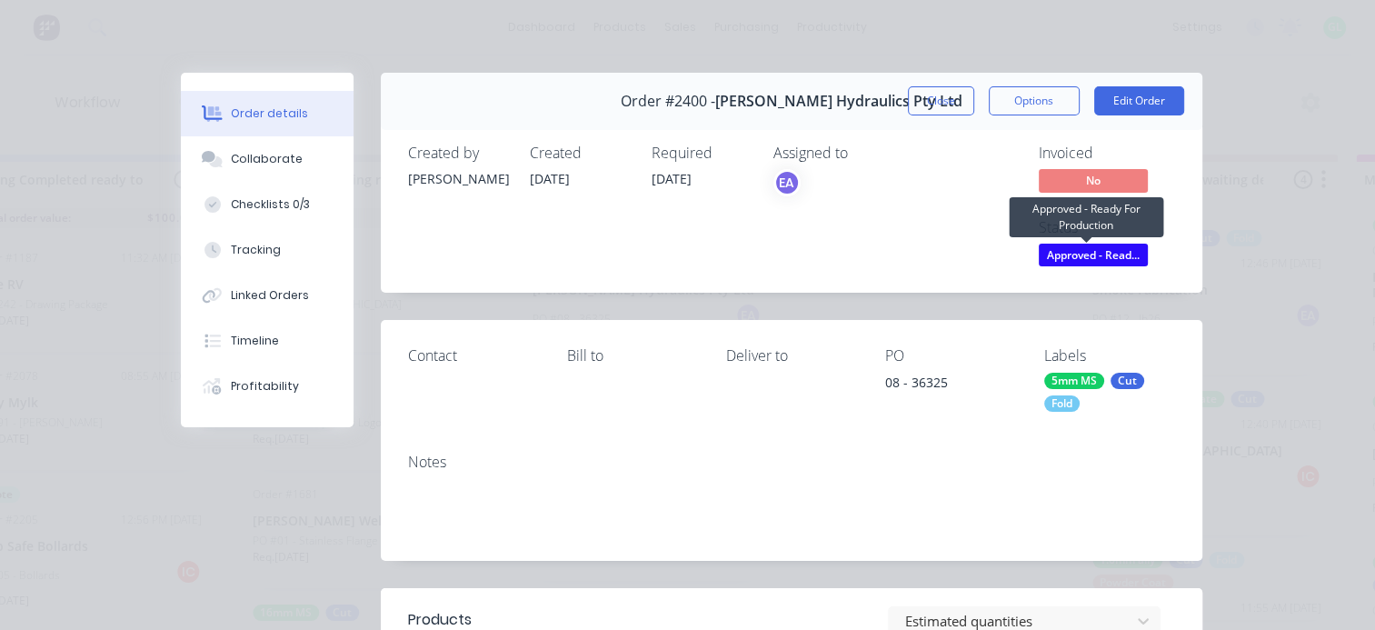
click at [1051, 251] on span "Approved - Read..." at bounding box center [1093, 255] width 109 height 23
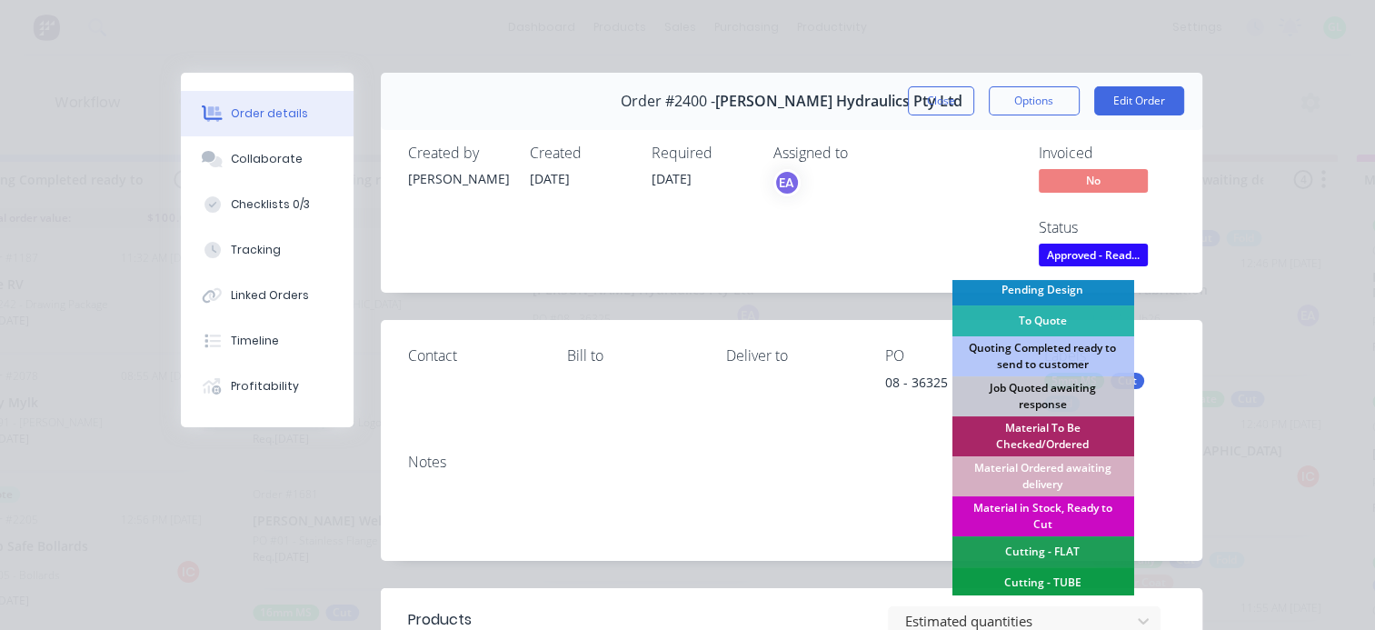
scroll to position [182, 0]
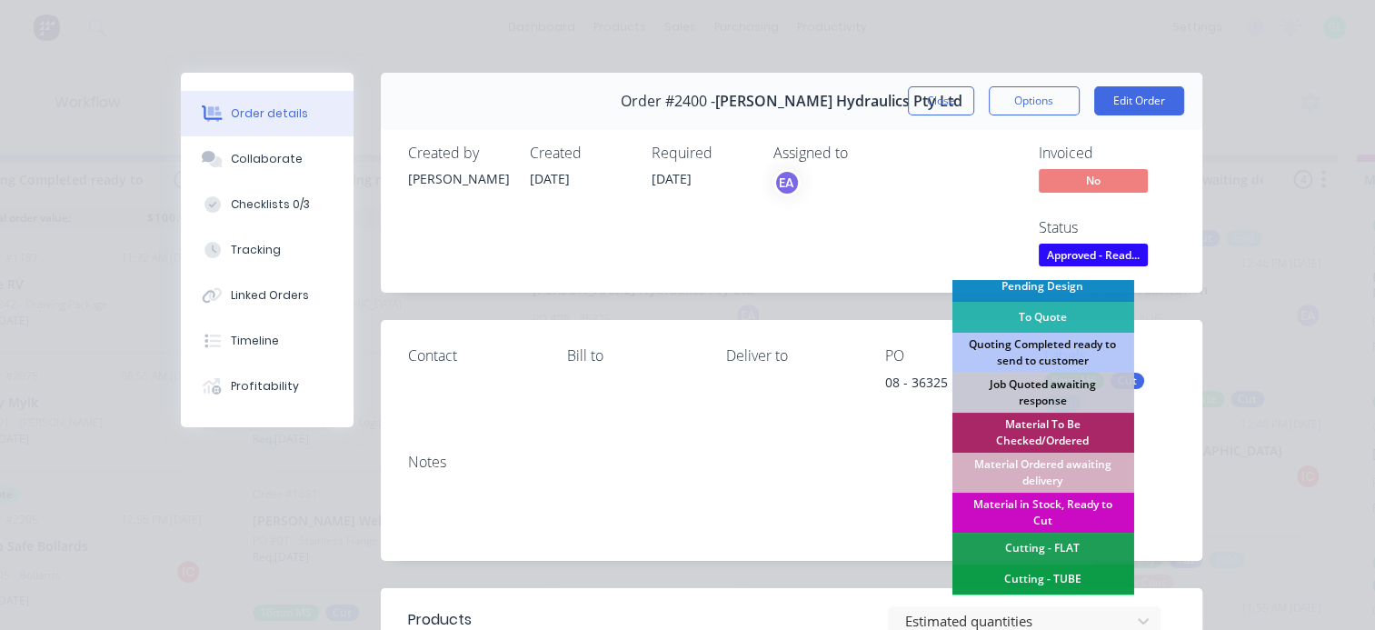
click at [1024, 505] on div "Material in Stock, Ready to Cut" at bounding box center [1043, 513] width 182 height 40
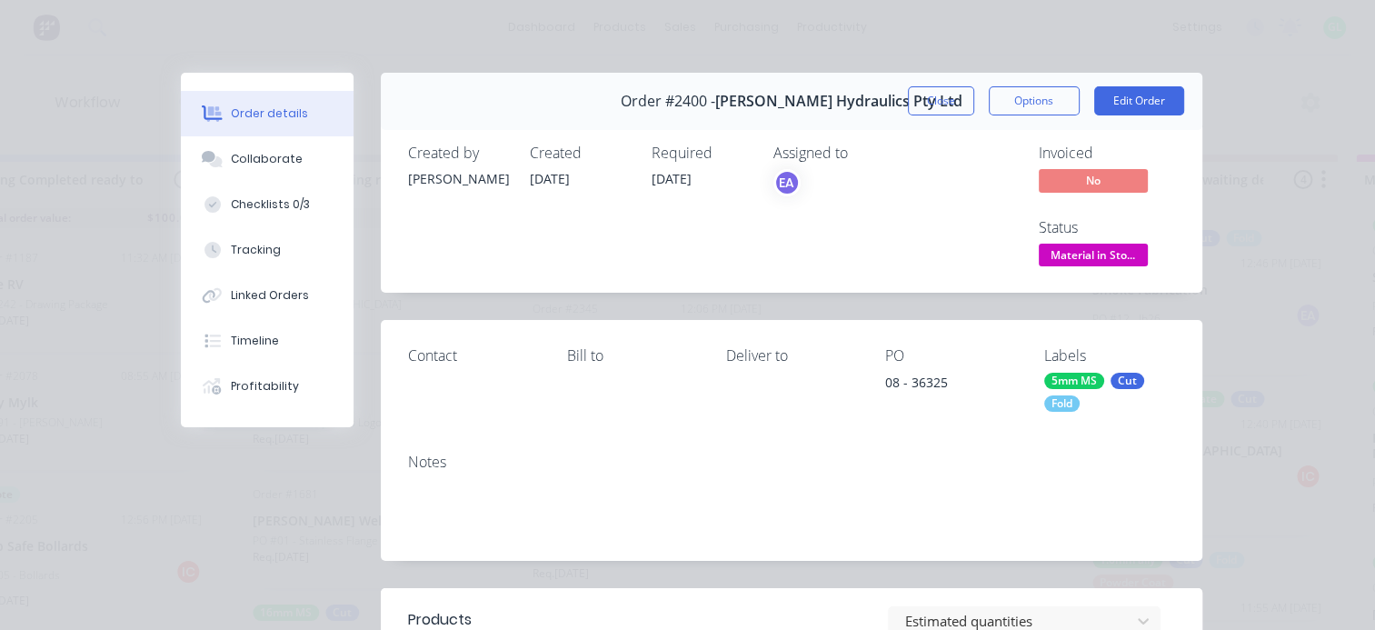
click at [933, 96] on button "Close" at bounding box center [941, 100] width 66 height 29
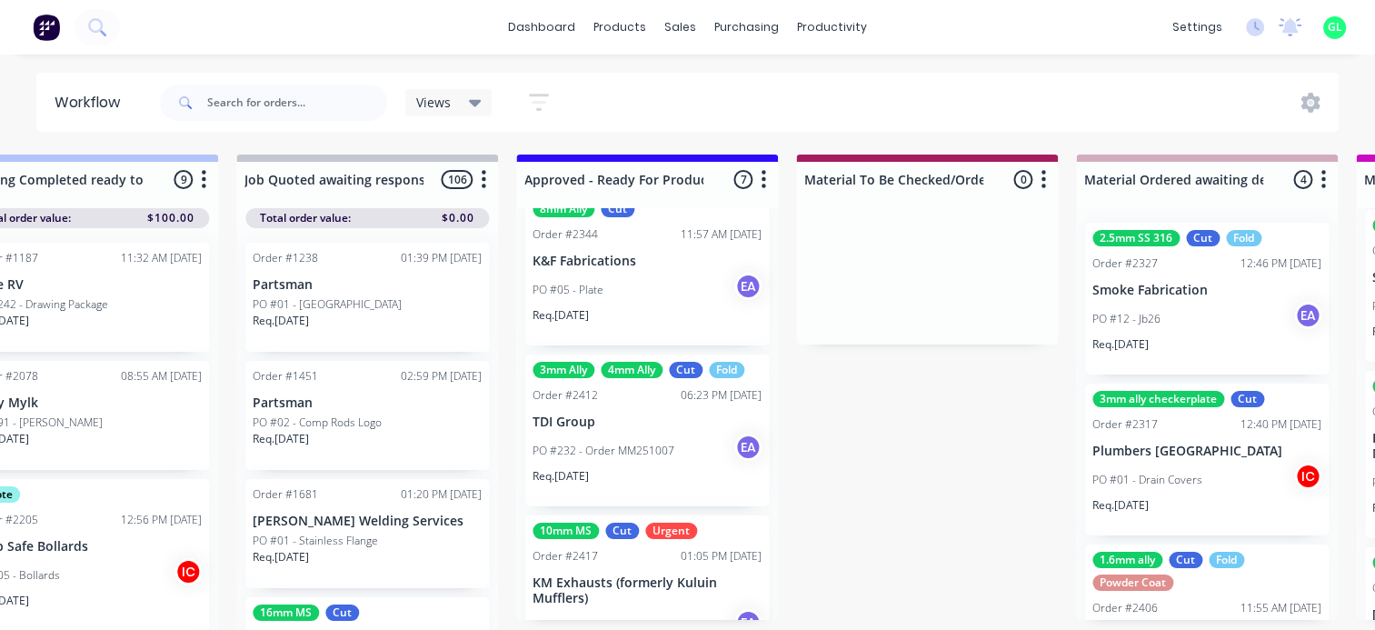
scroll to position [553, 0]
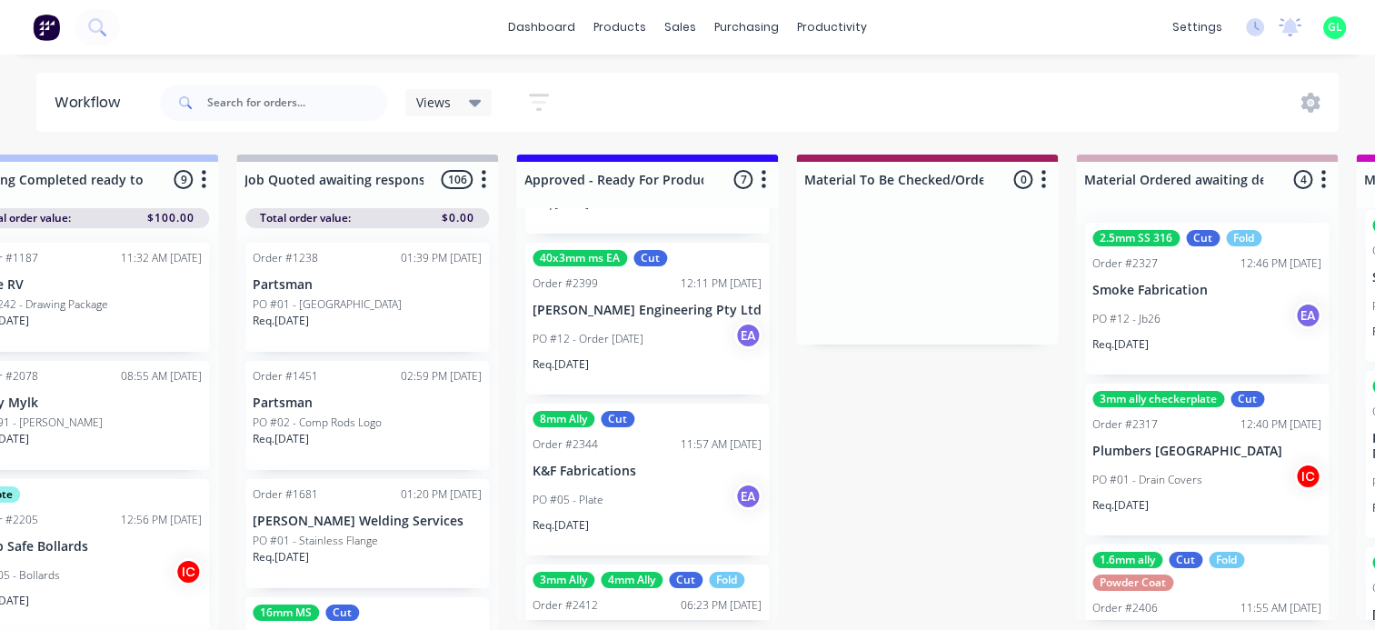
click at [640, 498] on div "PO #05 - Plate EA" at bounding box center [647, 500] width 229 height 35
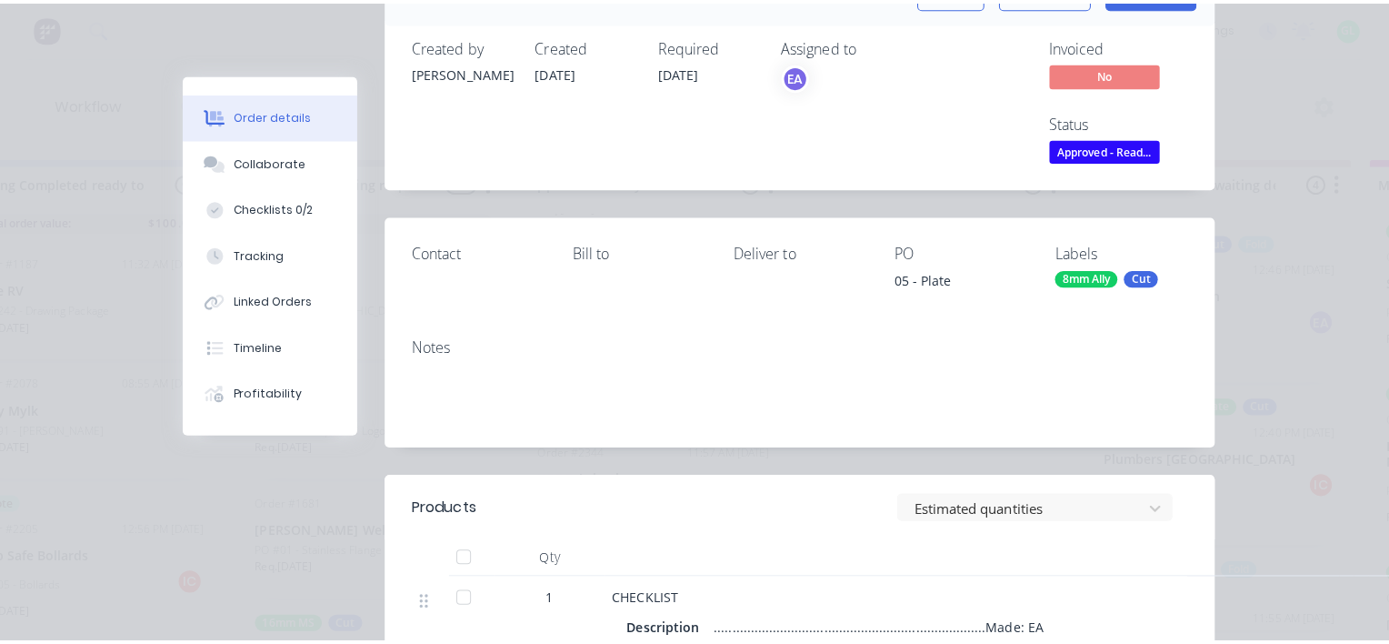
scroll to position [0, 0]
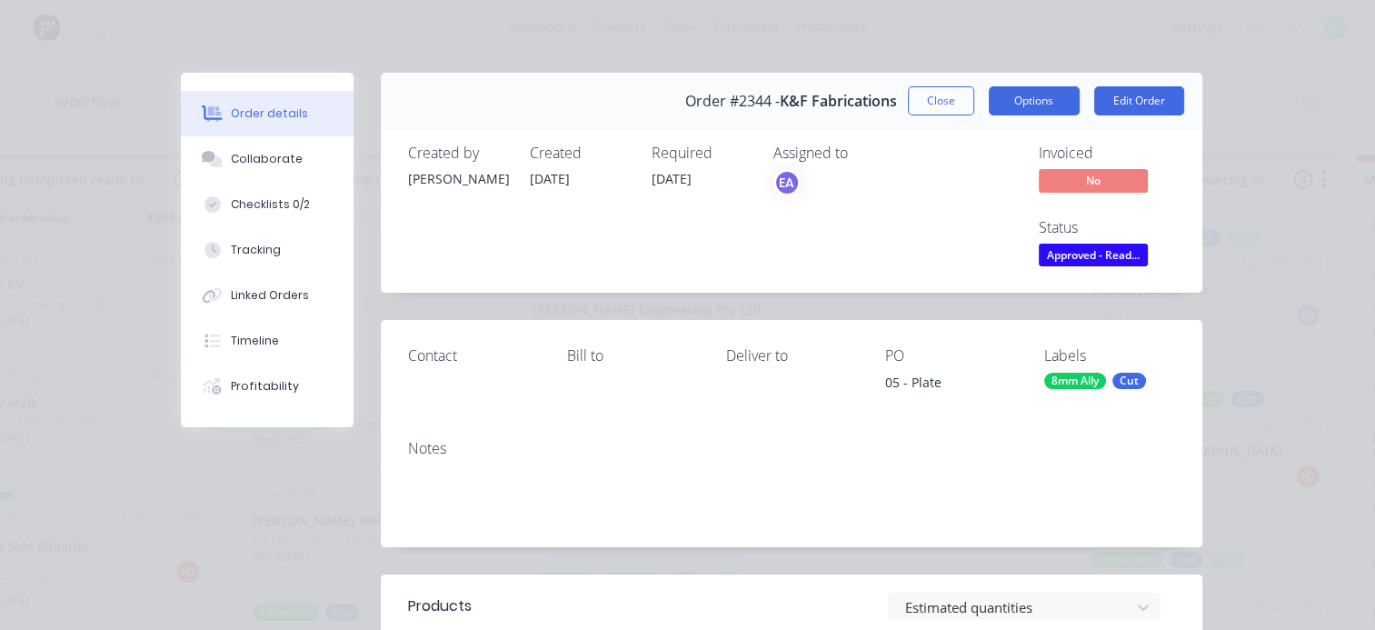
click at [1034, 98] on button "Options" at bounding box center [1034, 100] width 91 height 29
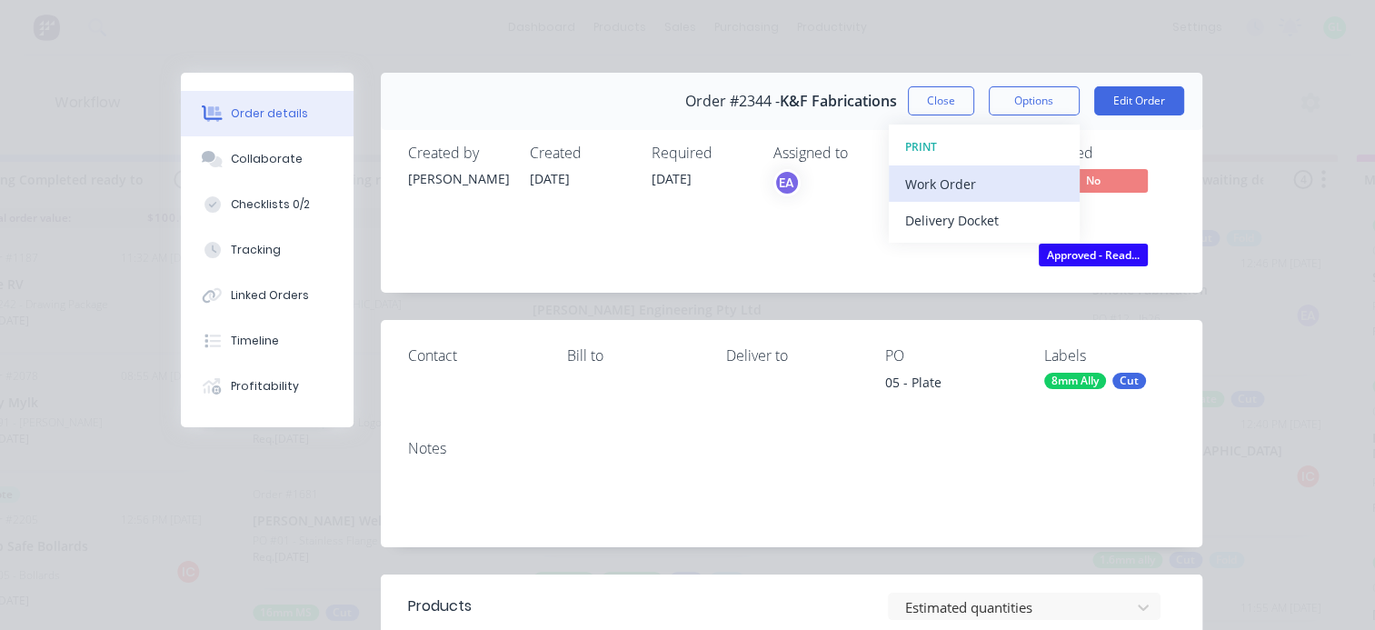
click at [945, 189] on div "Work Order" at bounding box center [984, 184] width 158 height 26
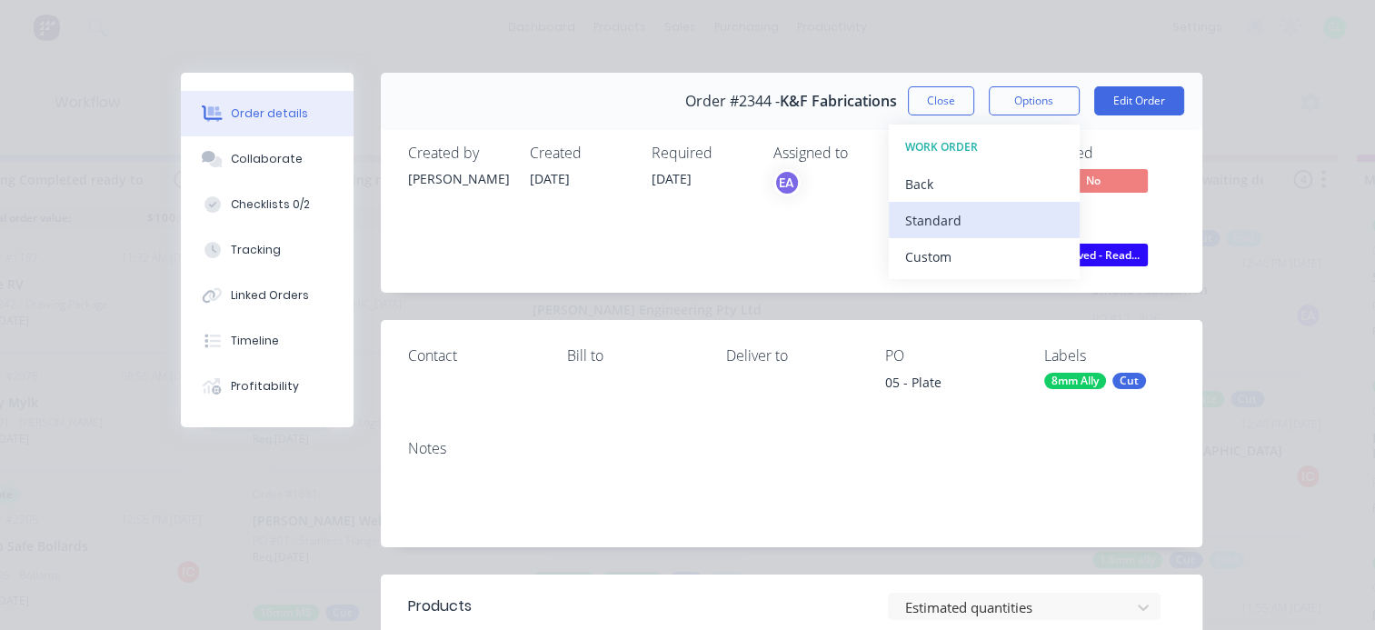
click at [927, 216] on div "Standard" at bounding box center [984, 220] width 158 height 26
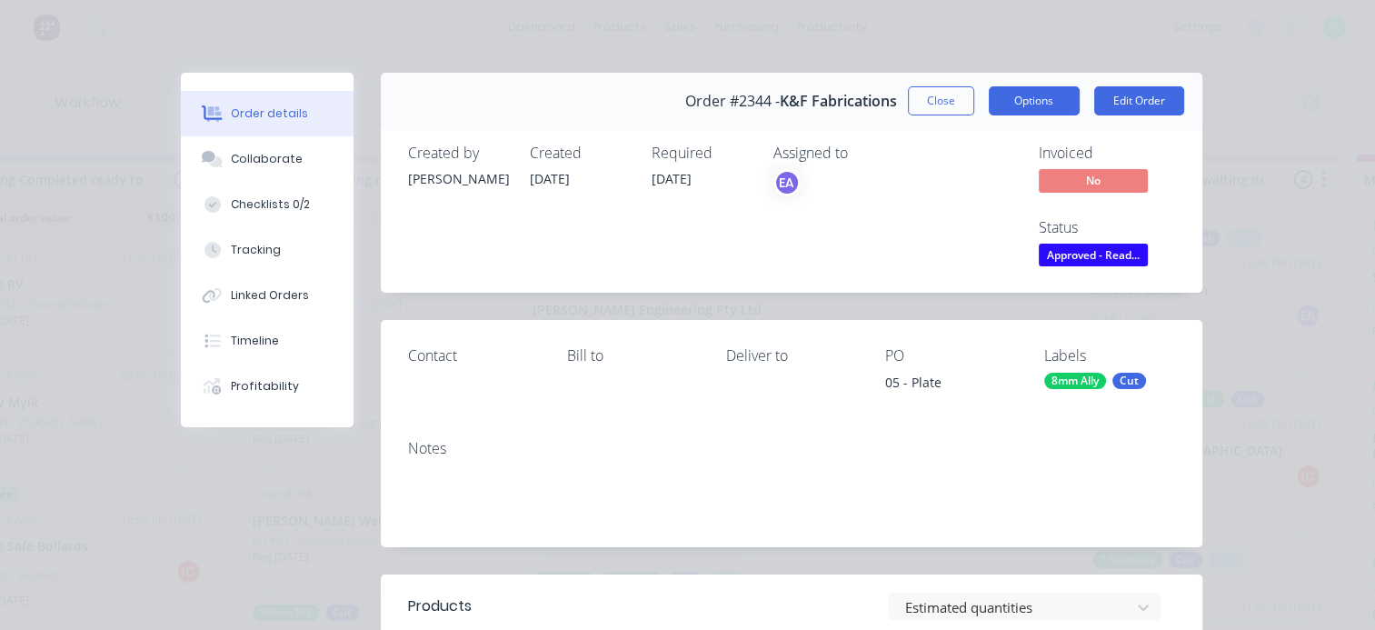
click at [1013, 102] on button "Options" at bounding box center [1034, 100] width 91 height 29
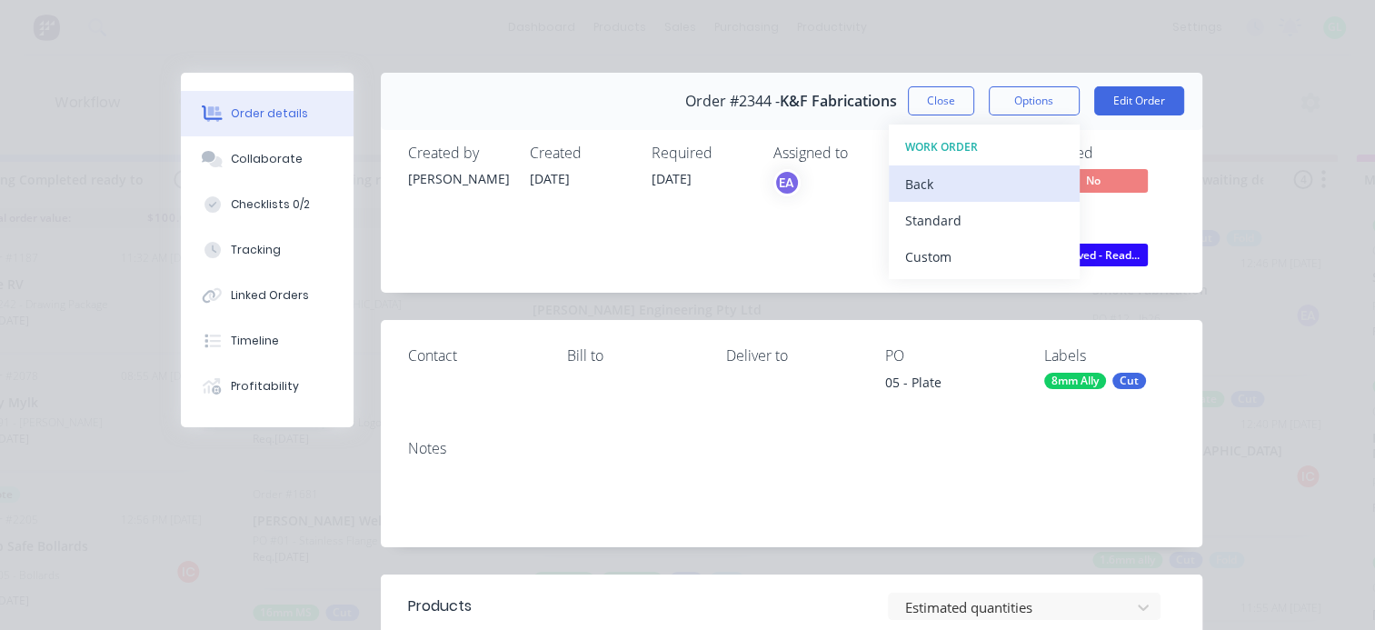
click at [925, 185] on div "Back" at bounding box center [984, 184] width 158 height 26
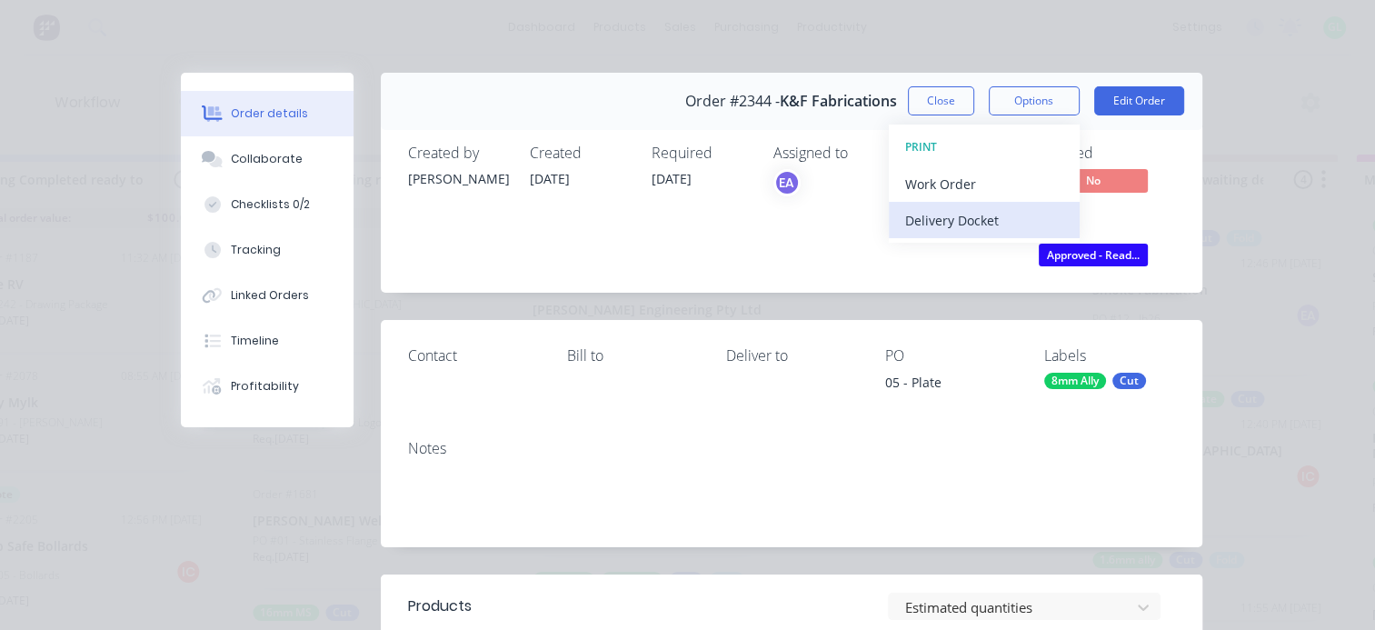
click at [931, 225] on div "Delivery Docket" at bounding box center [984, 220] width 158 height 26
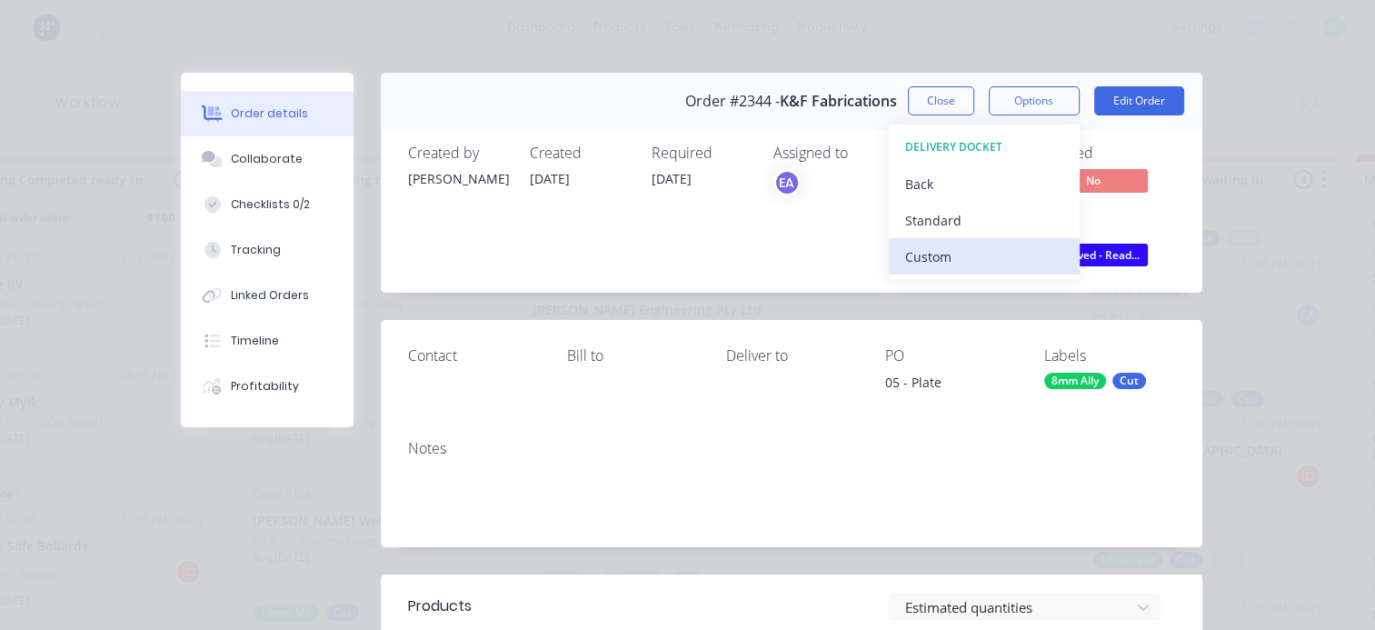
click at [921, 247] on div "Custom" at bounding box center [984, 257] width 158 height 26
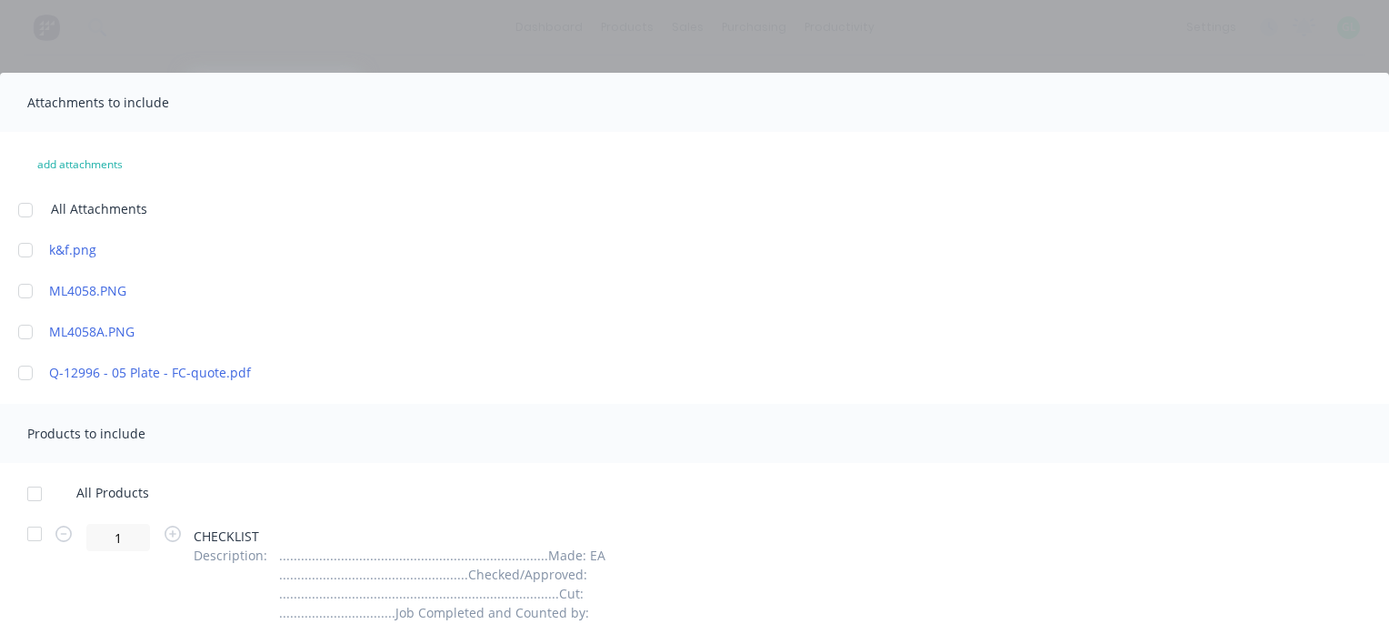
scroll to position [91, 0]
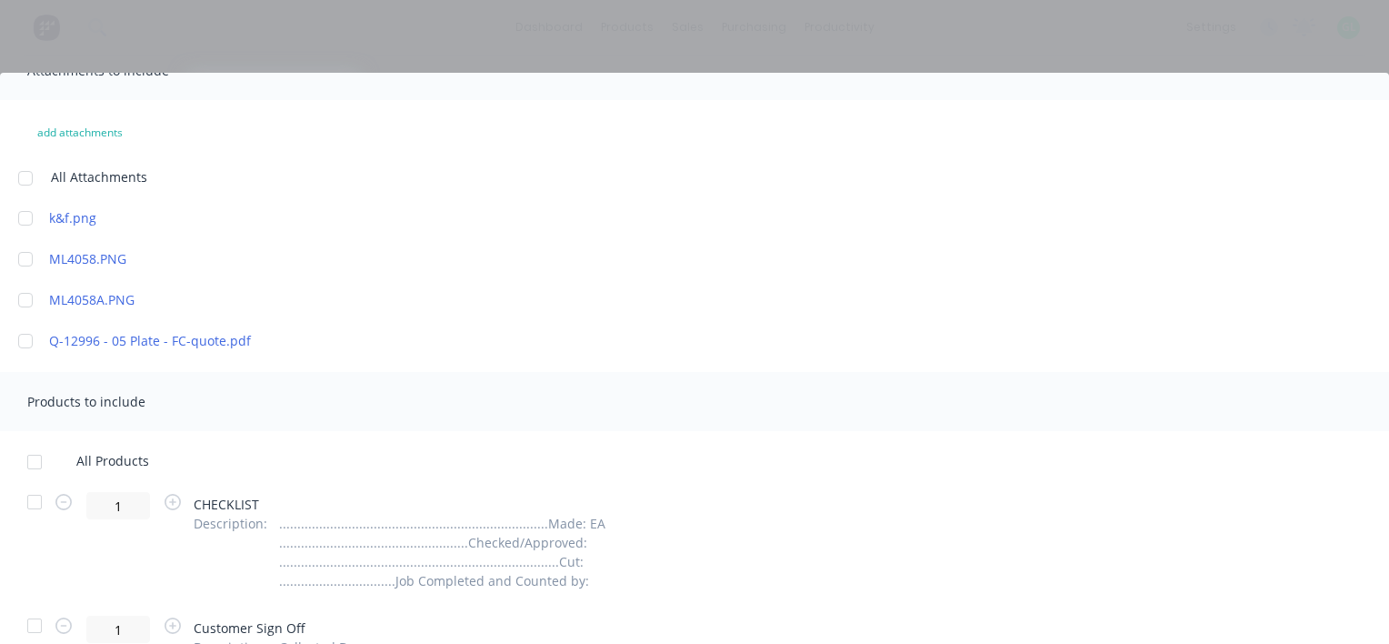
click at [34, 456] on div at bounding box center [34, 462] width 36 height 36
click at [34, 503] on div at bounding box center [34, 502] width 36 height 36
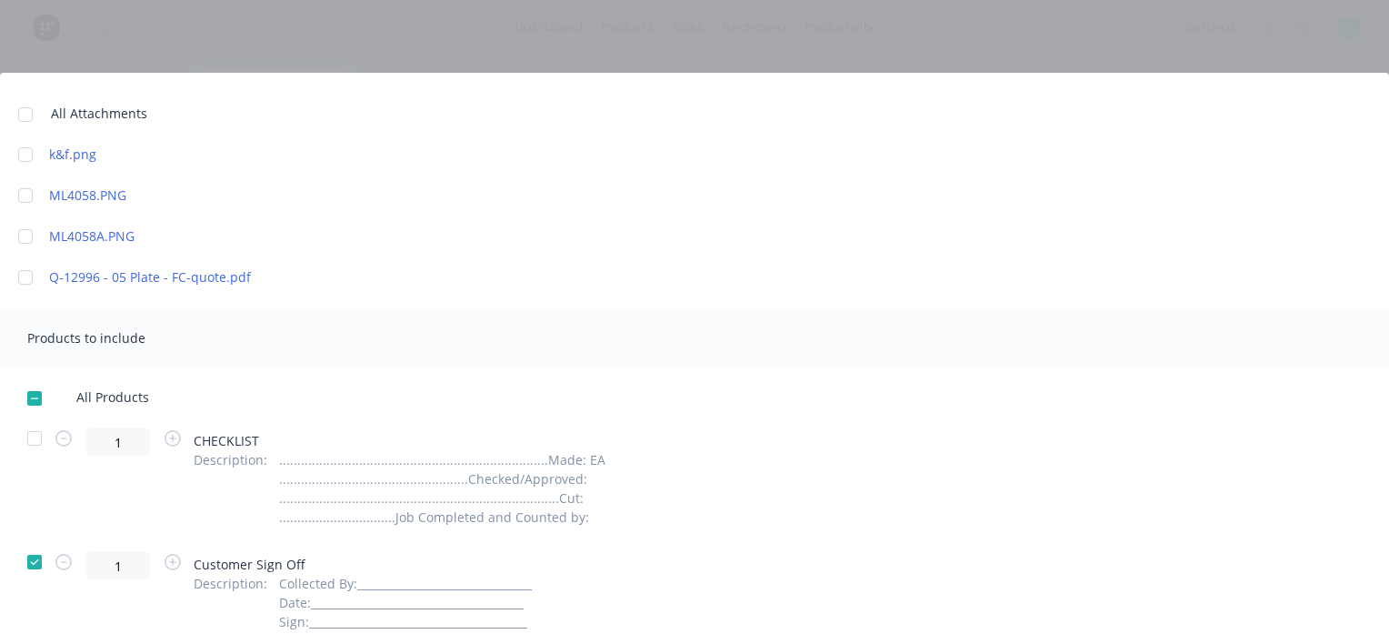
scroll to position [273, 0]
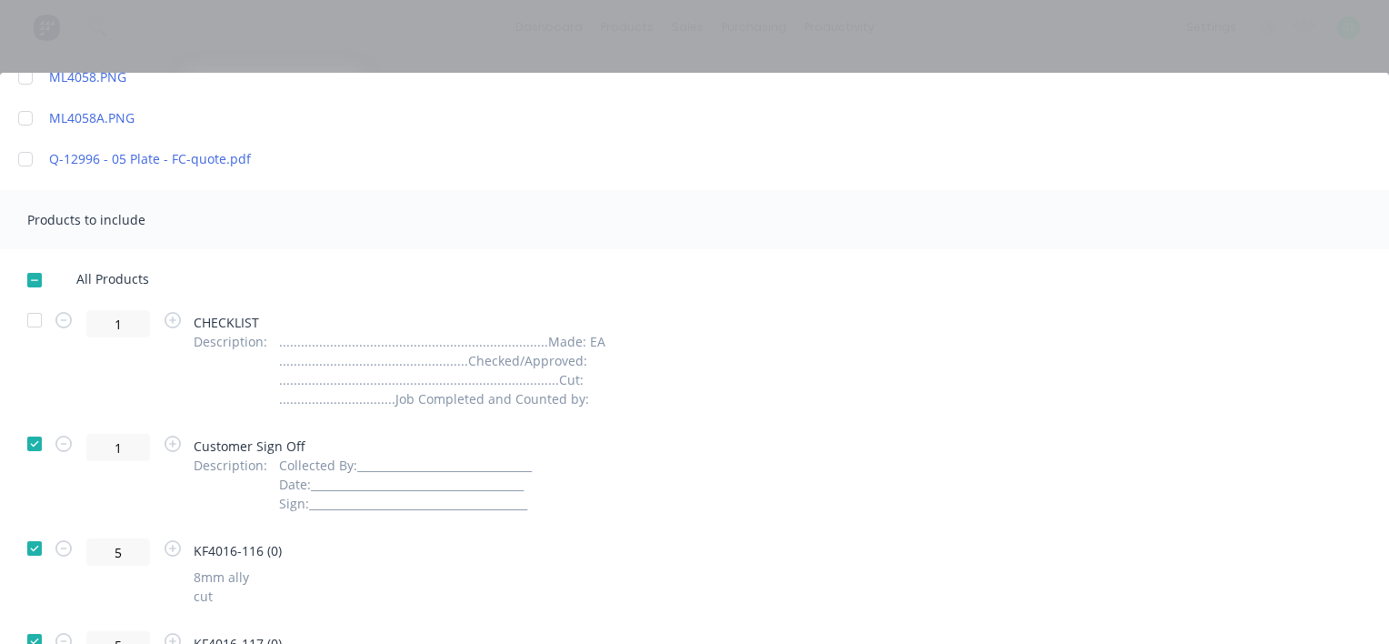
click at [38, 443] on div at bounding box center [34, 443] width 36 height 36
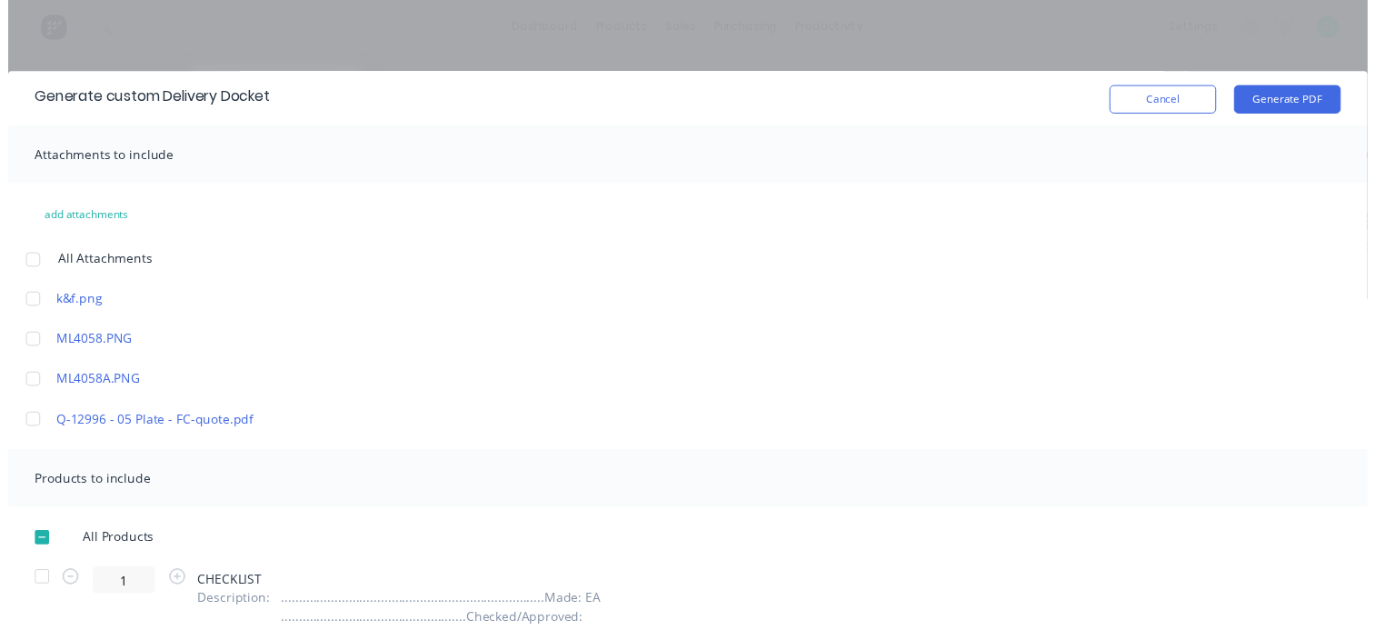
scroll to position [0, 0]
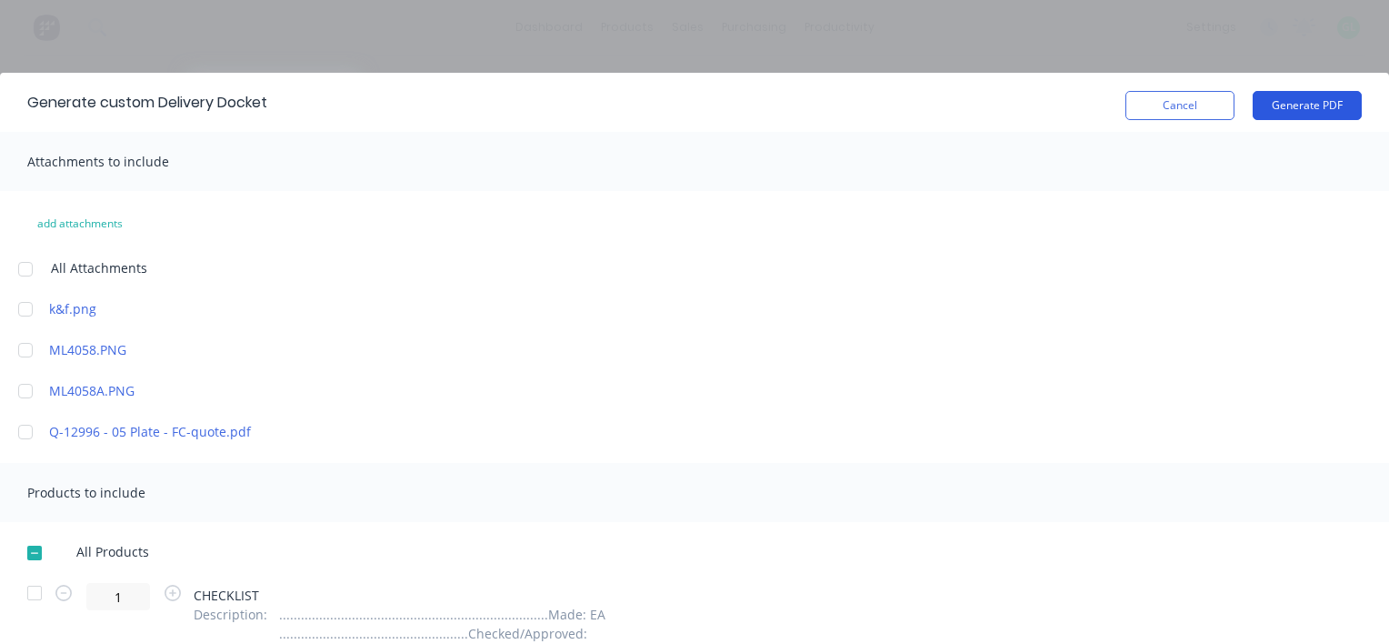
click at [1297, 115] on button "Generate PDF" at bounding box center [1307, 105] width 109 height 29
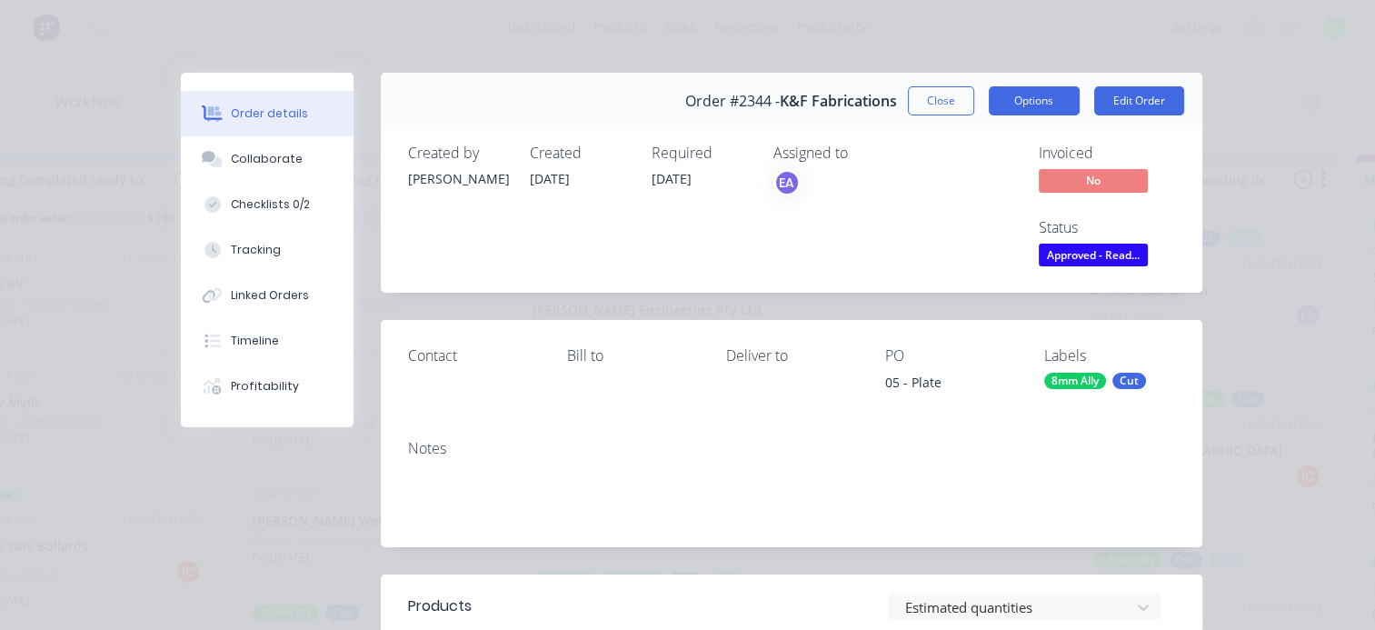
click at [1015, 103] on button "Options" at bounding box center [1034, 100] width 91 height 29
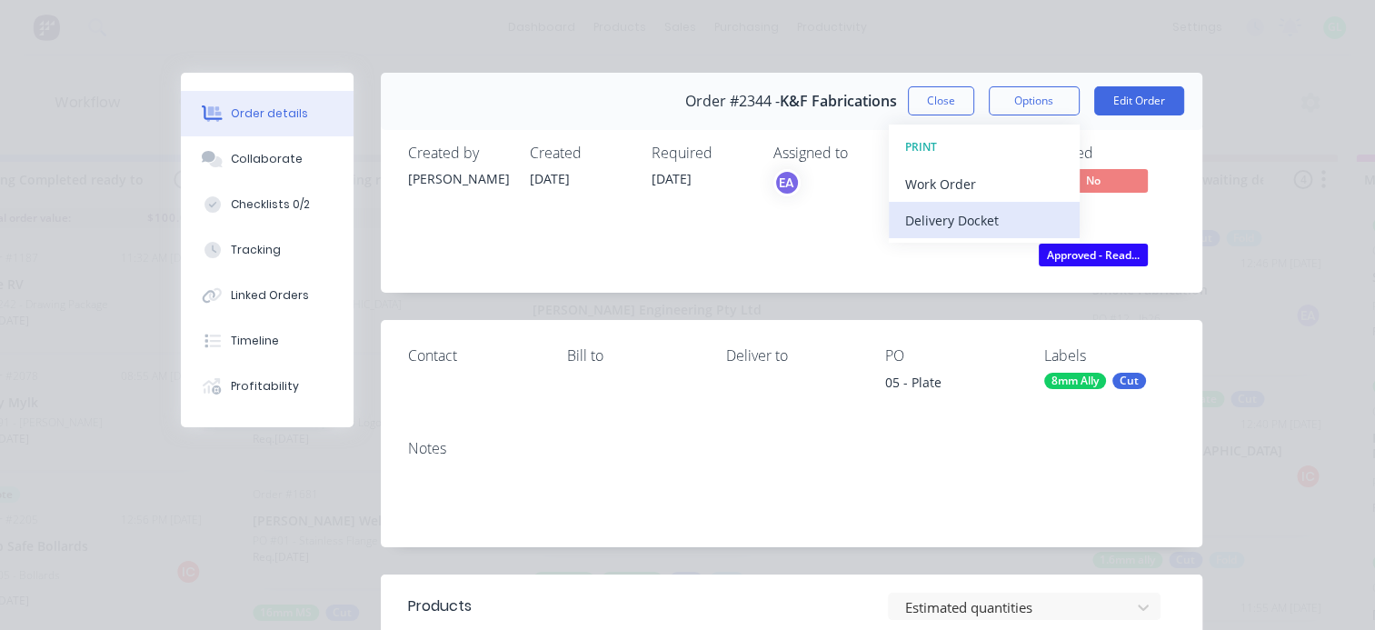
click at [953, 208] on div "Delivery Docket" at bounding box center [984, 220] width 158 height 26
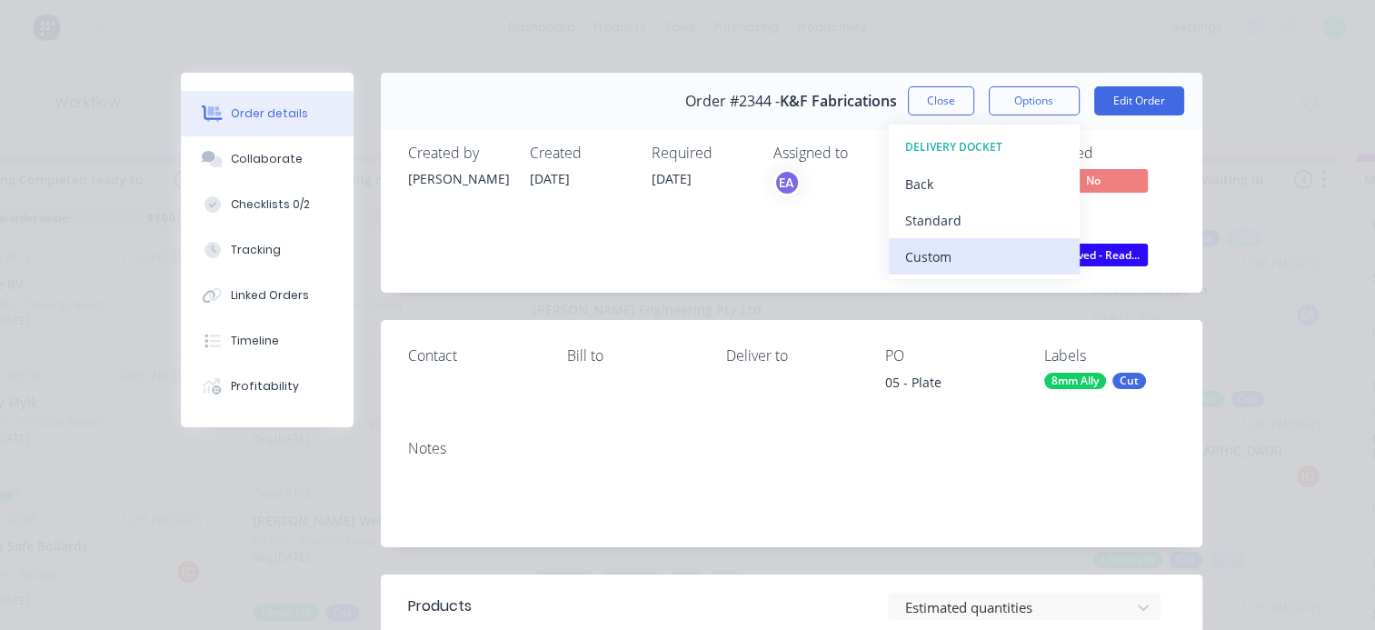
click at [918, 250] on div "Custom" at bounding box center [984, 257] width 158 height 26
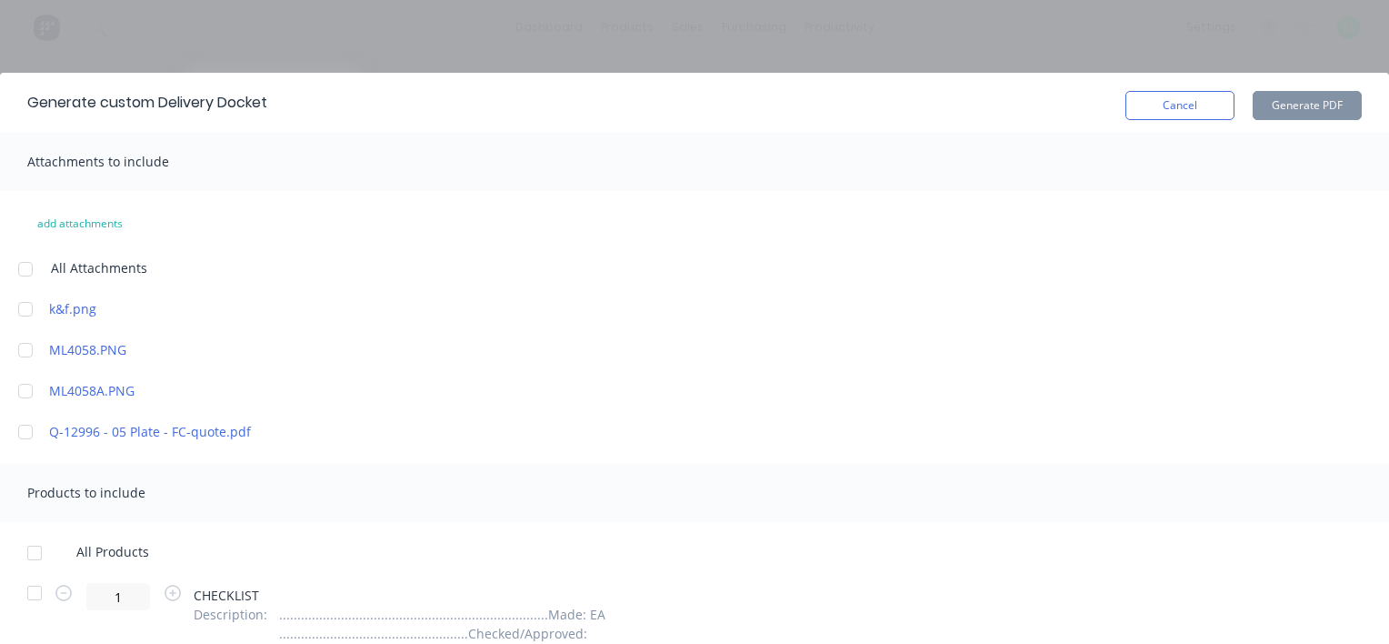
click at [25, 430] on div at bounding box center [25, 432] width 36 height 36
click at [33, 555] on div at bounding box center [34, 553] width 36 height 36
click at [1307, 102] on button "Generate PDF" at bounding box center [1307, 105] width 109 height 29
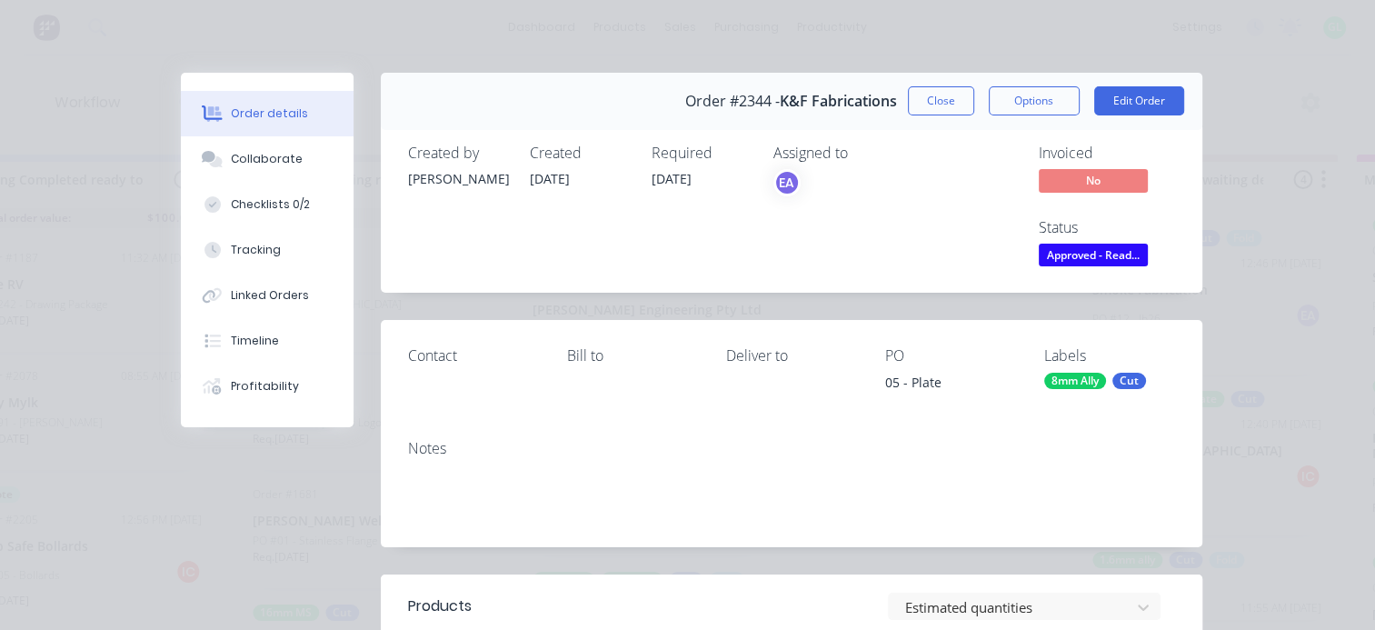
click at [1073, 251] on span "Approved - Read..." at bounding box center [1093, 255] width 109 height 23
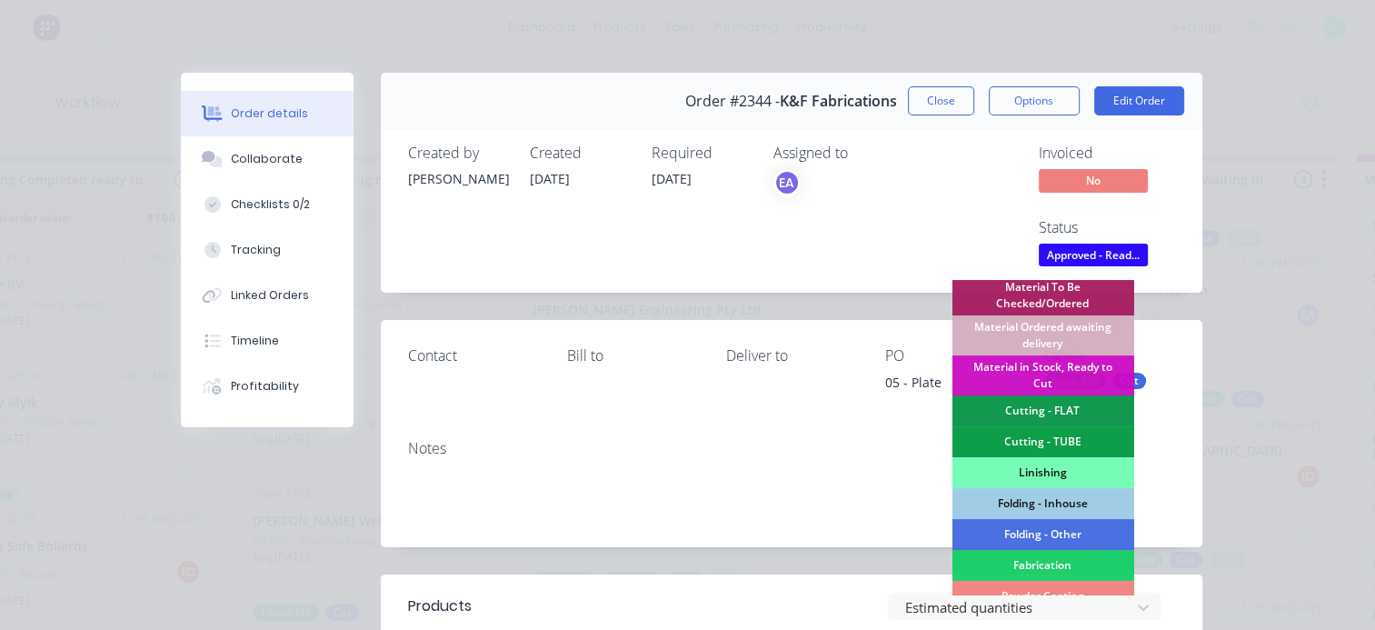
scroll to position [364, 0]
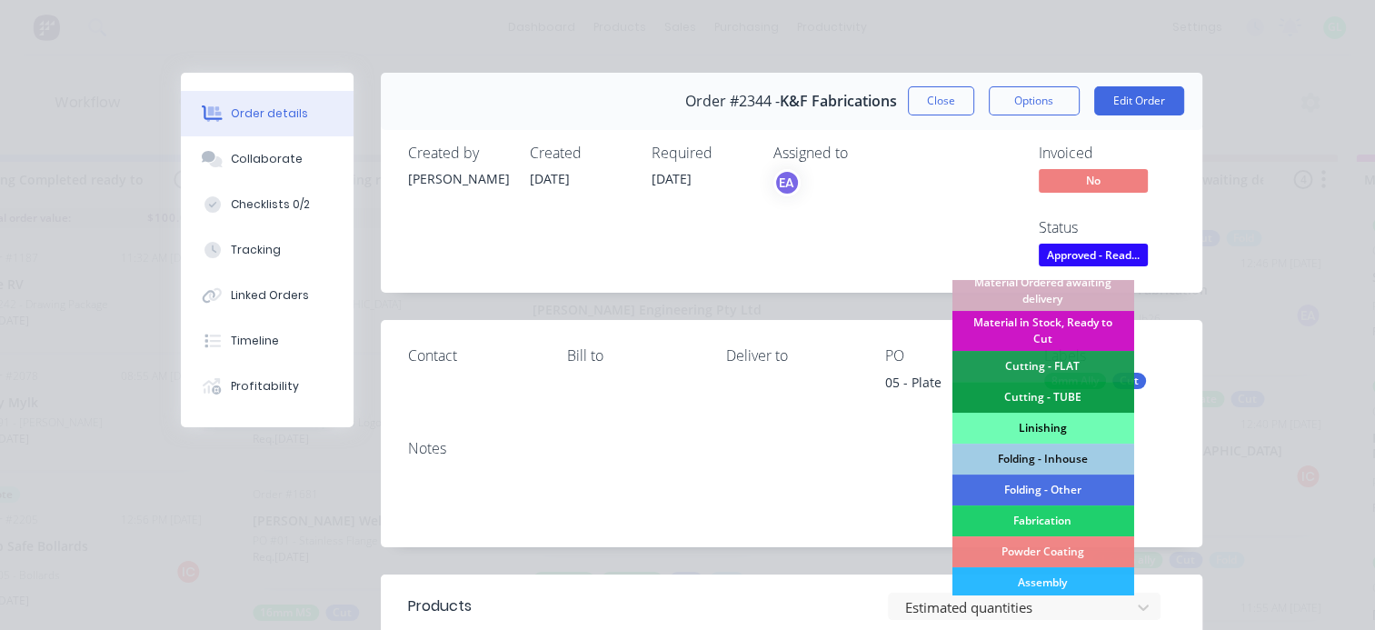
click at [1025, 426] on div "Linishing" at bounding box center [1043, 428] width 182 height 31
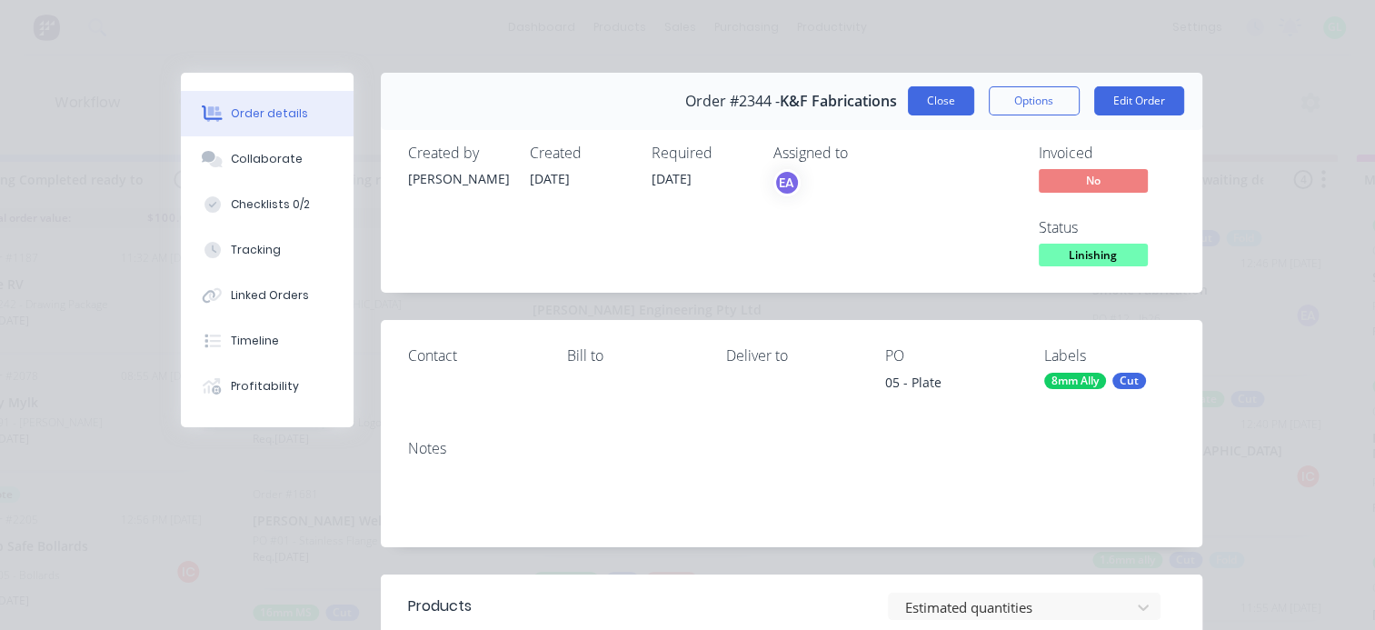
click at [918, 104] on button "Close" at bounding box center [941, 100] width 66 height 29
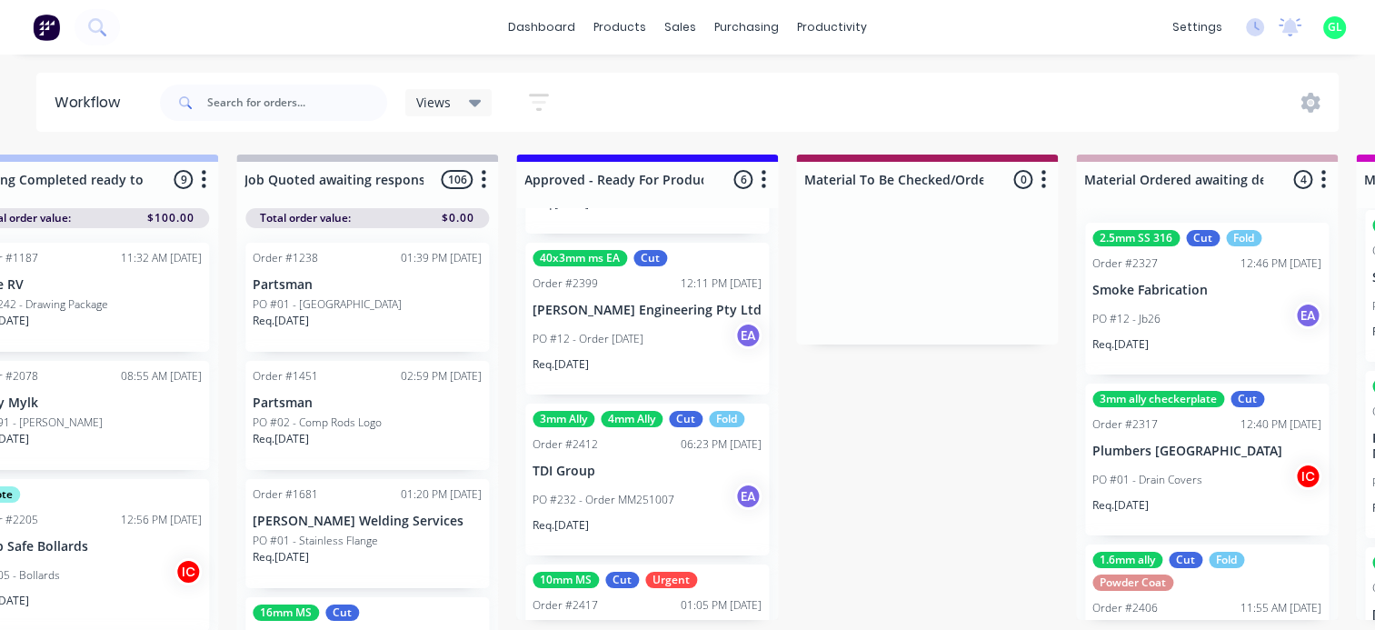
scroll to position [665, 0]
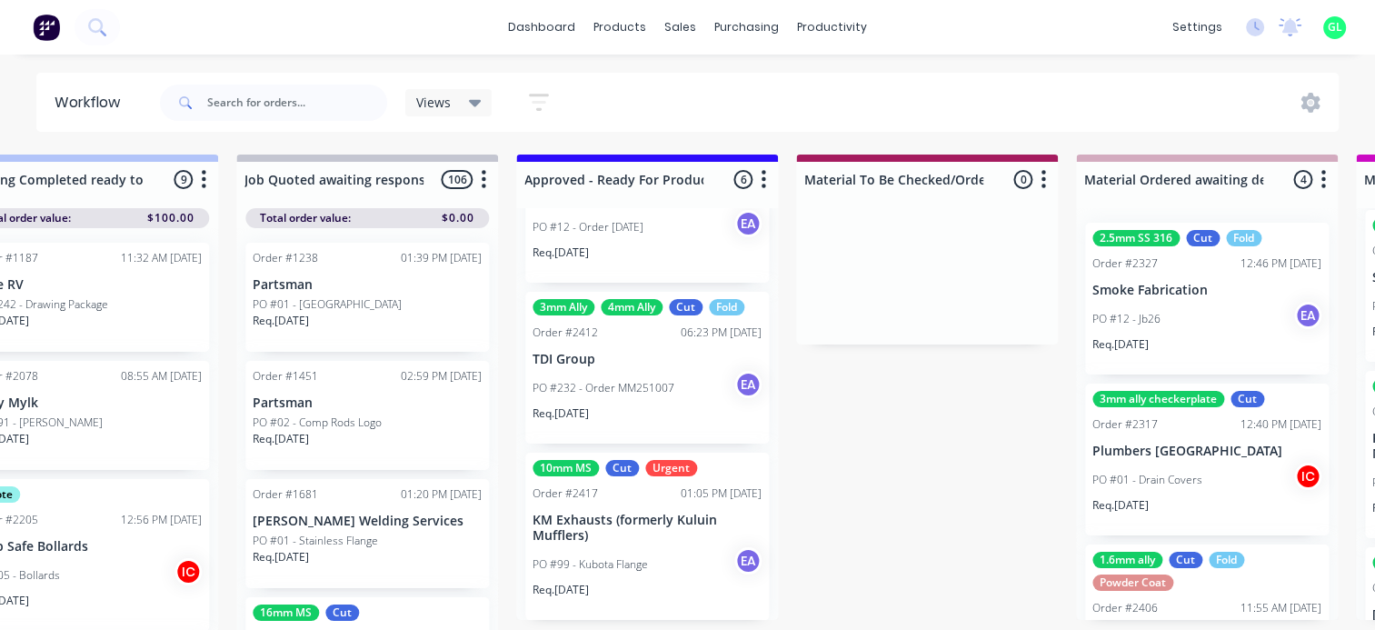
click at [642, 538] on p "KM Exhausts (formerly Kuluin Mufflers)" at bounding box center [647, 528] width 229 height 31
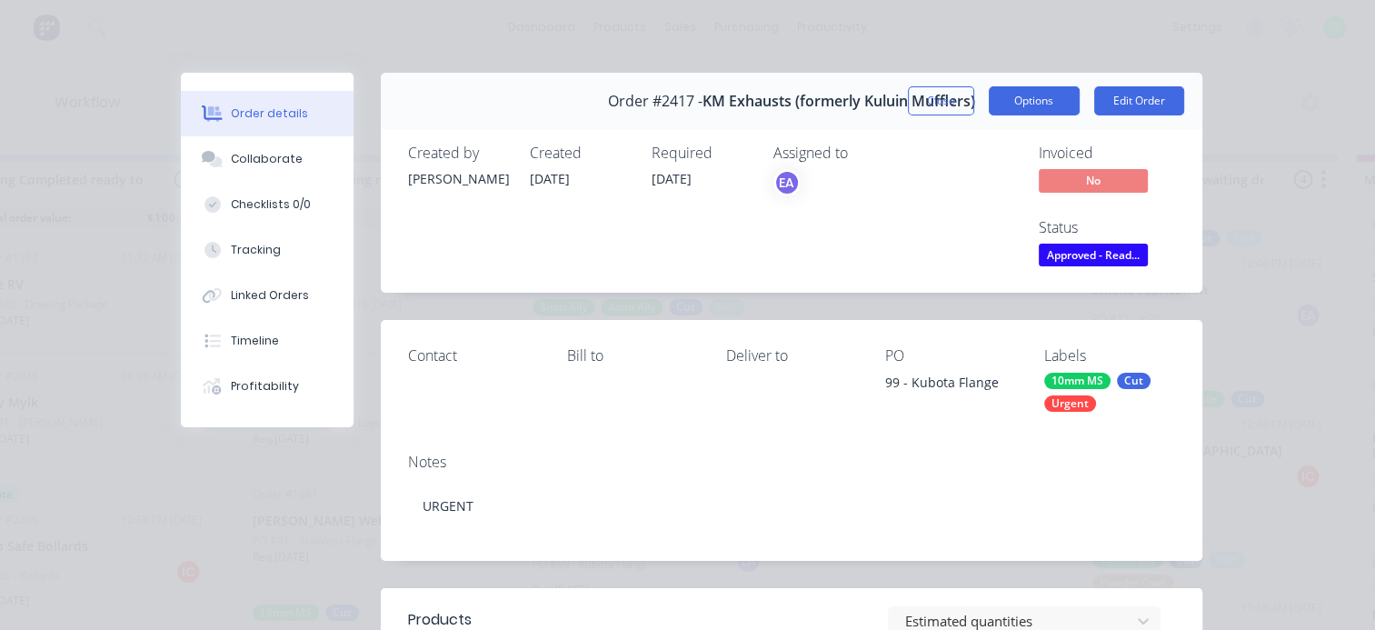
click at [1033, 105] on button "Options" at bounding box center [1034, 100] width 91 height 29
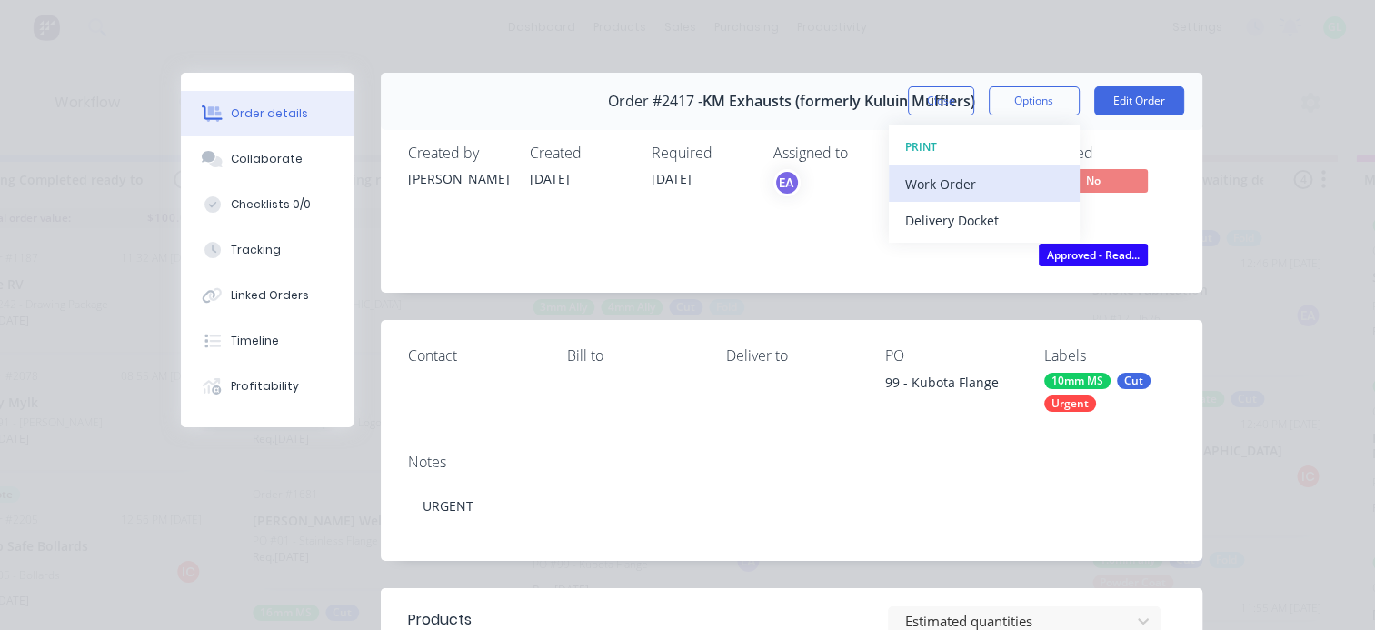
click at [986, 185] on div "Work Order" at bounding box center [984, 184] width 158 height 26
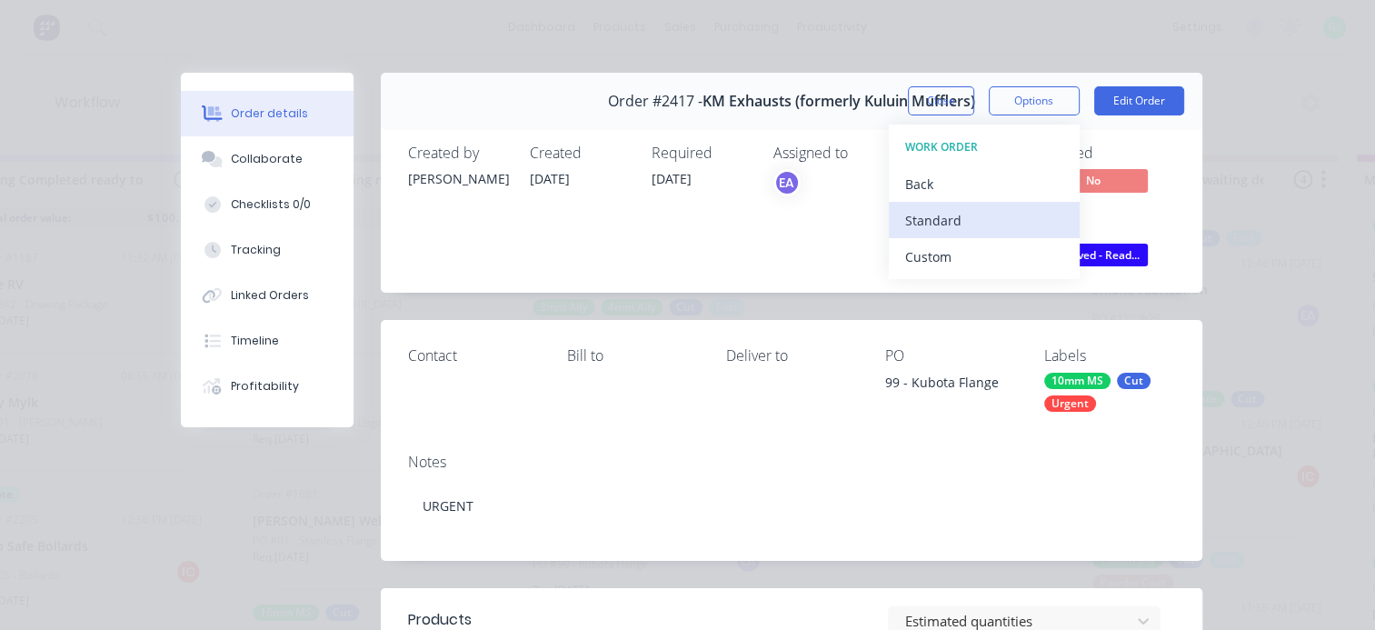
click at [964, 218] on div "Standard" at bounding box center [984, 220] width 158 height 26
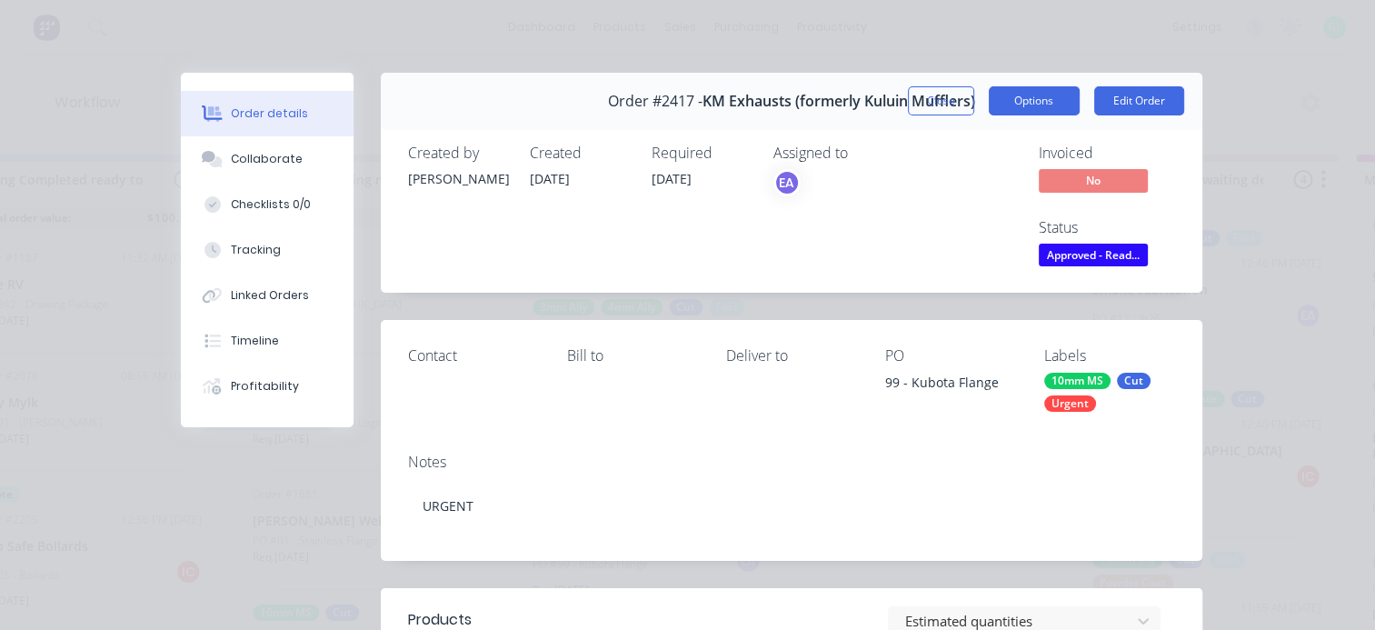
click at [1023, 105] on button "Options" at bounding box center [1034, 100] width 91 height 29
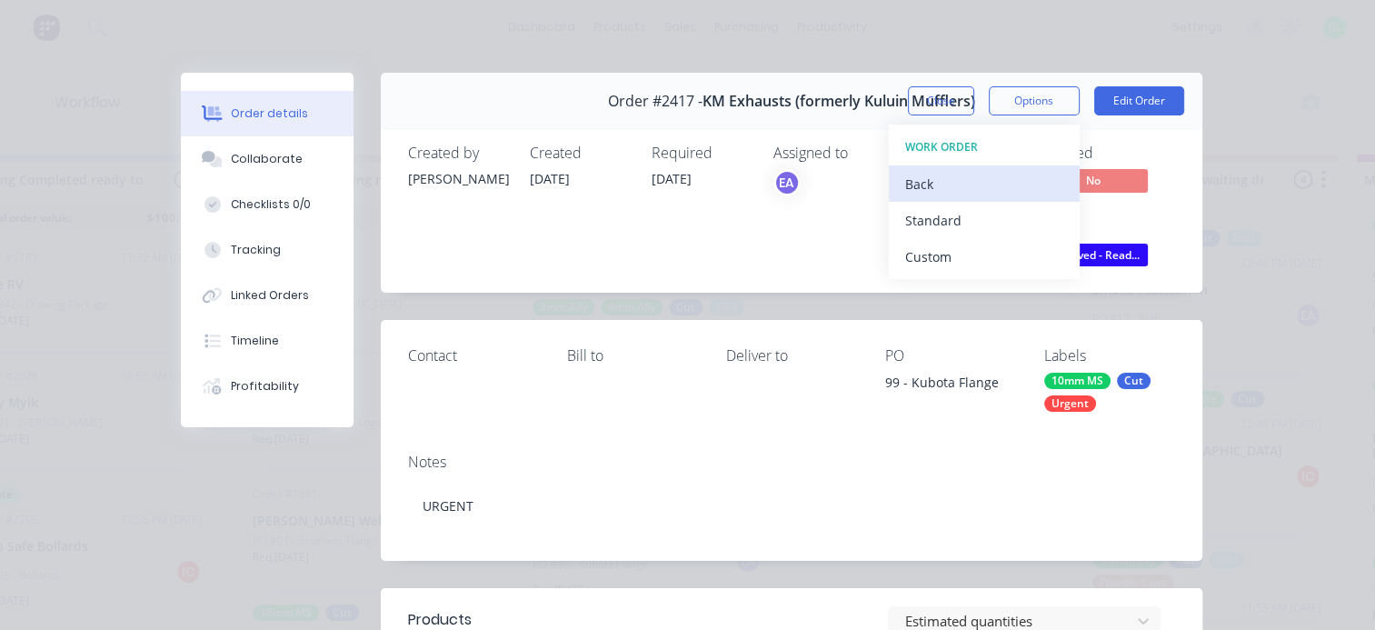
click at [927, 185] on div "Back" at bounding box center [984, 184] width 158 height 26
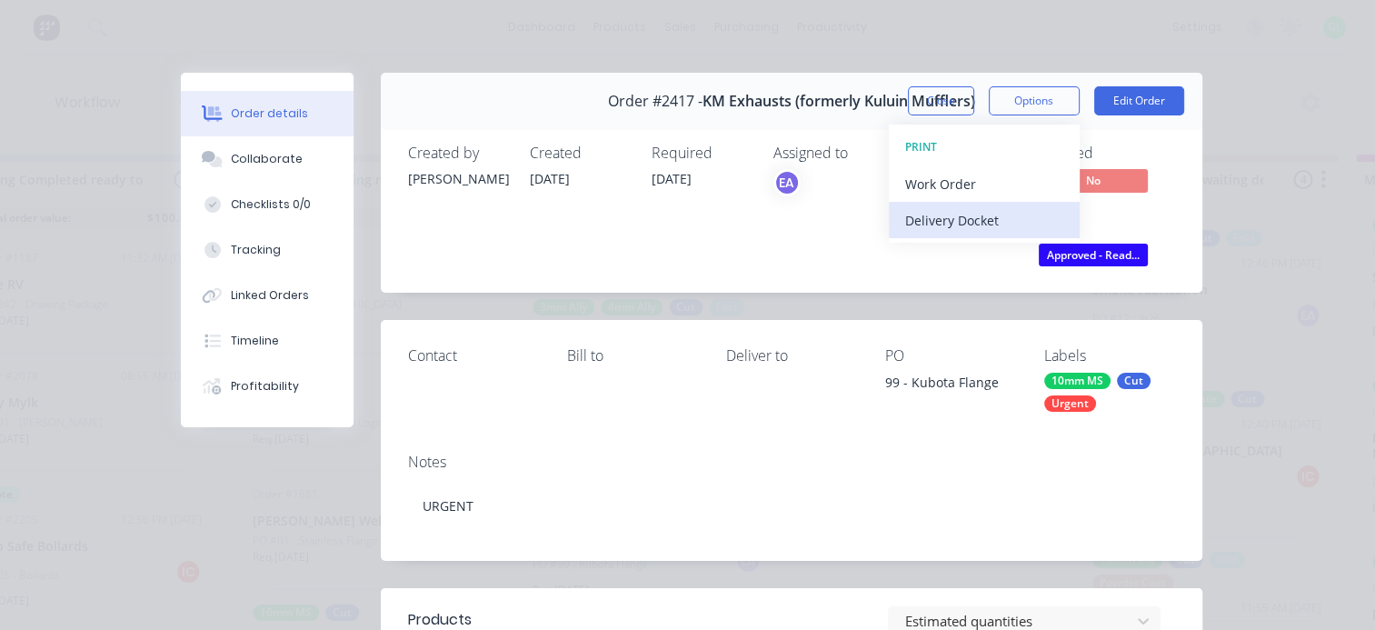
click at [941, 228] on div "Delivery Docket" at bounding box center [984, 220] width 158 height 26
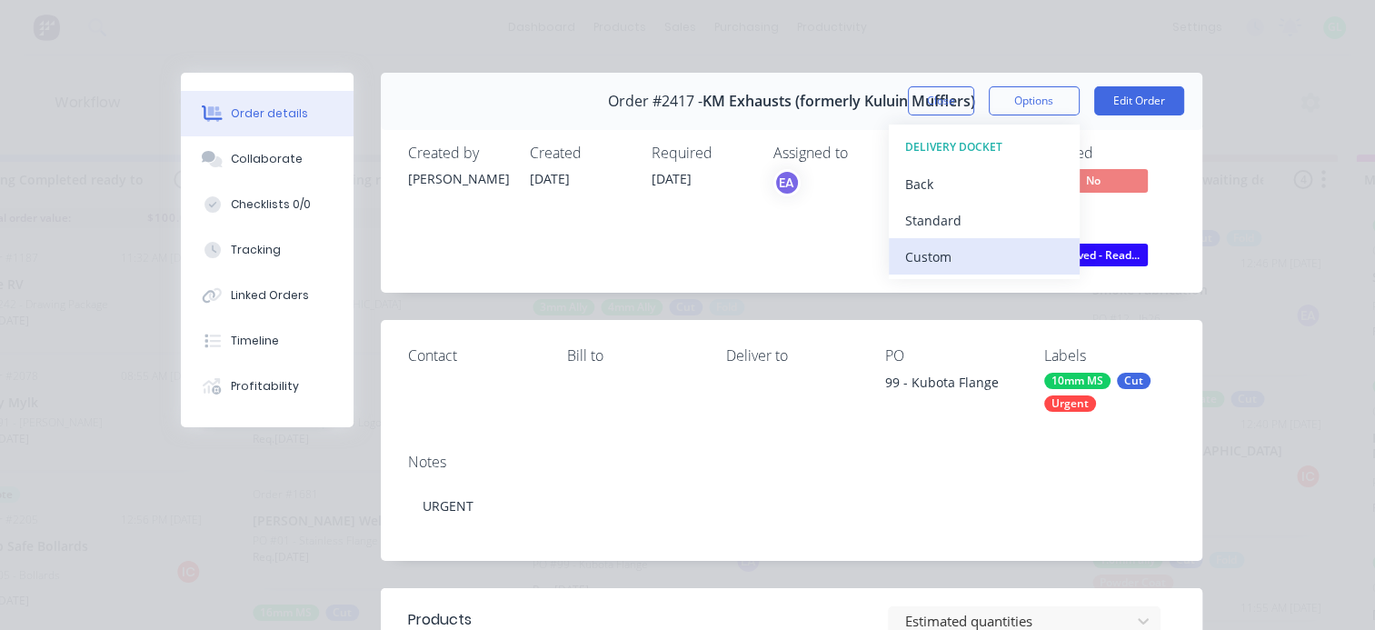
click at [924, 256] on div "Custom" at bounding box center [984, 257] width 158 height 26
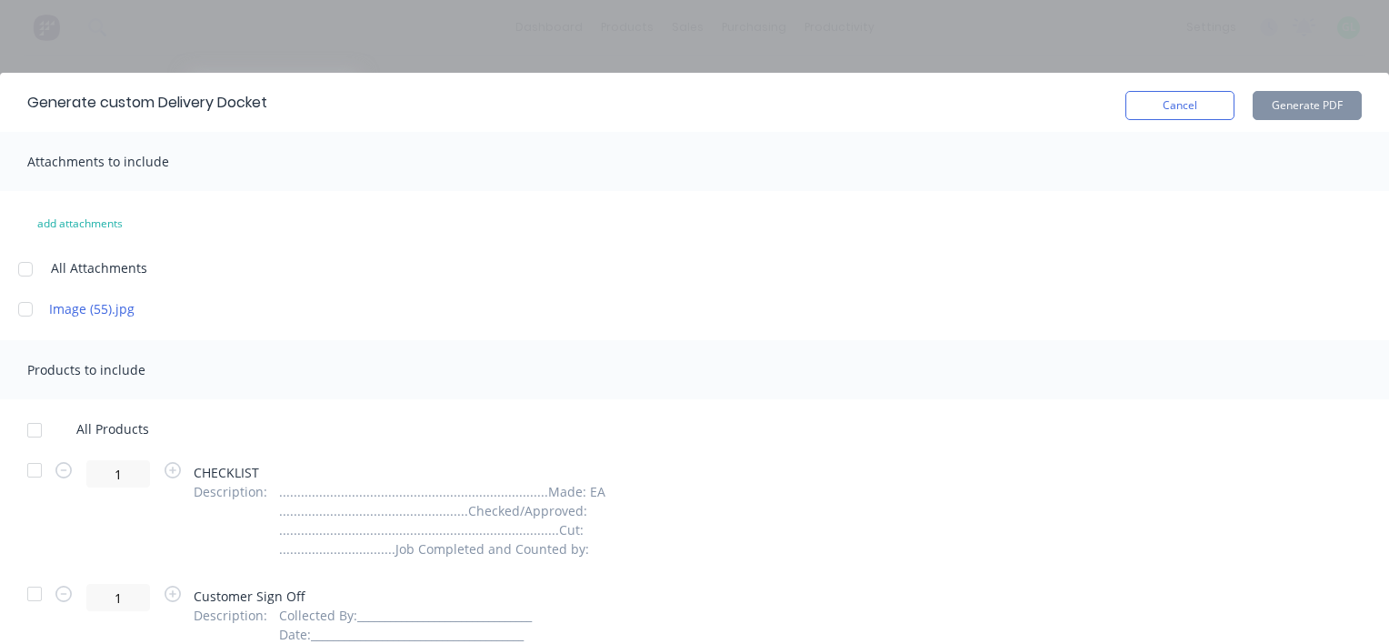
click at [36, 435] on div at bounding box center [34, 430] width 36 height 36
click at [37, 471] on div at bounding box center [34, 470] width 36 height 36
click at [36, 597] on div at bounding box center [34, 593] width 36 height 36
click at [1335, 111] on button "Generate PDF" at bounding box center [1307, 105] width 109 height 29
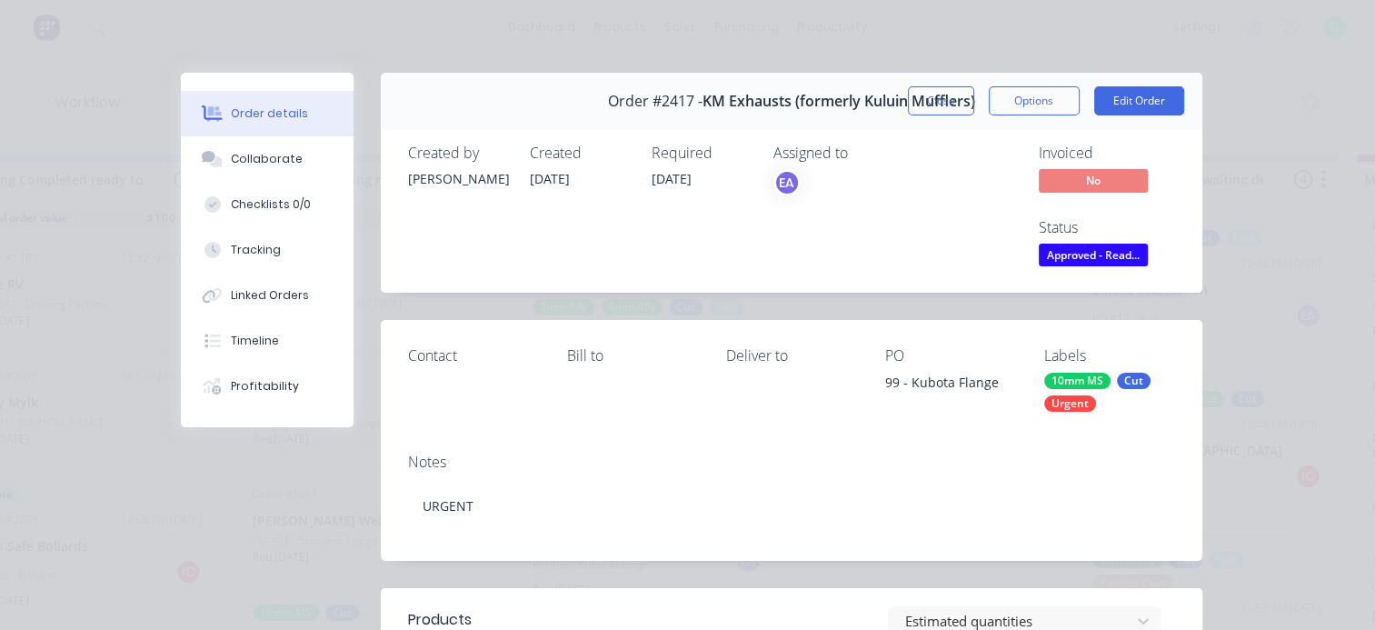
drag, startPoint x: 274, startPoint y: 207, endPoint x: 440, endPoint y: 324, distance: 203.0
click at [274, 204] on div "Checklists 0/0" at bounding box center [271, 204] width 80 height 16
type textarea "x"
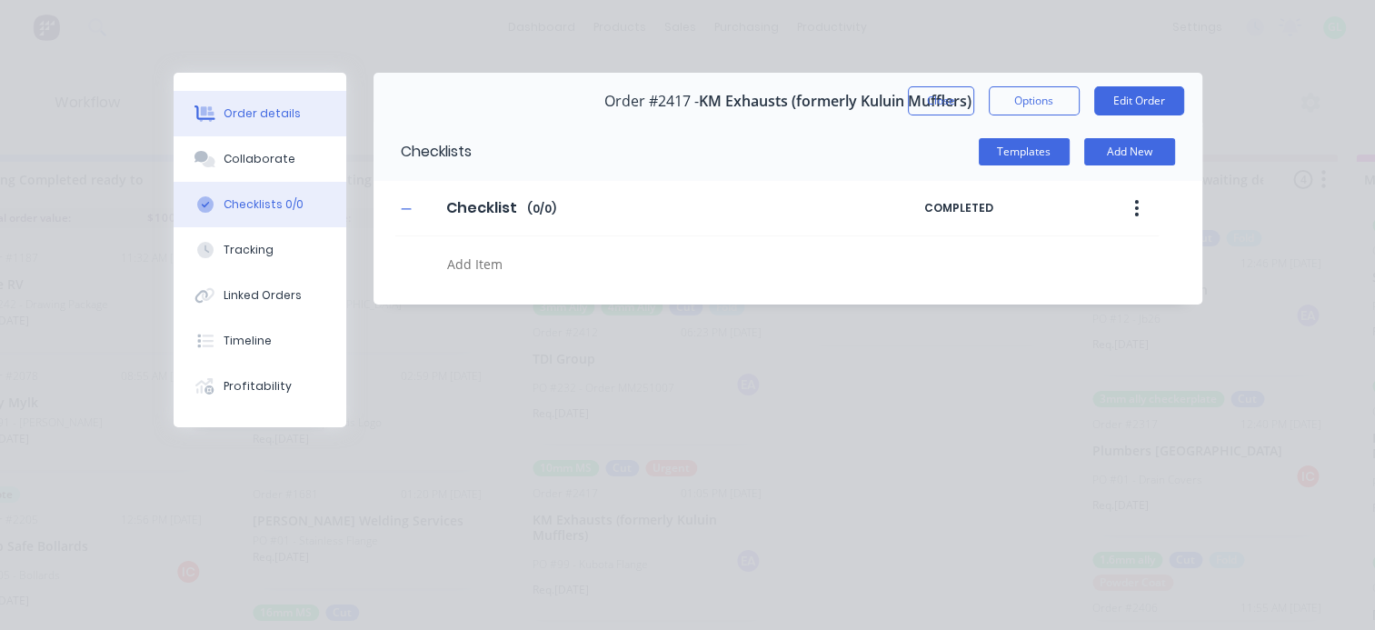
click at [262, 115] on div "Order details" at bounding box center [262, 113] width 77 height 16
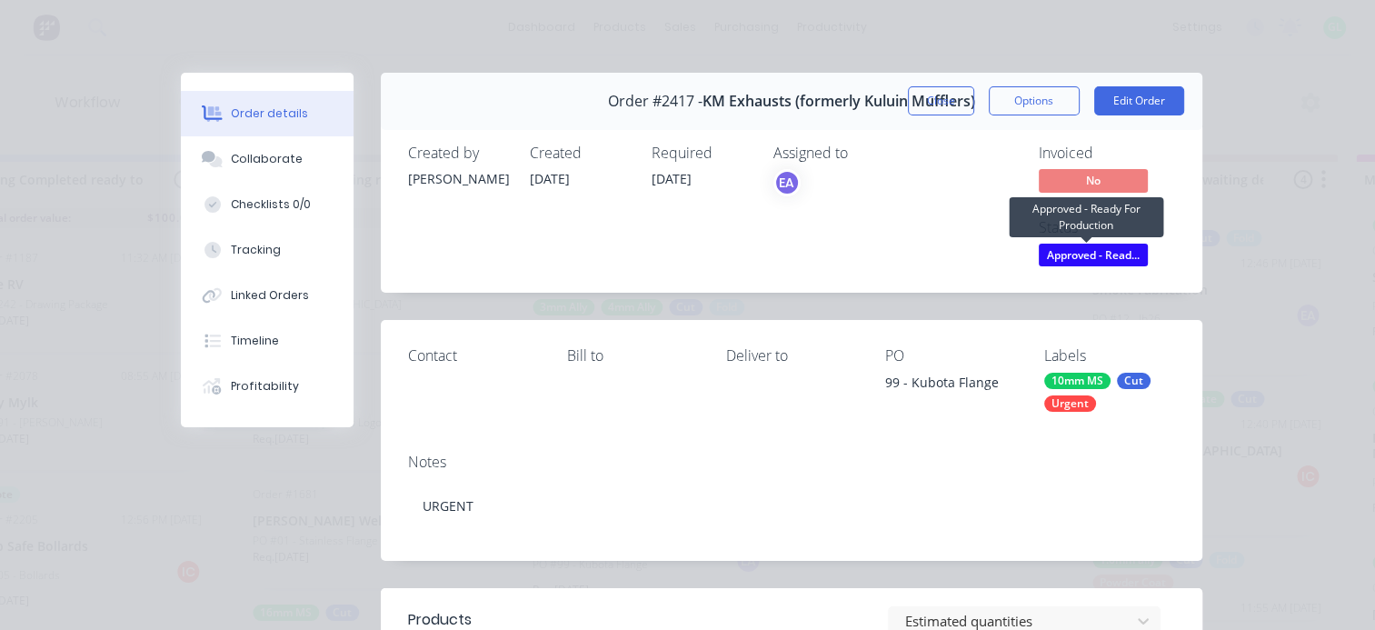
click at [1055, 247] on span "Approved - Read..." at bounding box center [1093, 255] width 109 height 23
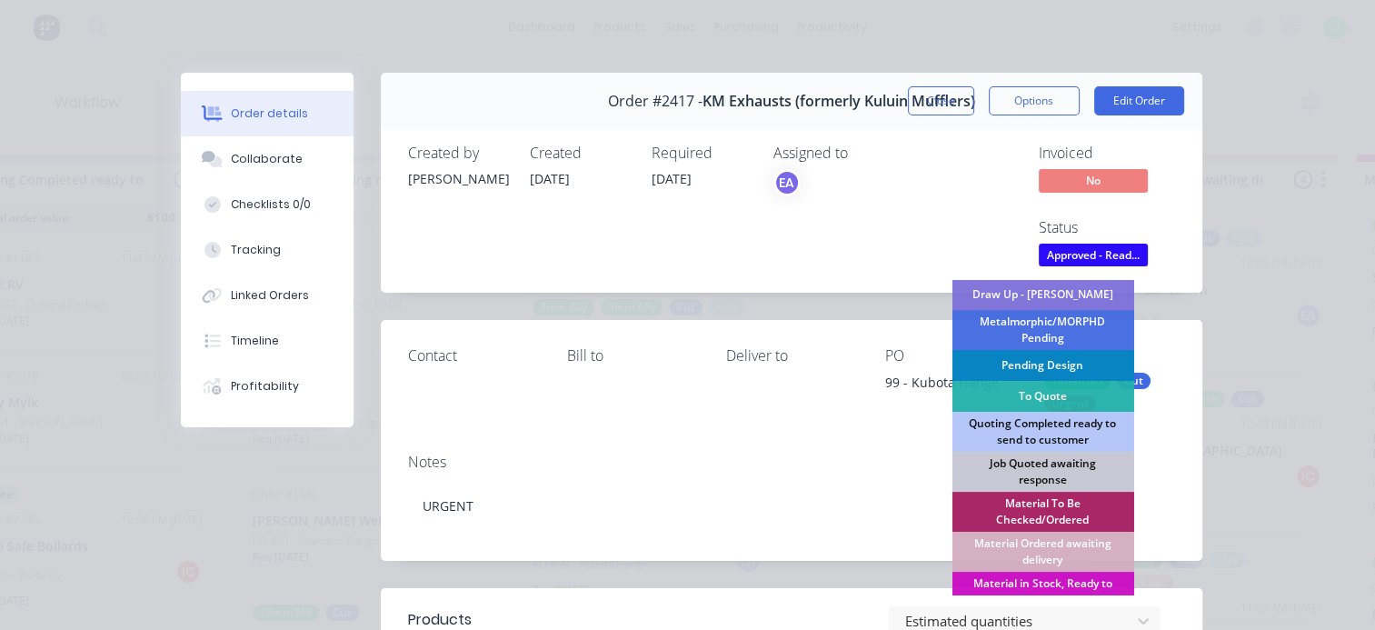
scroll to position [182, 0]
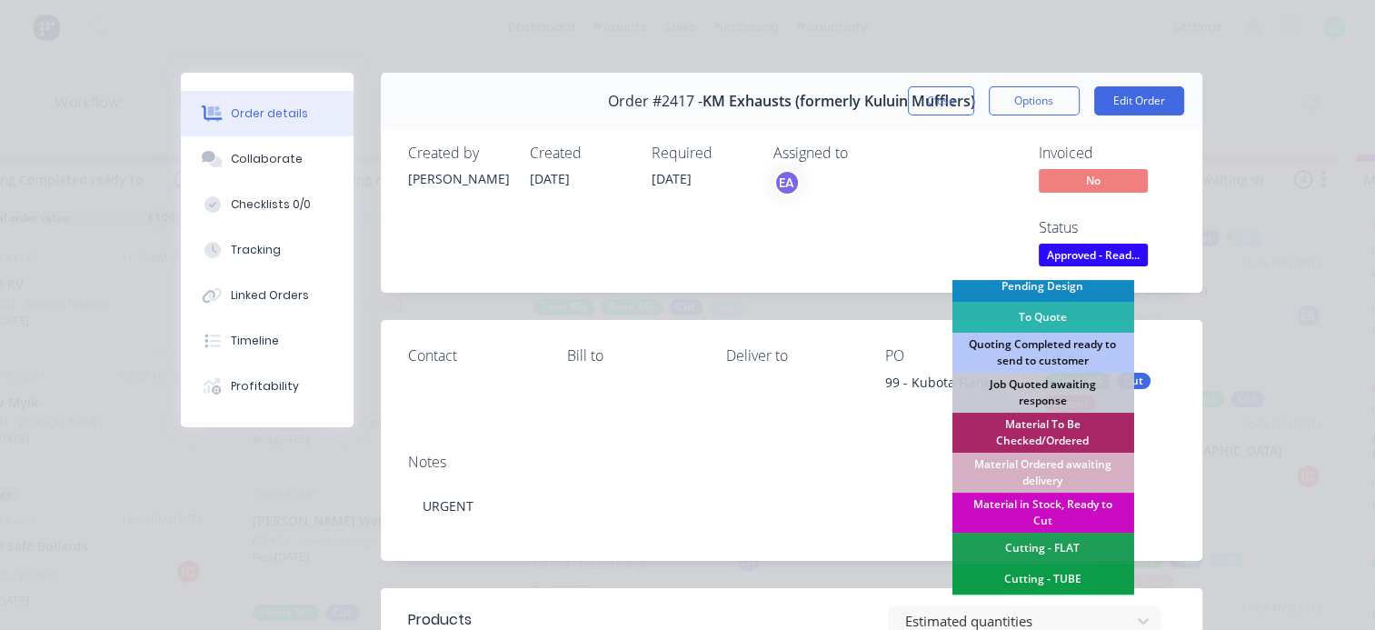
click at [1036, 510] on div "Material in Stock, Ready to Cut" at bounding box center [1043, 513] width 182 height 40
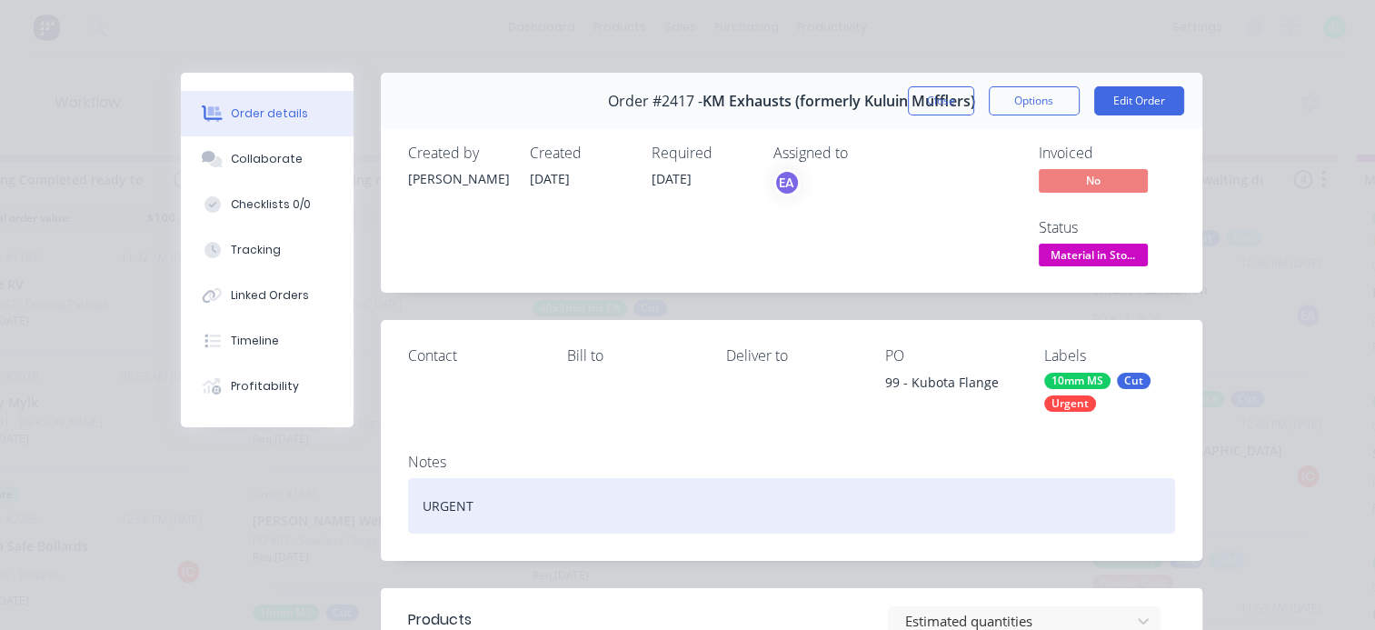
scroll to position [489, 0]
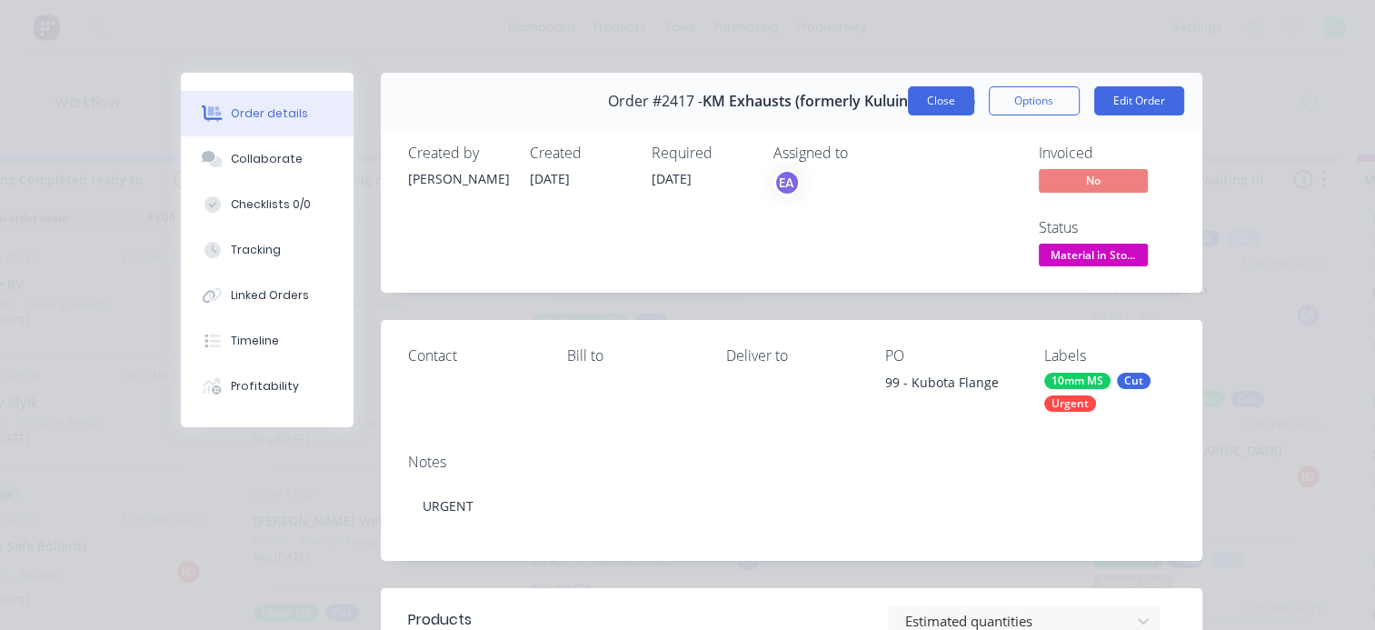
click at [913, 99] on button "Close" at bounding box center [941, 100] width 66 height 29
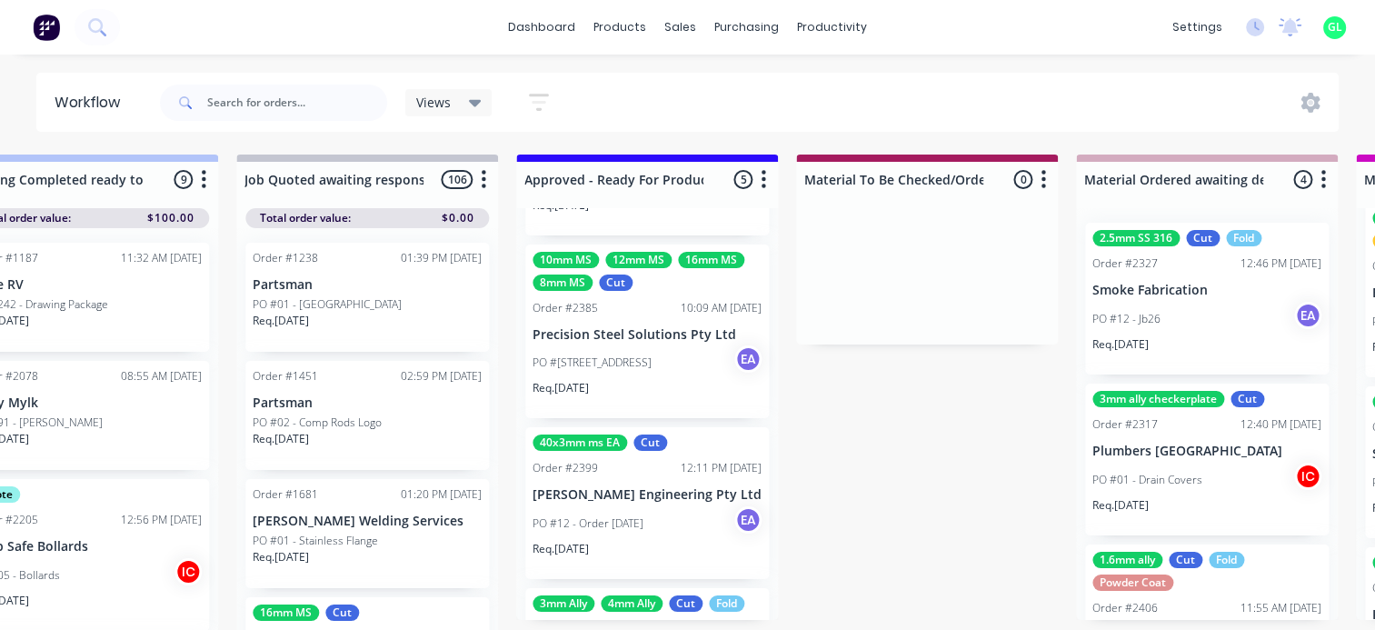
scroll to position [488, 0]
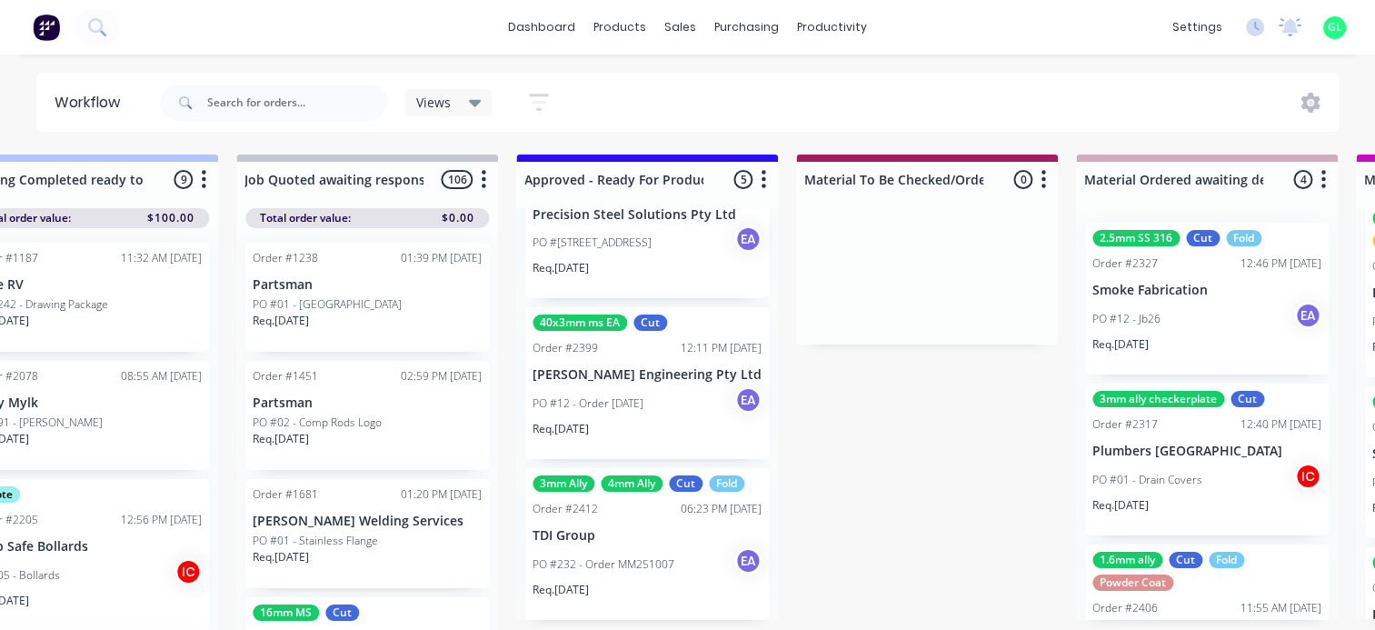
click at [640, 571] on p "PO #232 - Order MM251007" at bounding box center [604, 564] width 142 height 16
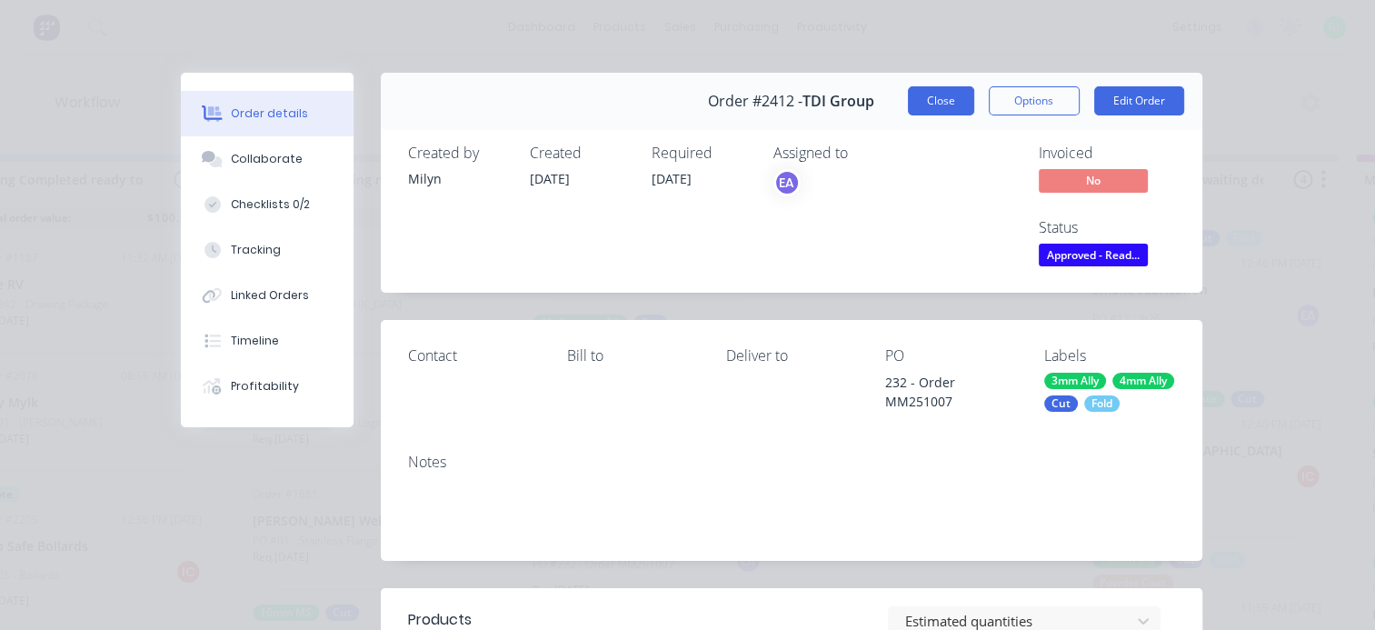
click at [916, 99] on button "Close" at bounding box center [941, 100] width 66 height 29
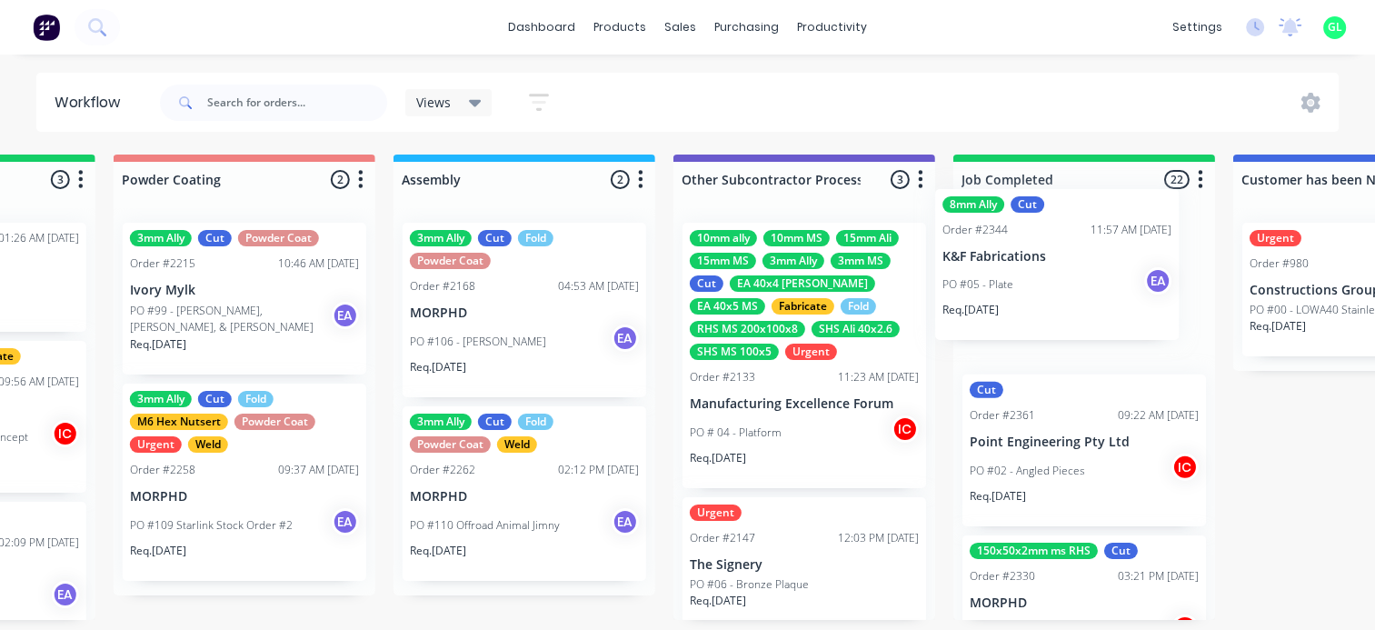
scroll to position [0, 5256]
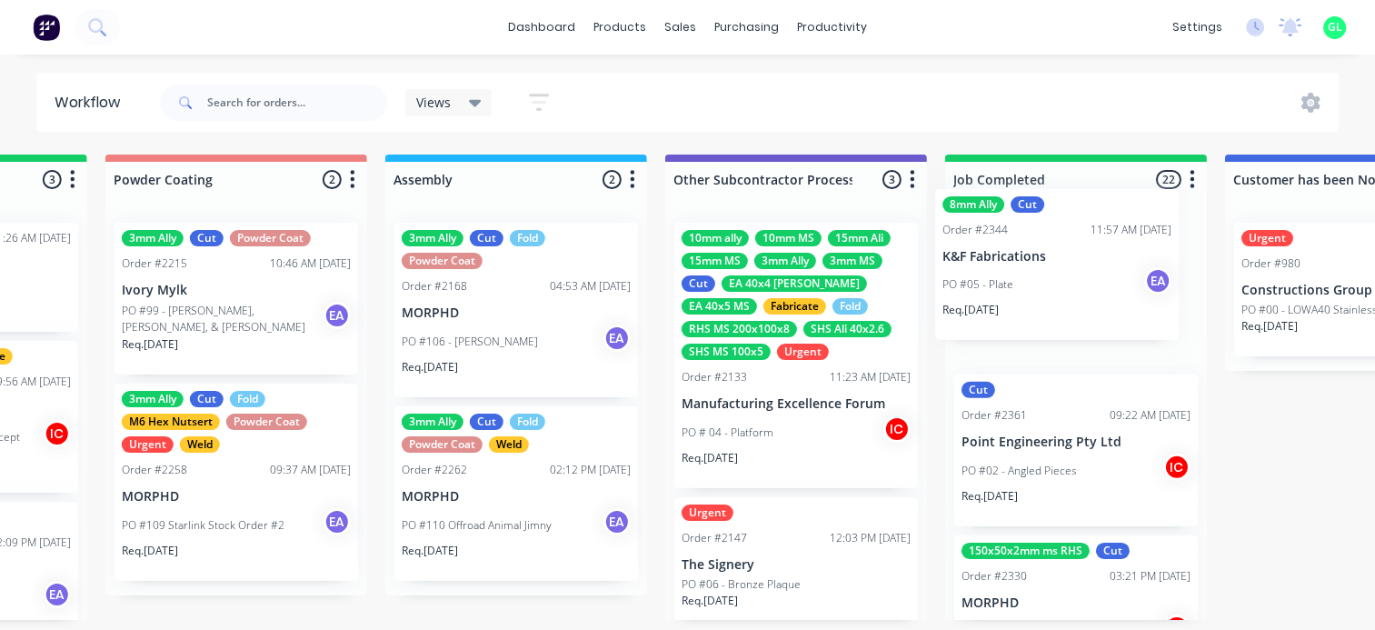
drag, startPoint x: 460, startPoint y: 308, endPoint x: 1041, endPoint y: 275, distance: 581.8
